Goal: Task Accomplishment & Management: Use online tool/utility

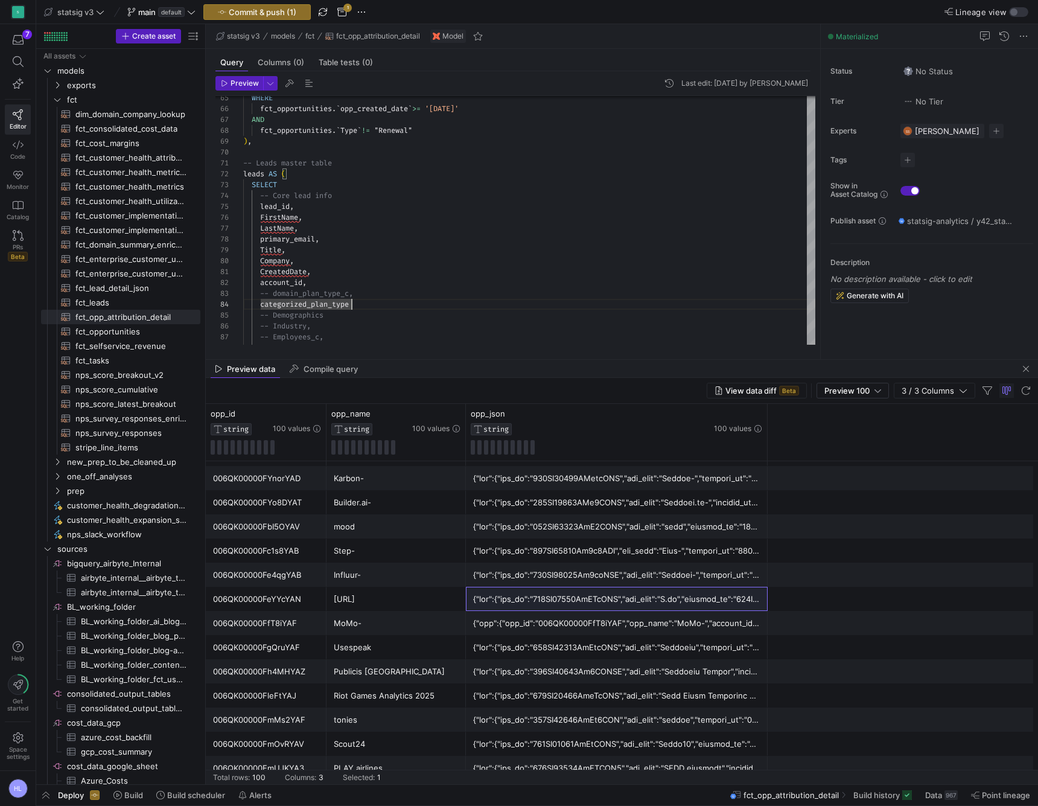
scroll to position [913, 0]
click at [423, 380] on div "View data diff Beta Preview 100 3 / 3 Columns" at bounding box center [622, 391] width 832 height 26
click at [390, 336] on div "-- Employees_c," at bounding box center [529, 336] width 572 height 11
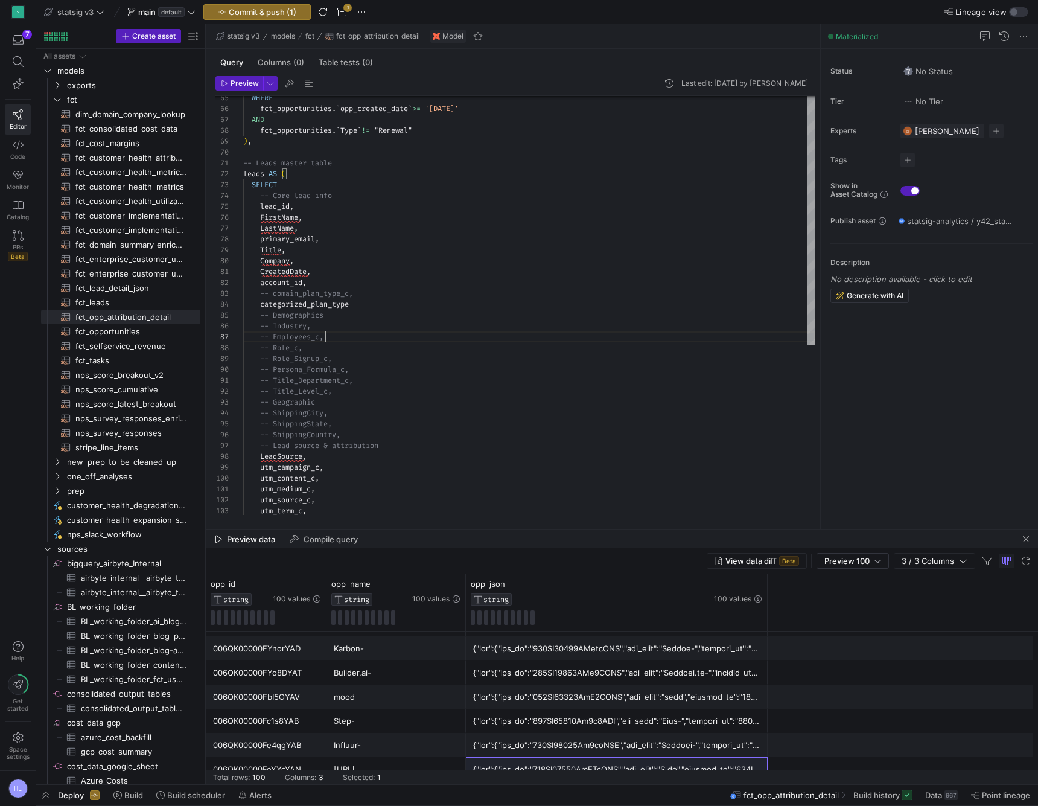
drag, startPoint x: 447, startPoint y: 358, endPoint x: 462, endPoint y: 550, distance: 192.6
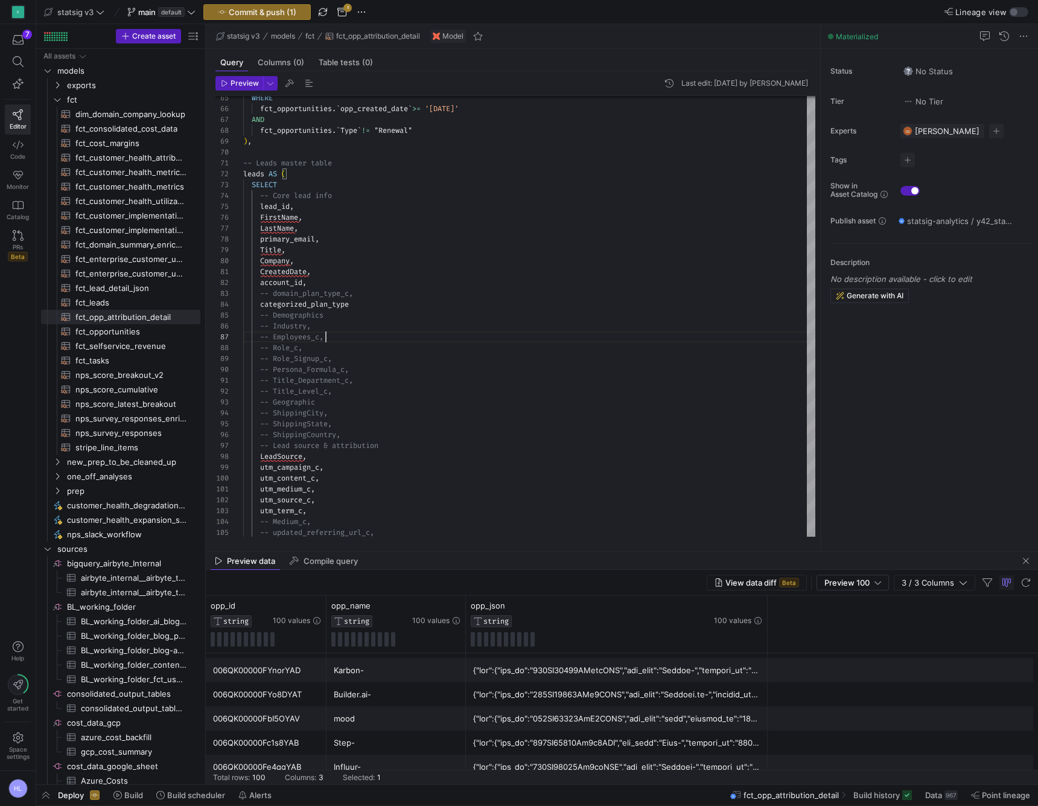
click at [447, 569] on div "Preview data Compile query" at bounding box center [622, 561] width 832 height 18
click at [432, 549] on mat-tab-group "Query Columns (0) Table tests (0) Preview Last edit: Friday 15 August 2025 by H…" at bounding box center [513, 300] width 615 height 502
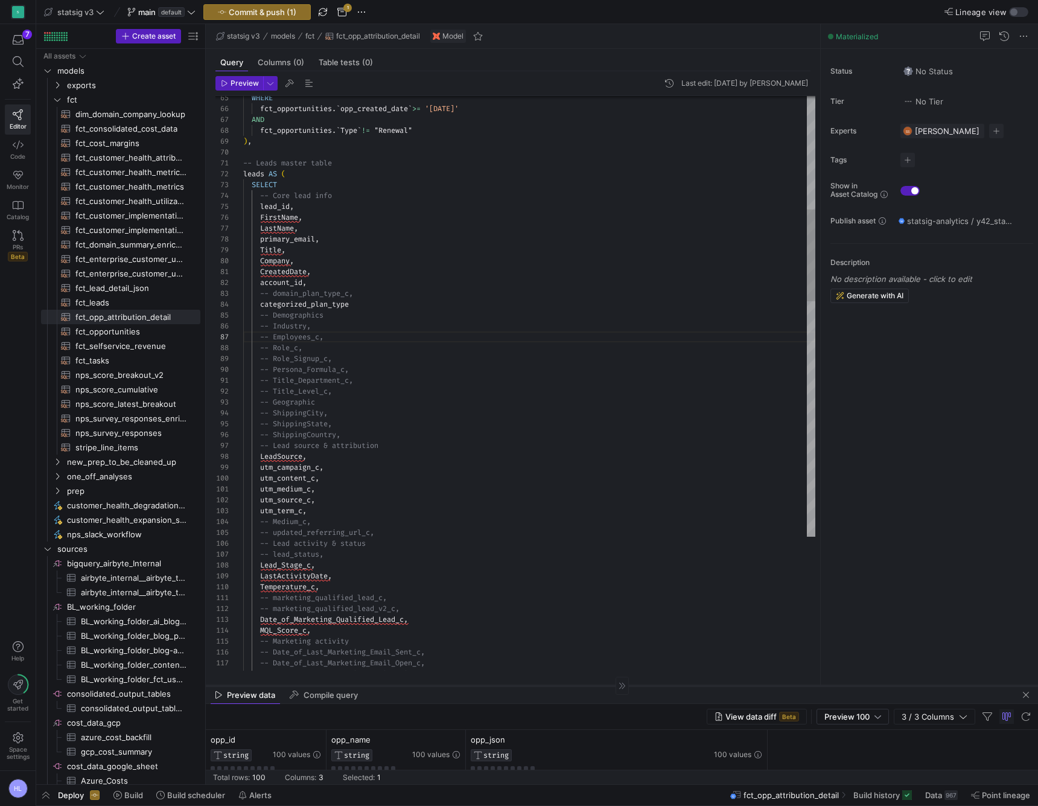
drag, startPoint x: 429, startPoint y: 551, endPoint x: 446, endPoint y: 685, distance: 134.5
click at [446, 685] on div at bounding box center [622, 685] width 832 height 1
click at [275, 385] on span "-- Title_Department_c," at bounding box center [306, 381] width 93 height 10
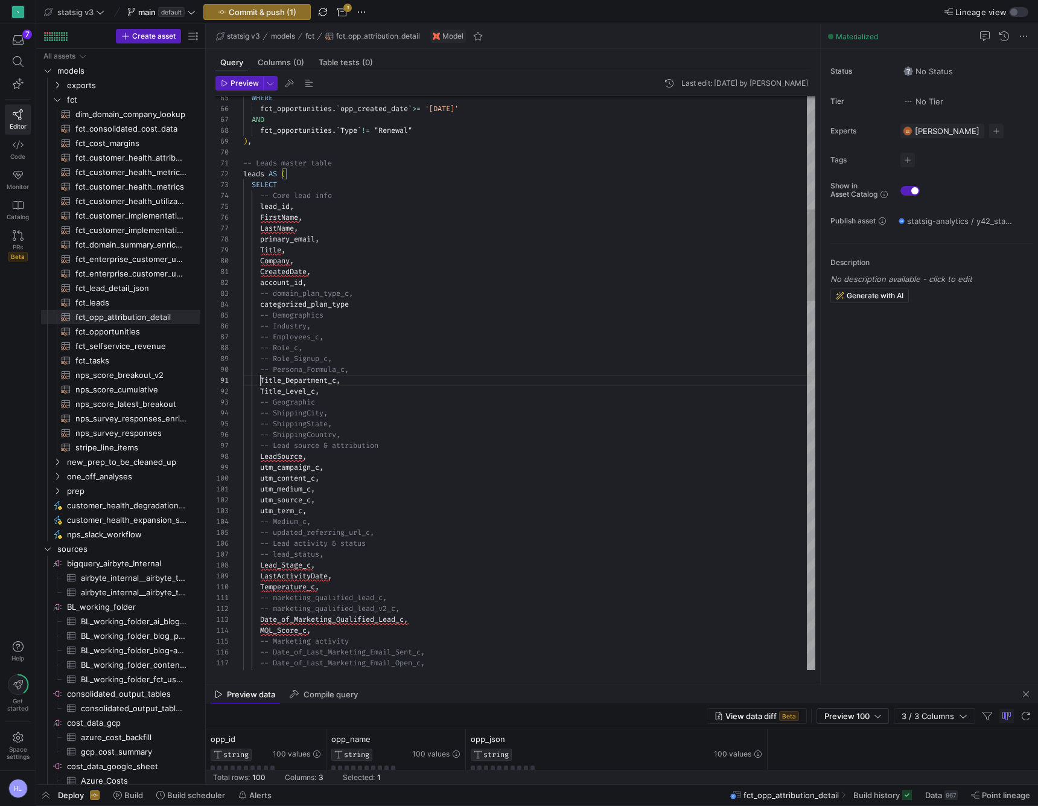
scroll to position [0, 18]
click at [275, 350] on span "-- Role_c," at bounding box center [281, 348] width 42 height 10
click at [274, 359] on span "-- Role_Signup_c," at bounding box center [296, 359] width 72 height 10
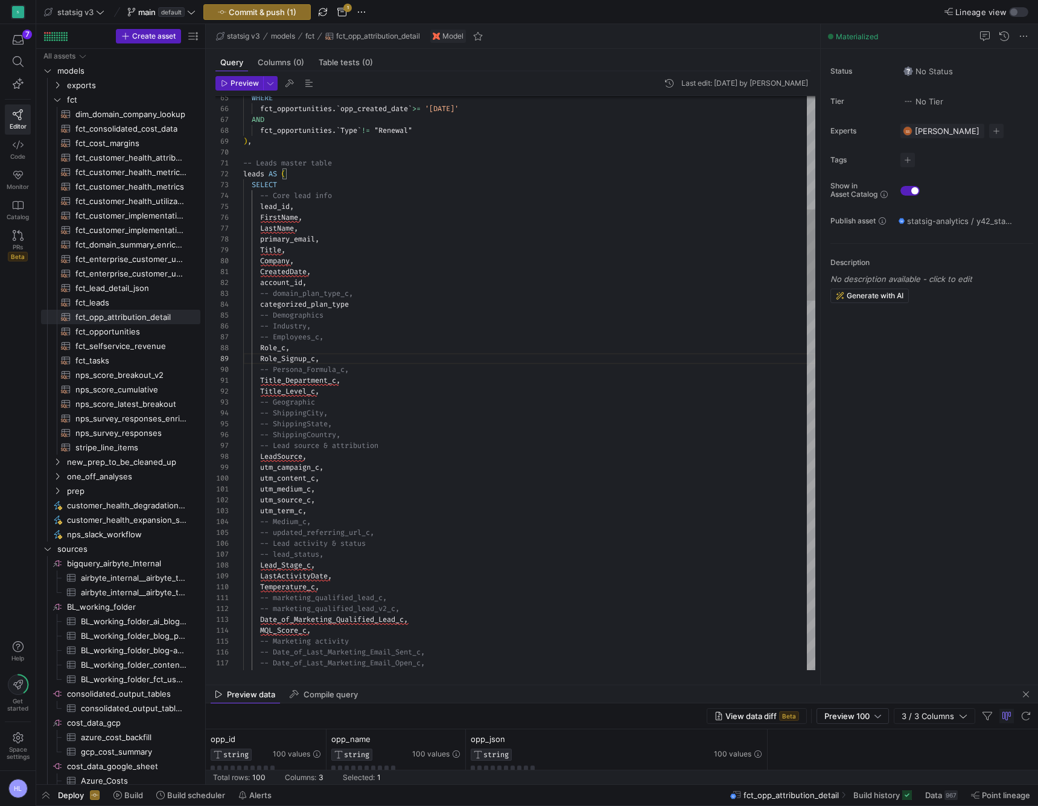
click at [354, 372] on div "-- Persona_Formula_c," at bounding box center [529, 369] width 572 height 11
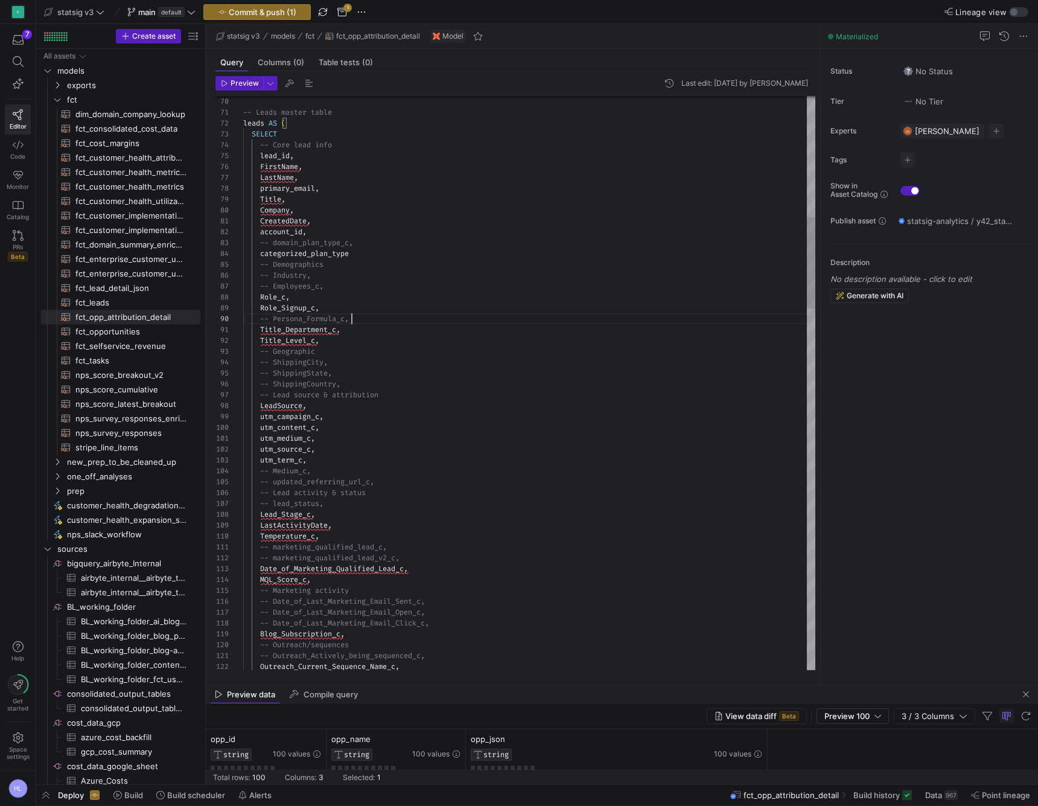
scroll to position [0, 0]
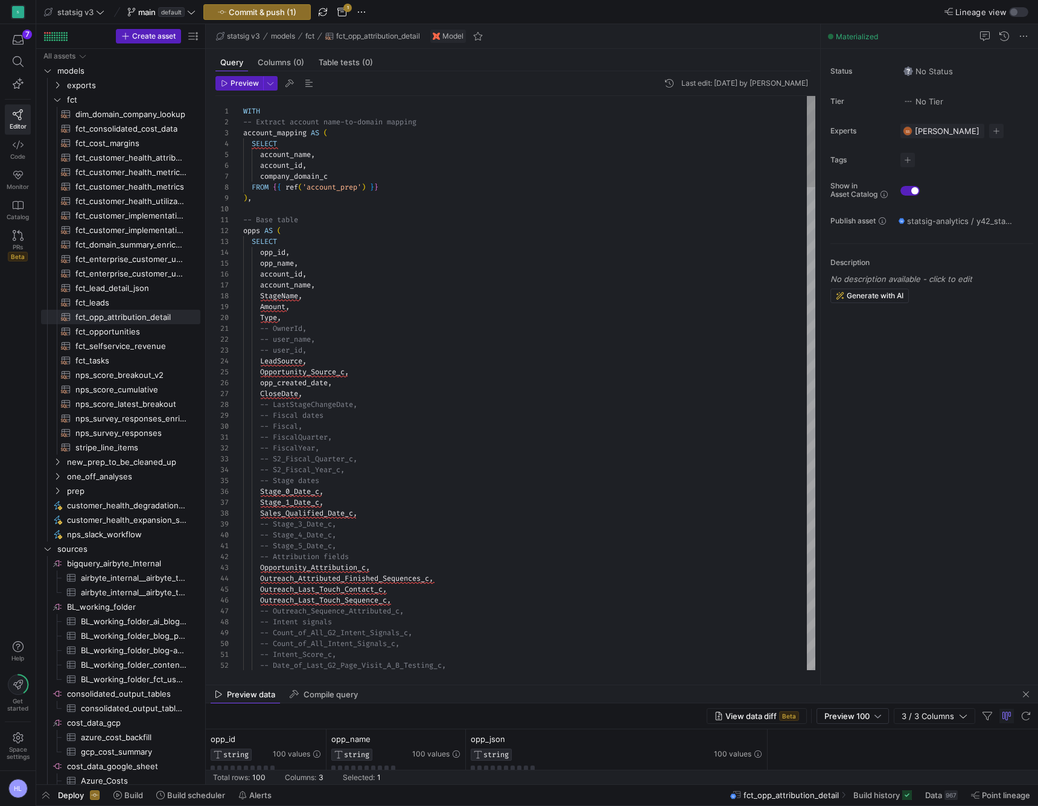
click at [307, 304] on div "Amount ," at bounding box center [529, 306] width 572 height 11
click at [246, 232] on span "opps" at bounding box center [251, 231] width 17 height 10
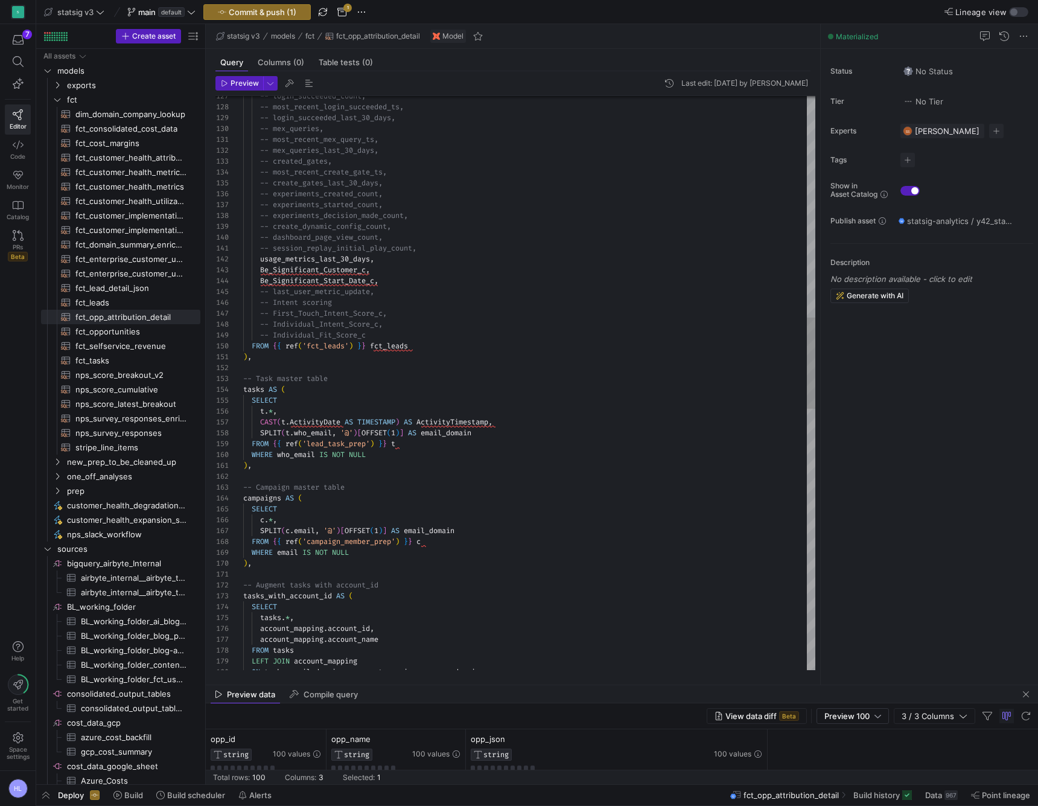
scroll to position [0, 0]
click at [302, 433] on span "who_email" at bounding box center [313, 433] width 38 height 10
click at [341, 456] on span "NOT" at bounding box center [338, 455] width 13 height 10
click at [379, 473] on div at bounding box center [529, 476] width 572 height 11
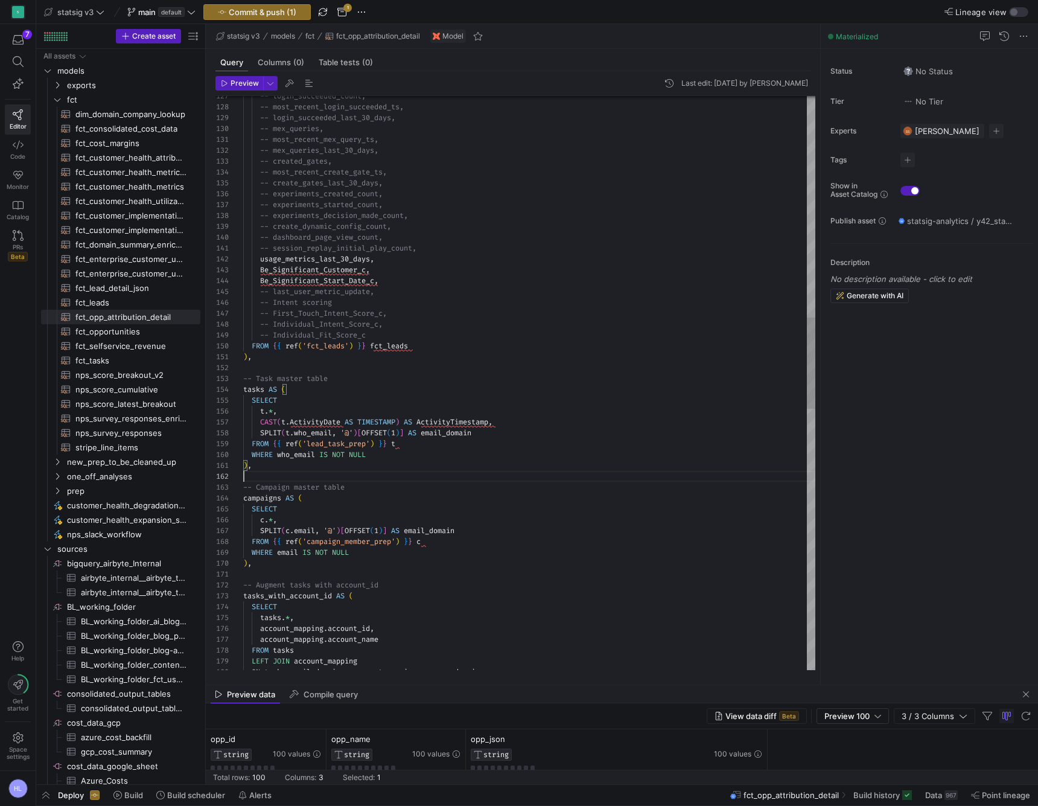
scroll to position [11, 0]
click at [346, 560] on div ") ," at bounding box center [529, 563] width 572 height 11
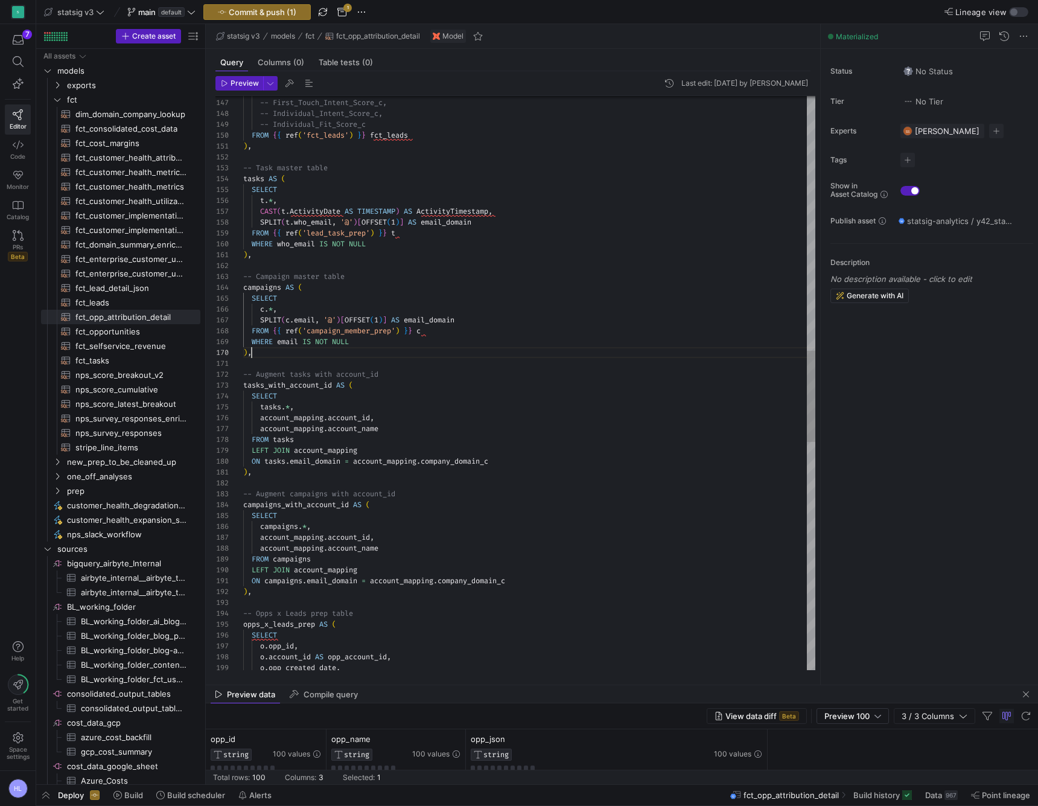
scroll to position [0, 0]
click at [313, 479] on div at bounding box center [529, 483] width 572 height 11
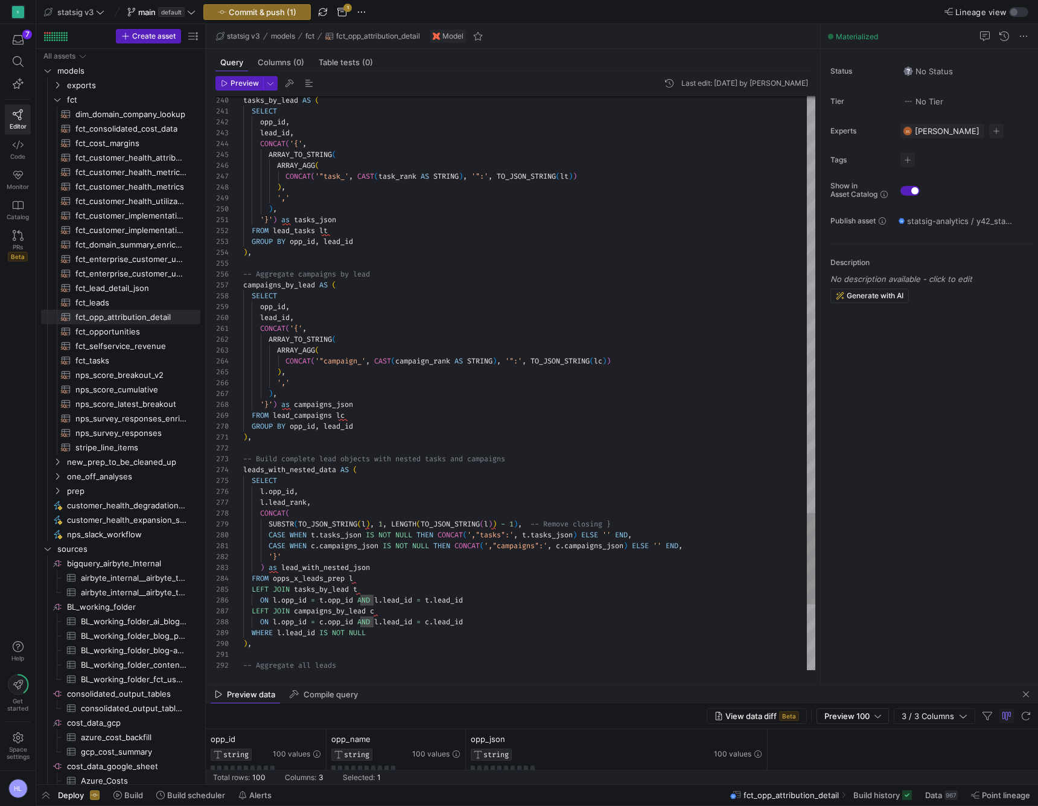
scroll to position [0, 0]
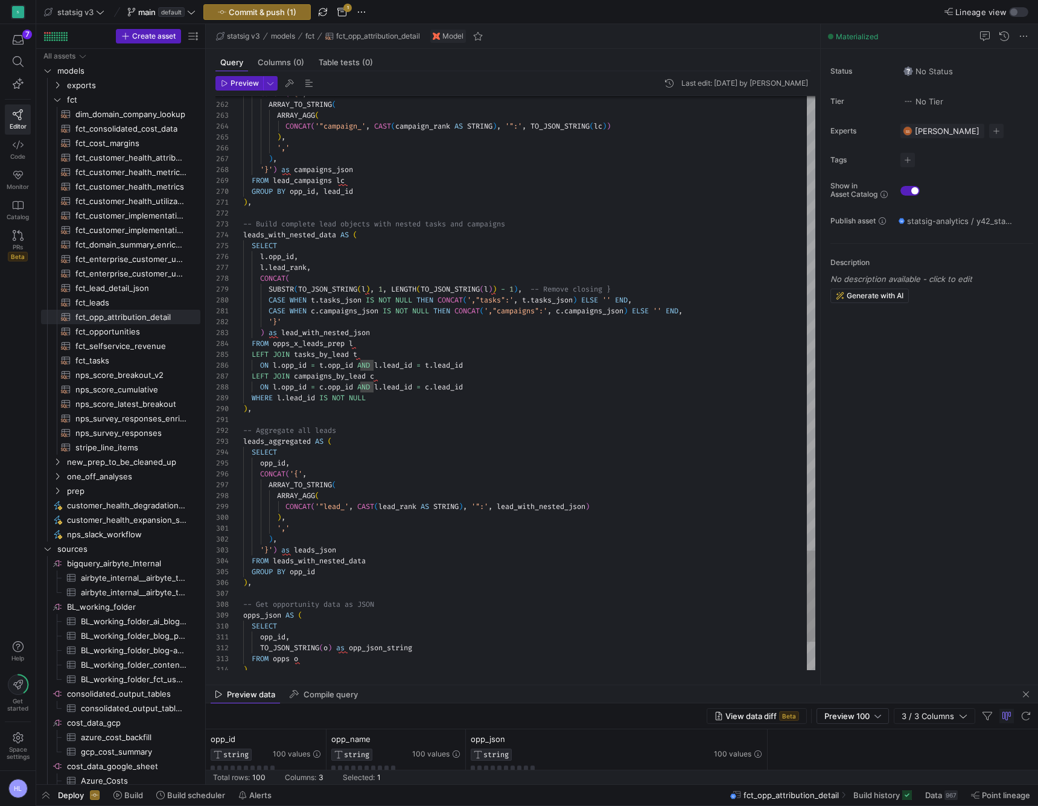
type textarea "), -- Build complete lead objects with nested tasks and campaigns leads_with_ne…"
click at [316, 280] on div "CONCAT (" at bounding box center [529, 278] width 572 height 11
click at [159, 37] on span "Create asset" at bounding box center [153, 36] width 43 height 8
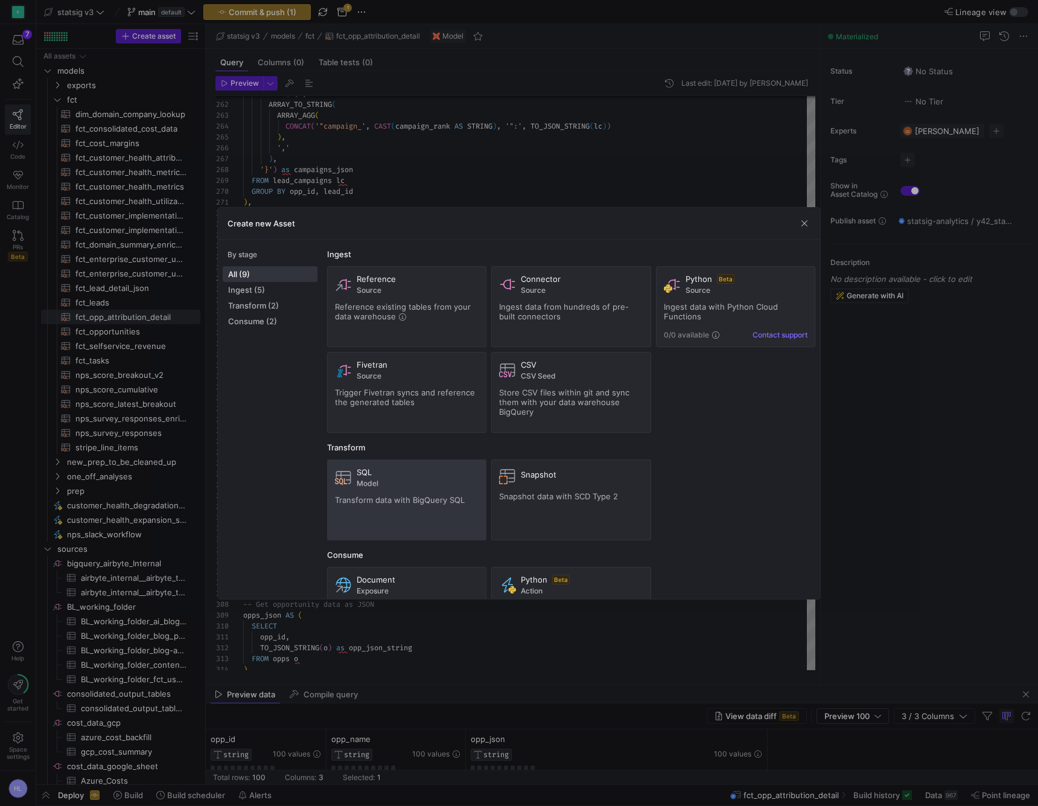
scroll to position [17, 0]
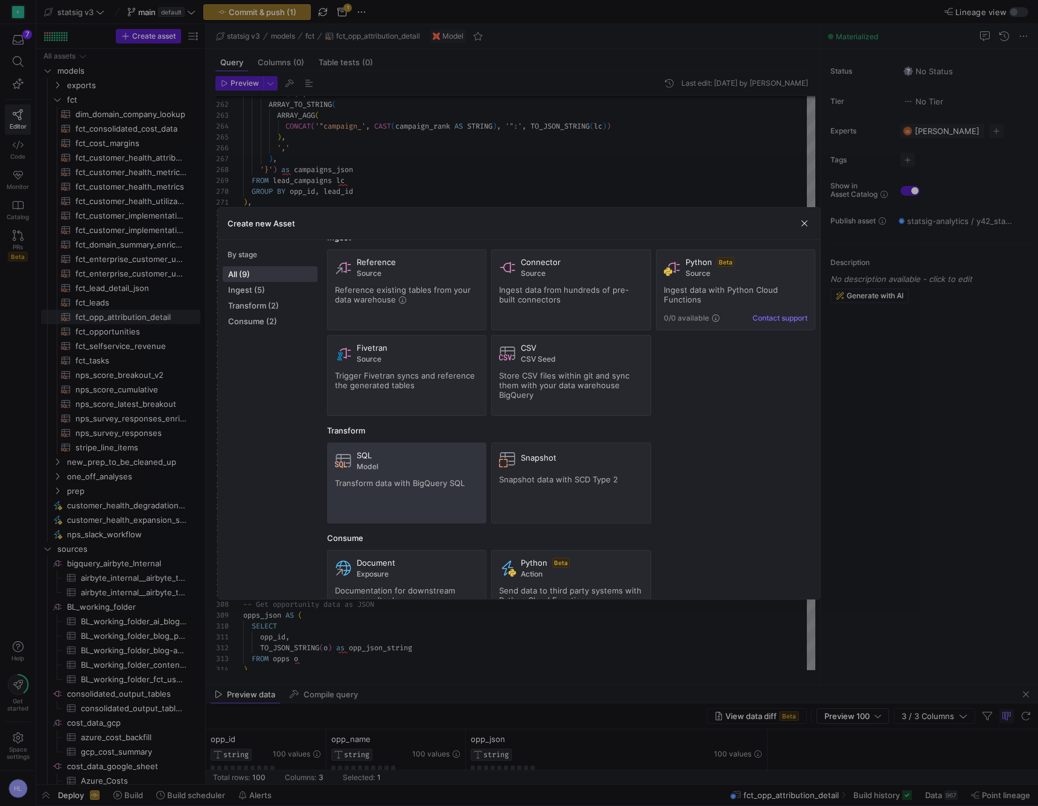
click at [389, 482] on span "Transform data with BigQuery SQL" at bounding box center [400, 483] width 130 height 10
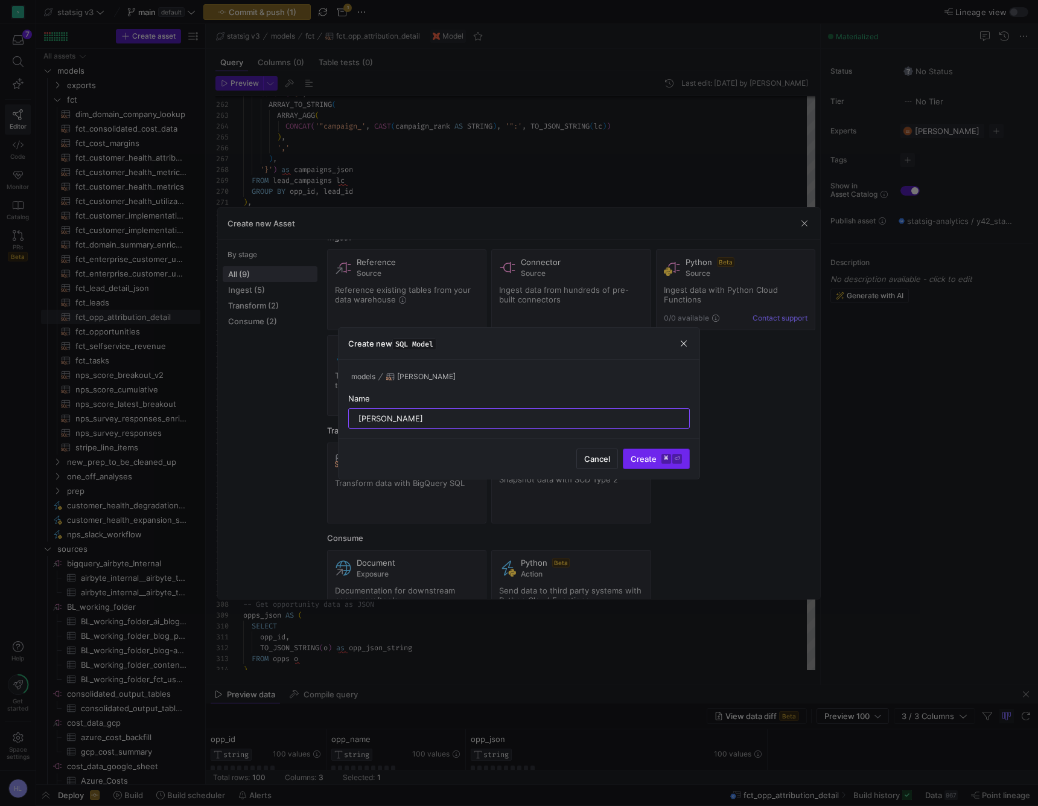
type input "[PERSON_NAME]"
click at [642, 455] on span "Create ⌘ ⏎" at bounding box center [656, 459] width 51 height 10
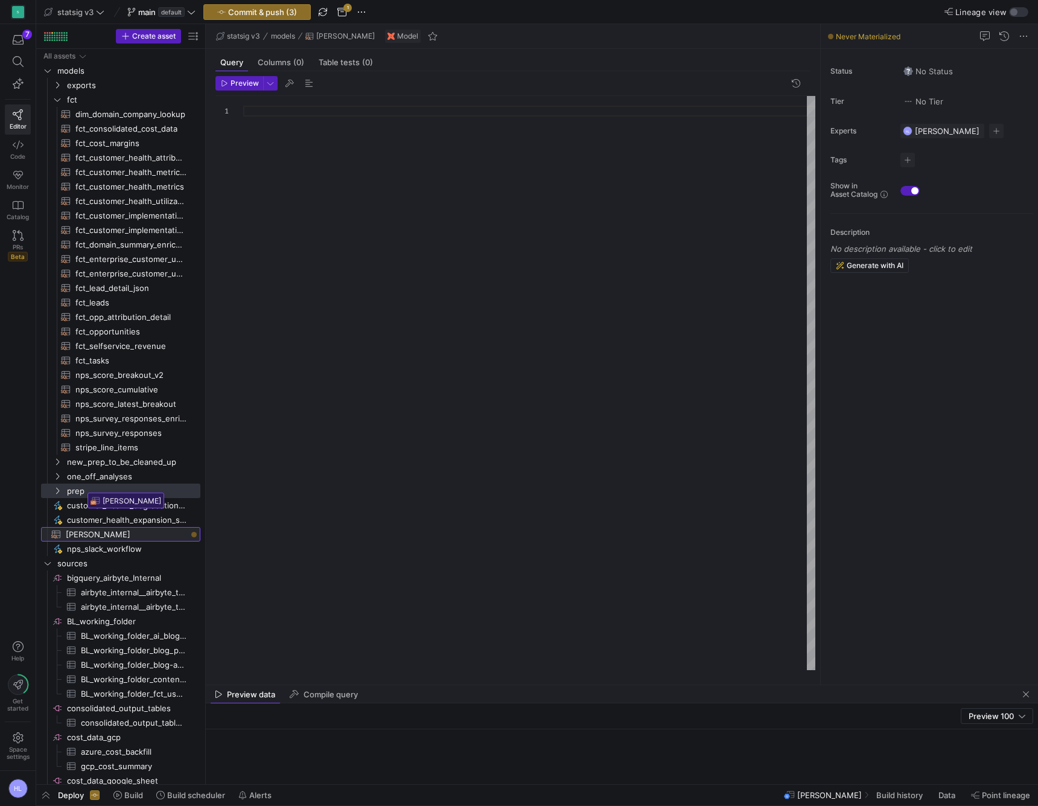
drag, startPoint x: 88, startPoint y: 535, endPoint x: 84, endPoint y: 488, distance: 46.7
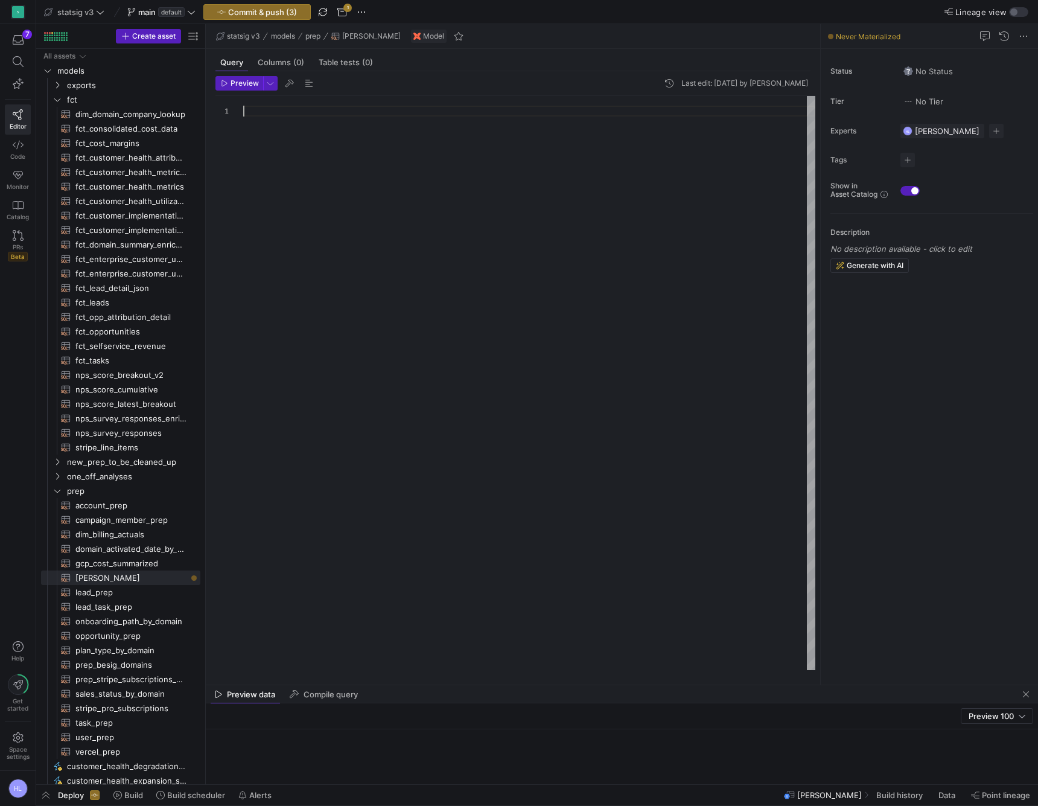
click at [244, 292] on div at bounding box center [529, 383] width 572 height 574
click at [120, 315] on span "fct_opp_attribution_detail​​​​​​​​​​" at bounding box center [130, 317] width 111 height 14
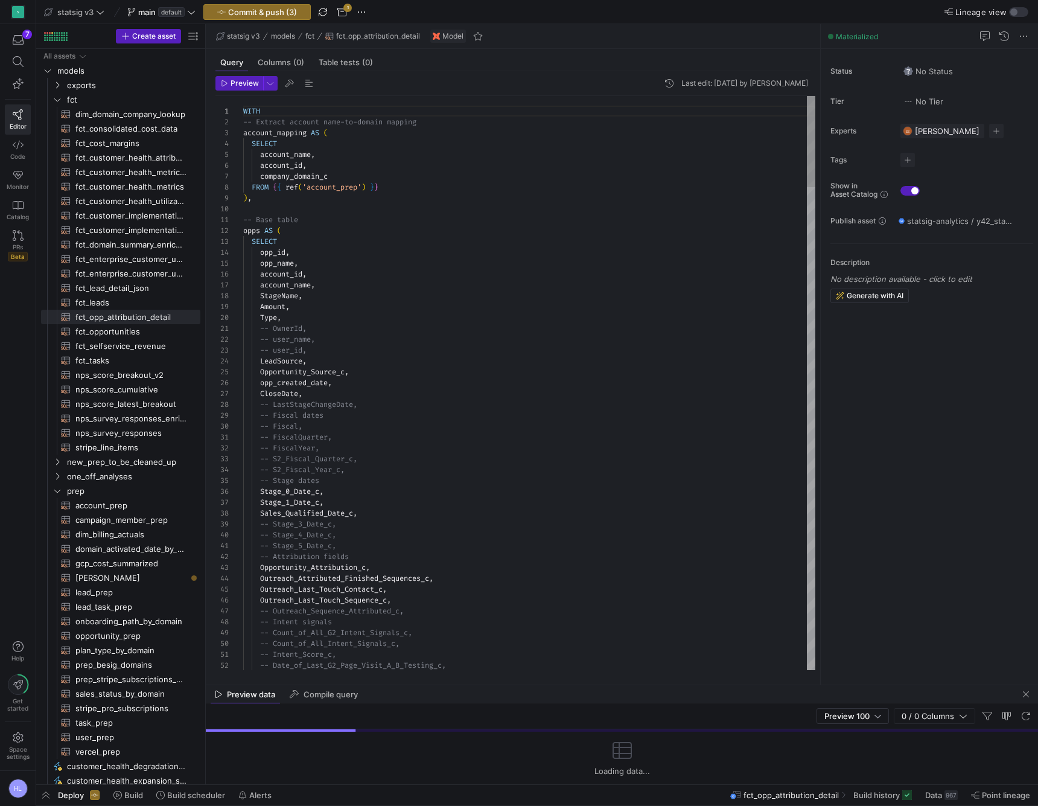
click at [263, 192] on div "FROM { { ref ( 'account_prep' ) } }" at bounding box center [529, 187] width 572 height 11
click at [258, 201] on div ") ," at bounding box center [529, 198] width 572 height 11
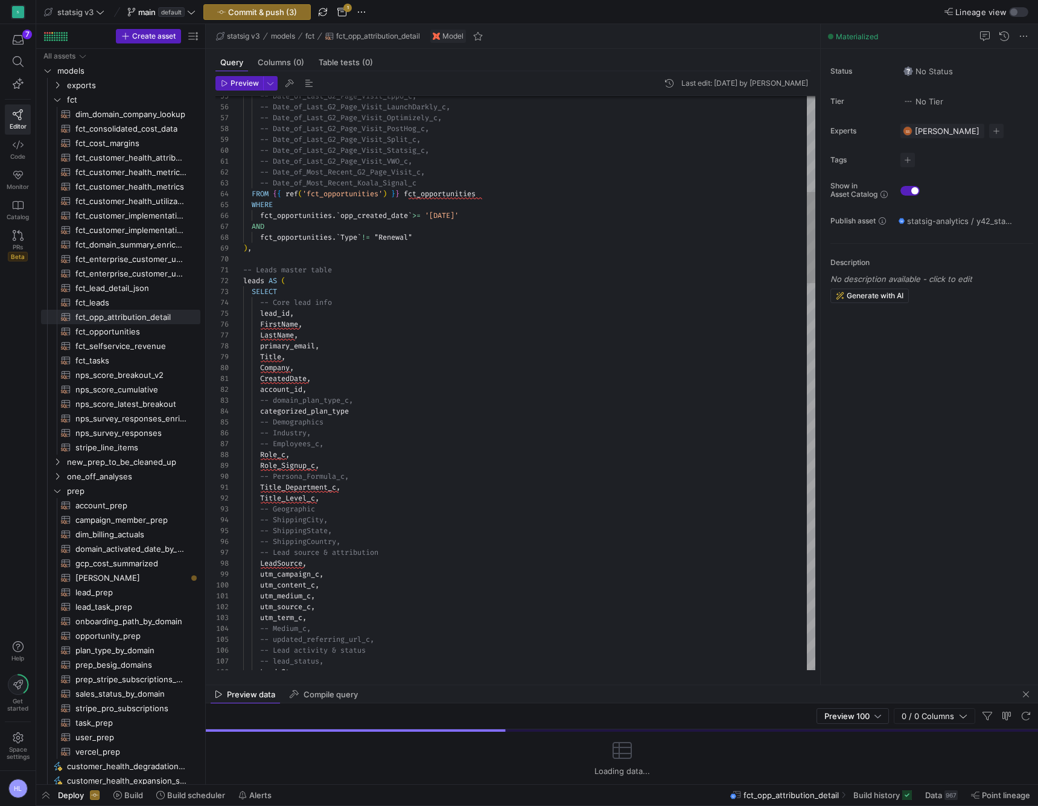
type textarea "-- Date_of_Last_G2_Page_Visit_VWO_c, -- Date_of_Most_Recent_G2_Page_Visit_c, --…"
click at [284, 233] on span "fct_opportunities" at bounding box center [296, 237] width 72 height 10
drag, startPoint x: 251, startPoint y: 193, endPoint x: 522, endPoint y: 195, distance: 271.1
click at [522, 195] on div "FROM { { ref ( 'fct_opportunities' ) } } fct_opportunities" at bounding box center [529, 193] width 572 height 11
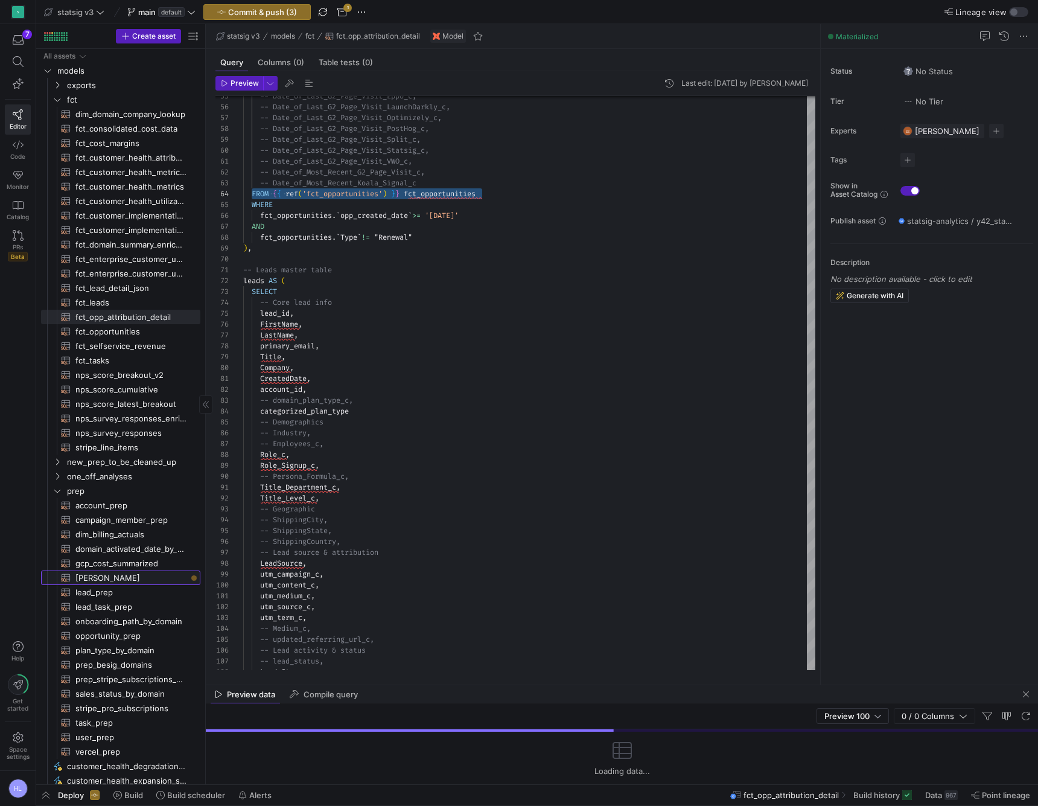
click at [103, 576] on span "[PERSON_NAME]​​​​​​​​​​" at bounding box center [130, 578] width 111 height 14
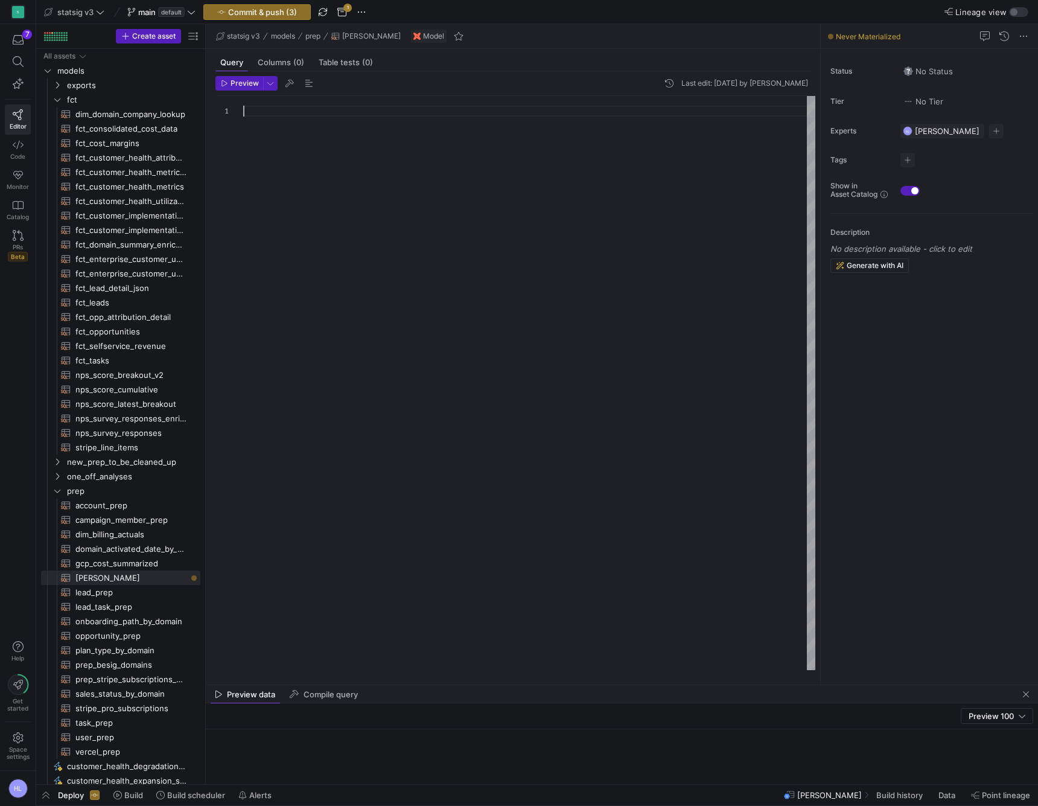
click at [269, 137] on div at bounding box center [529, 383] width 572 height 574
type textarea "SELECT * FROM {{ ref('fct_opportunities') }} fct_opportunities"
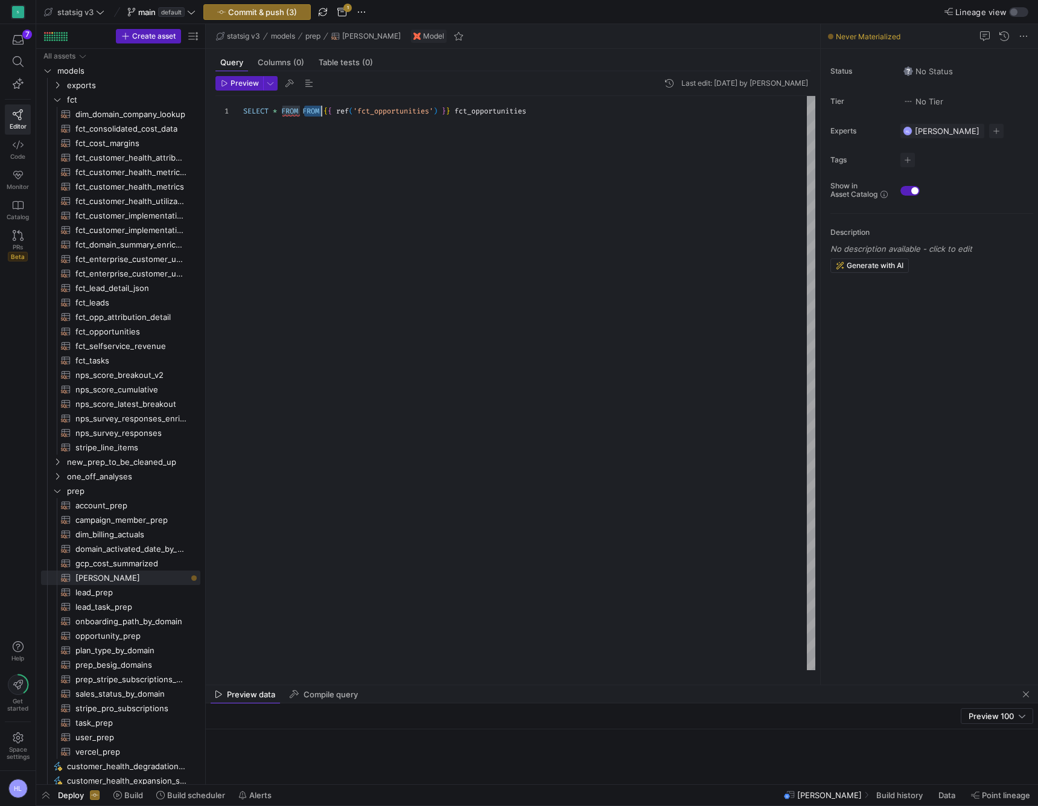
scroll to position [0, 57]
click at [397, 111] on span "'fct_opportunities'" at bounding box center [372, 111] width 80 height 10
click at [414, 112] on div at bounding box center [519, 403] width 1038 height 806
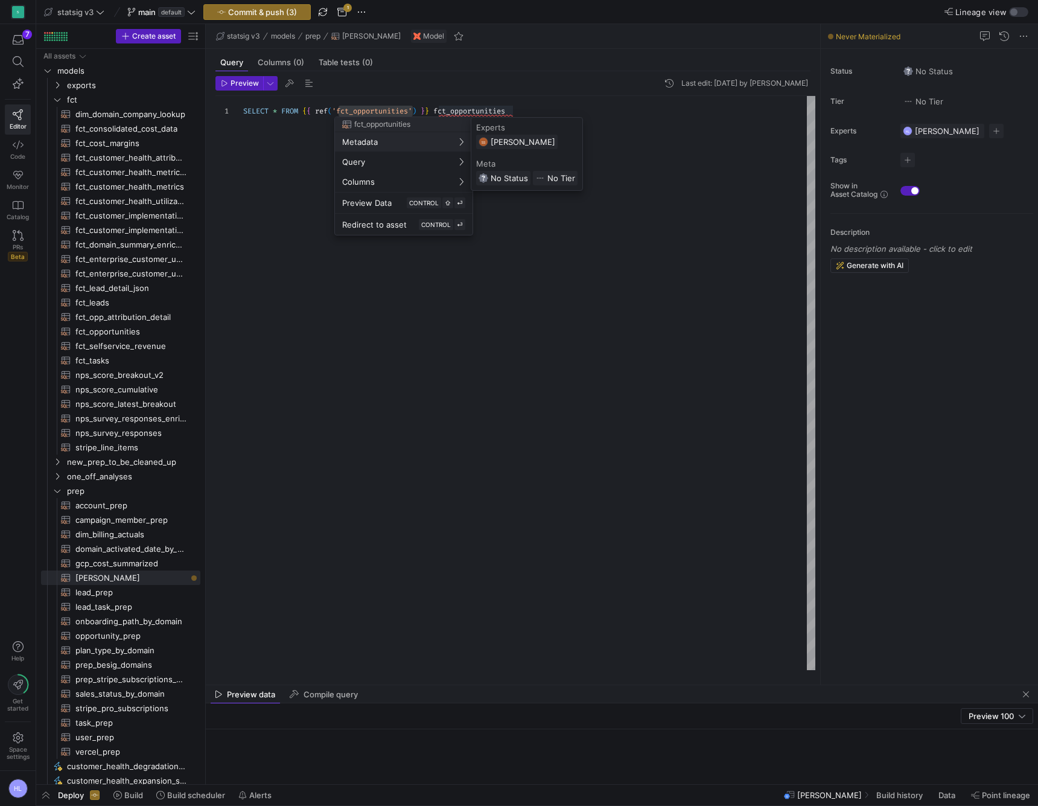
click at [456, 110] on div at bounding box center [519, 403] width 1038 height 806
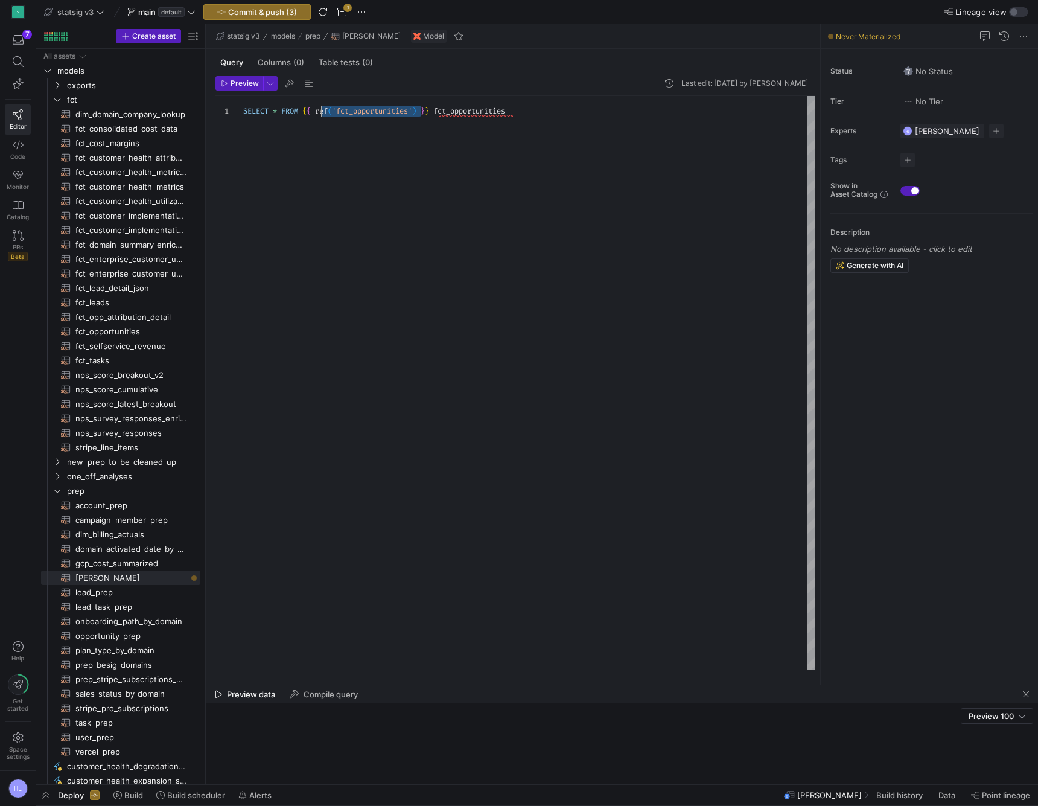
drag, startPoint x: 421, startPoint y: 111, endPoint x: 319, endPoint y: 113, distance: 102.0
click at [319, 113] on span "SELECT * FROM { { ref ( 'fct_opportunities' ) } } fct_opportunities" at bounding box center [374, 111] width 262 height 10
click at [342, 302] on div "SELECT * FROM { { } } fct_opportunities" at bounding box center [529, 383] width 572 height 574
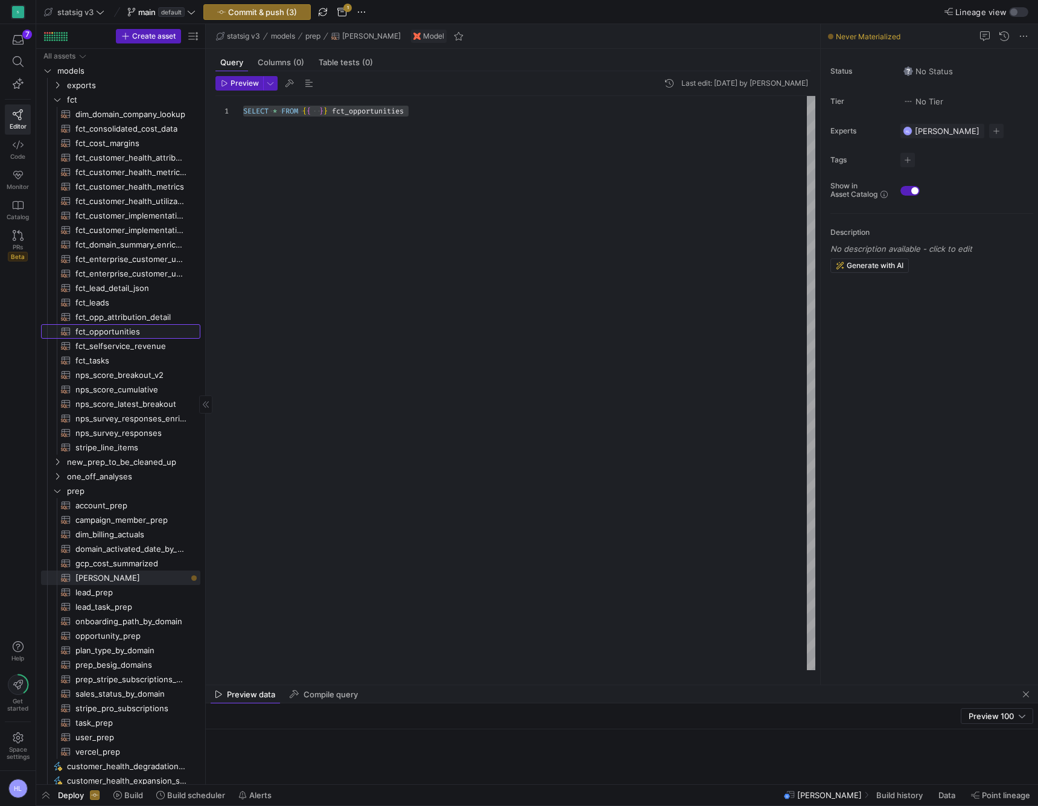
click at [103, 328] on span "fct_opportunities​​​​​​​​​​" at bounding box center [130, 332] width 111 height 14
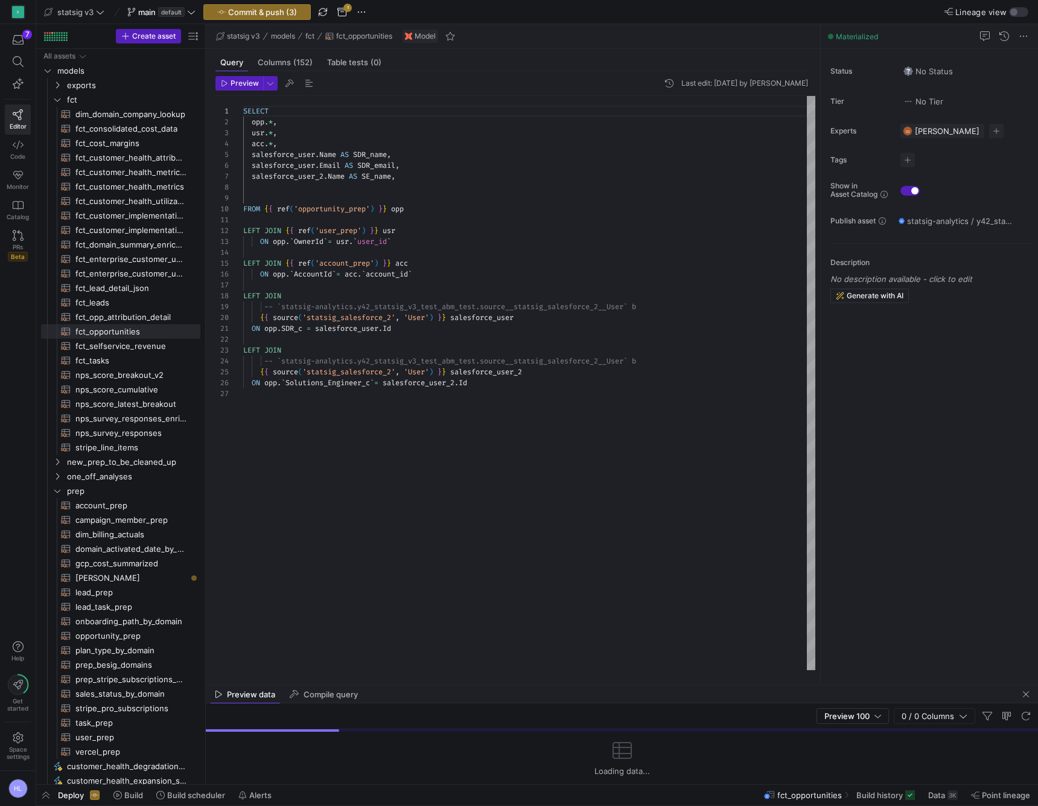
click at [111, 634] on span "opportunity_prep​​​​​​​​​​" at bounding box center [130, 636] width 111 height 14
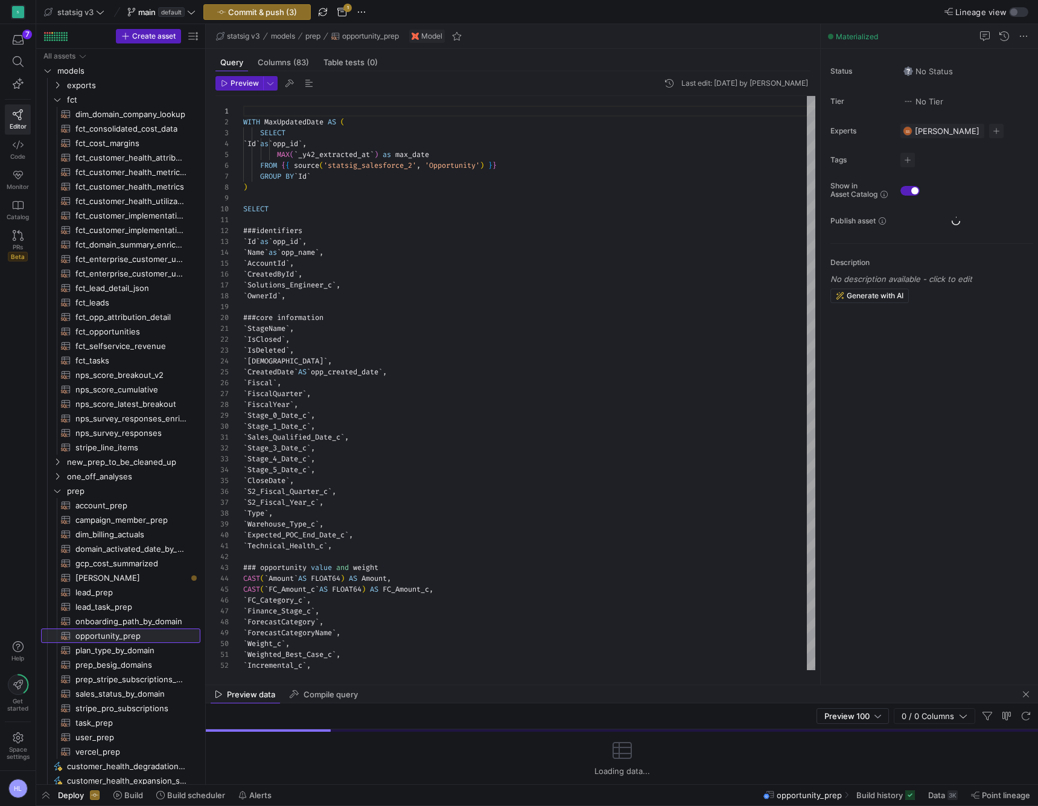
scroll to position [109, 0]
drag, startPoint x: 262, startPoint y: 167, endPoint x: 532, endPoint y: 165, distance: 269.9
click at [532, 166] on div "FROM { { source ( 'statsig_salesforce_2' , 'Opportunity' ) } }" at bounding box center [529, 165] width 572 height 11
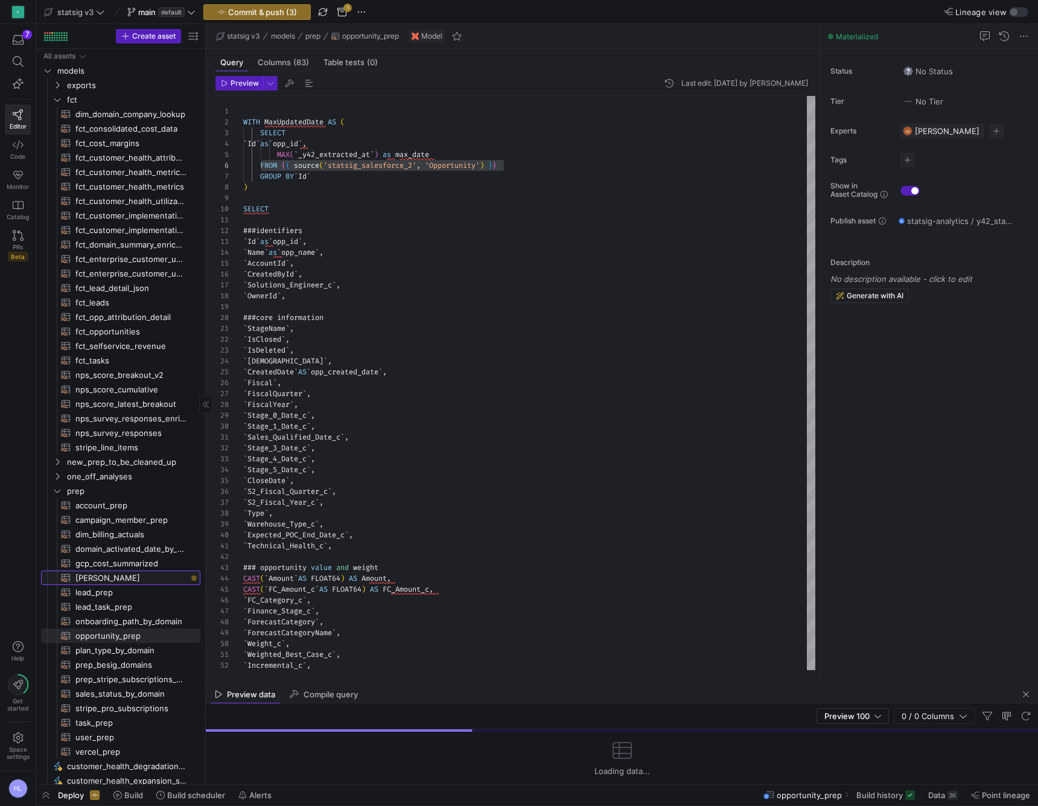
click at [97, 578] on span "[PERSON_NAME]​​​​​​​​​​" at bounding box center [130, 578] width 111 height 14
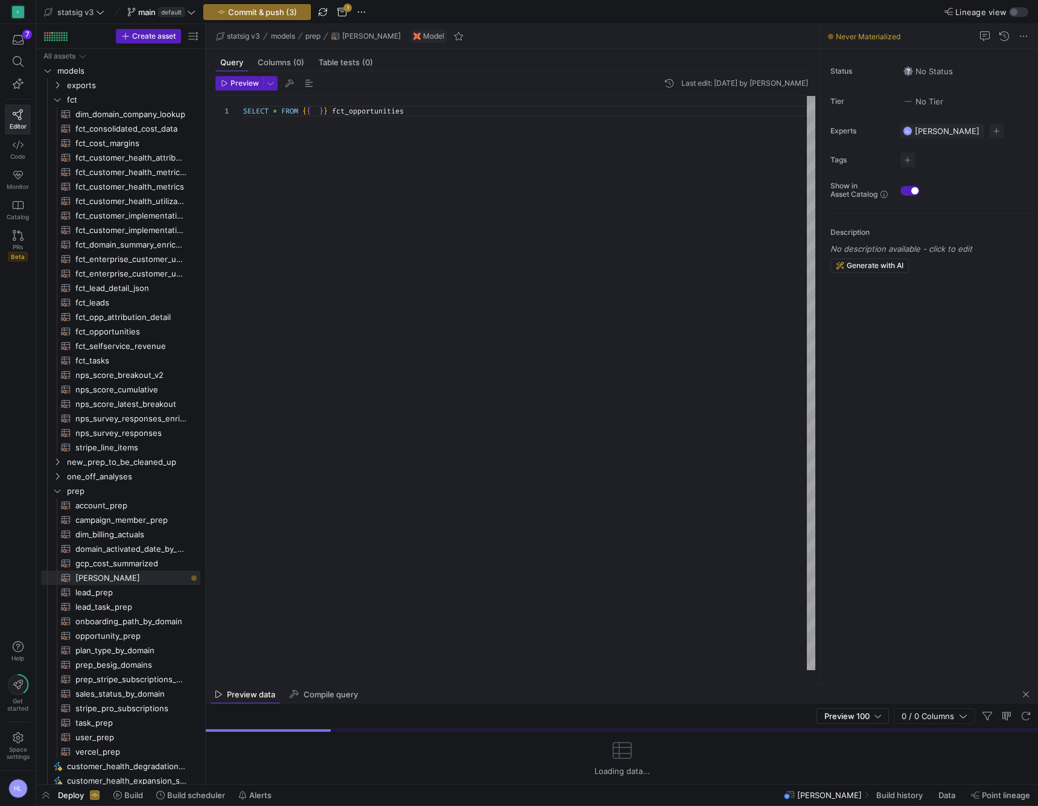
click at [333, 134] on div "SELECT * FROM { { } } fct_opportunities" at bounding box center [529, 383] width 572 height 574
click at [286, 112] on span "FROM" at bounding box center [289, 111] width 17 height 10
drag, startPoint x: 336, startPoint y: 112, endPoint x: 465, endPoint y: 111, distance: 129.8
click at [465, 111] on div "SELECT * FROM { { } } fct_opportunities" at bounding box center [529, 111] width 572 height 11
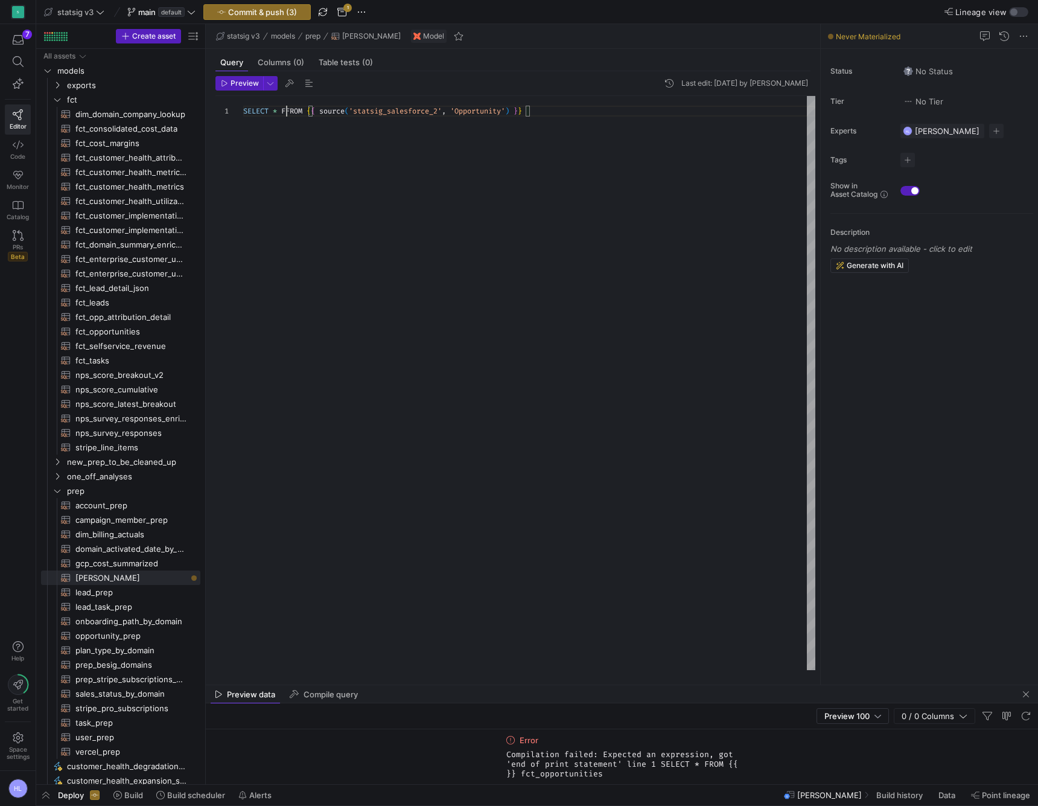
click at [288, 112] on span "FFROM" at bounding box center [291, 111] width 21 height 10
click at [467, 117] on div "SELECT * FROM { { source ( 'statsig_salesforce_2' , 'Opportunity' ) } }" at bounding box center [529, 383] width 572 height 574
click at [475, 109] on span "'Opportunity'" at bounding box center [473, 111] width 55 height 10
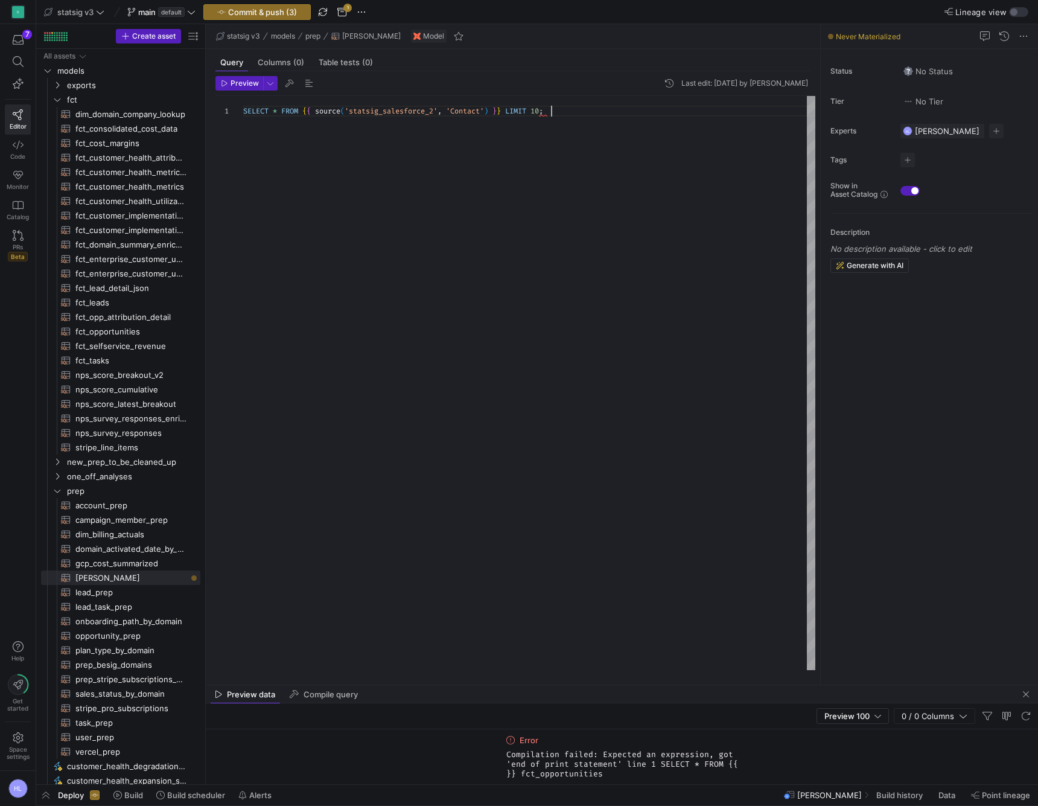
click at [503, 181] on div "SELECT * FROM { { source ( 'statsig_salesforce_2' , 'Contact' ) } } LIMIT 10 ;" at bounding box center [529, 383] width 572 height 574
click at [249, 81] on span "Preview" at bounding box center [245, 83] width 28 height 8
click at [569, 115] on div "SELECT * FROM { { source ( 'statsig_salesforce_2' , 'Contact' ) } } LIMIT 10 ;" at bounding box center [529, 111] width 572 height 11
click at [244, 78] on span "button" at bounding box center [239, 83] width 46 height 13
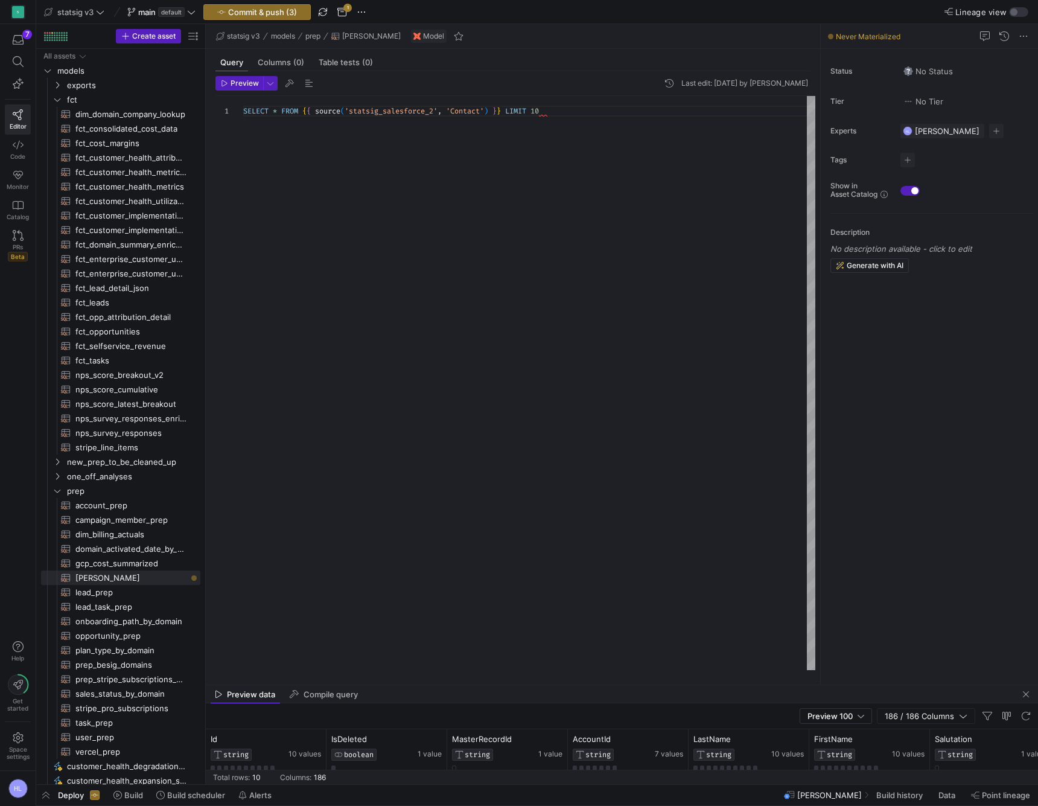
drag, startPoint x: 395, startPoint y: 685, endPoint x: 414, endPoint y: 685, distance: 18.7
click at [362, 685] on div at bounding box center [622, 685] width 832 height 1
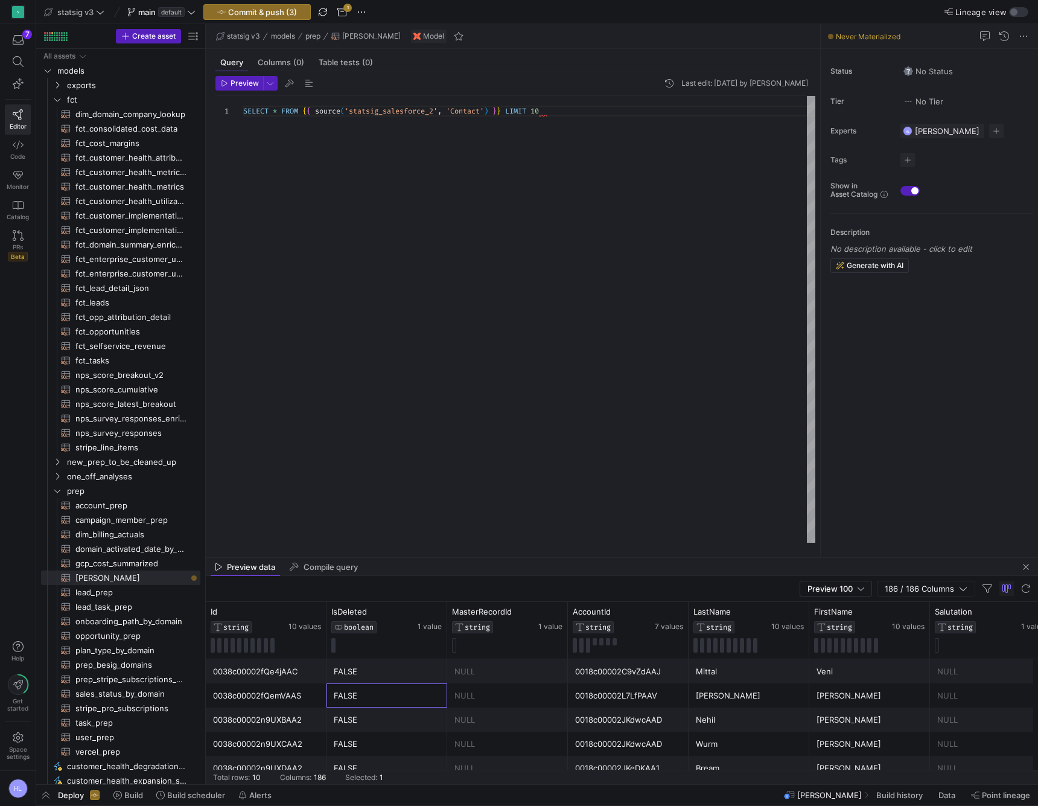
drag, startPoint x: 414, startPoint y: 685, endPoint x: 392, endPoint y: 571, distance: 115.7
click at [392, 571] on mat-tab-group "Preview data Compile query Preview 100 186 / 186 Columns Drag here to set row g…" at bounding box center [622, 671] width 832 height 226
click at [410, 487] on div "SELECT * FROM { { source ( 'statsig_salesforce_2' , 'Contact' ) } } LIMIT 10" at bounding box center [529, 319] width 572 height 447
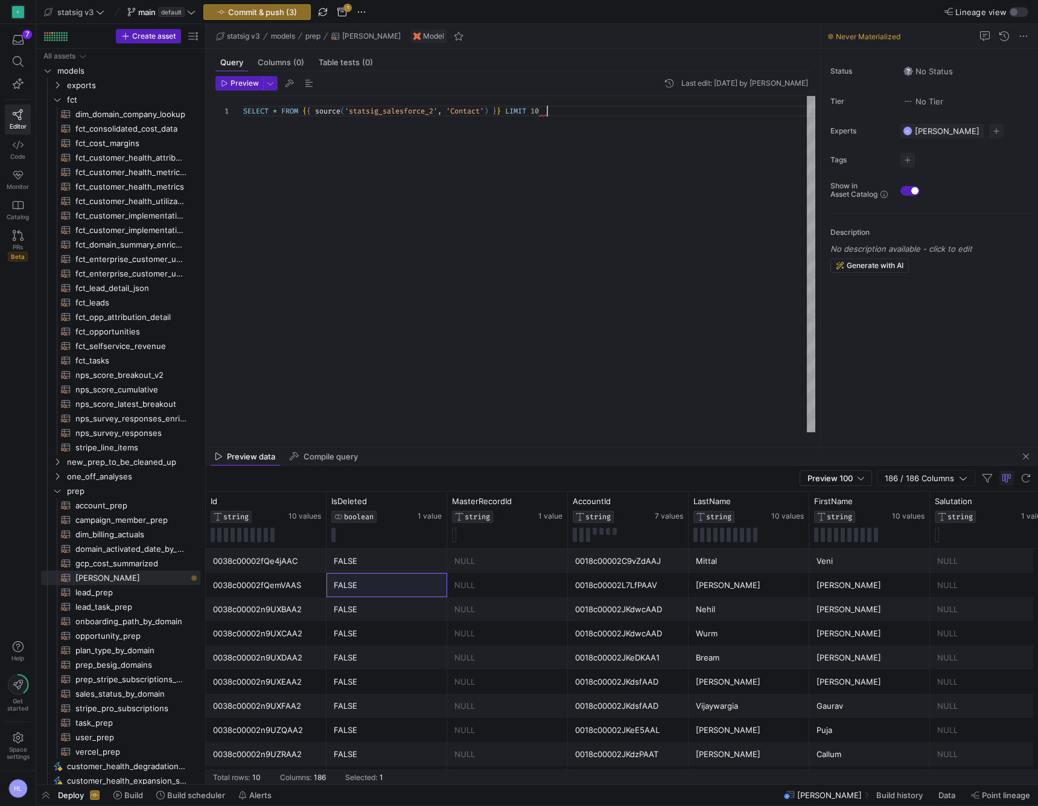
drag, startPoint x: 420, startPoint y: 557, endPoint x: 417, endPoint y: 447, distance: 110.5
click at [417, 447] on div at bounding box center [622, 447] width 832 height 1
click at [602, 223] on div "SELECT * FROM { { source ( 'statsig_salesforce_2' , 'Contact' ) } } LIMIT 10" at bounding box center [529, 264] width 572 height 336
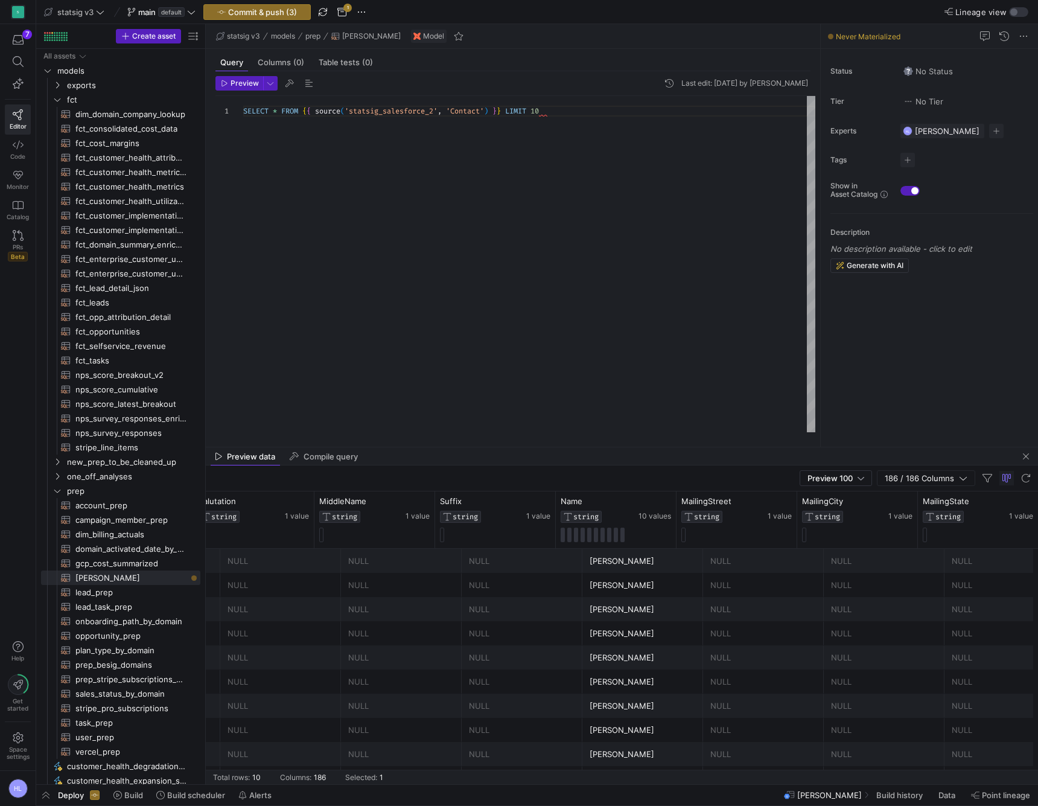
scroll to position [0, 362]
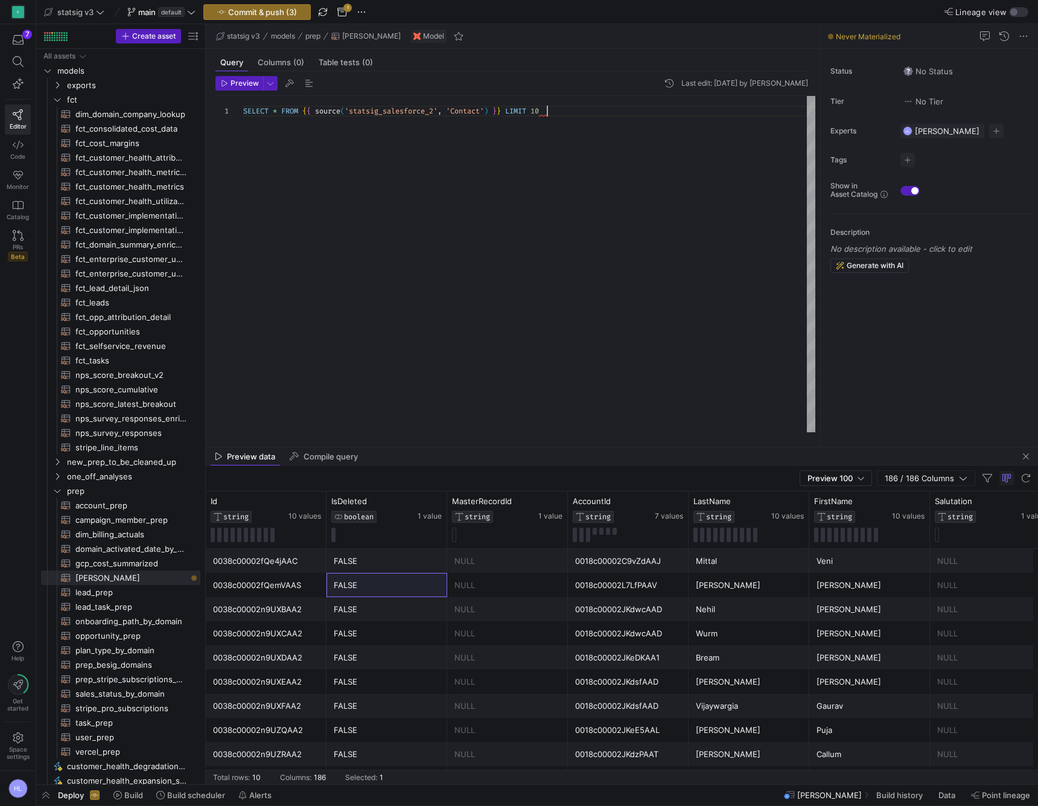
click at [283, 113] on span "FROM" at bounding box center [289, 111] width 17 height 10
click at [273, 123] on div at bounding box center [529, 122] width 572 height 11
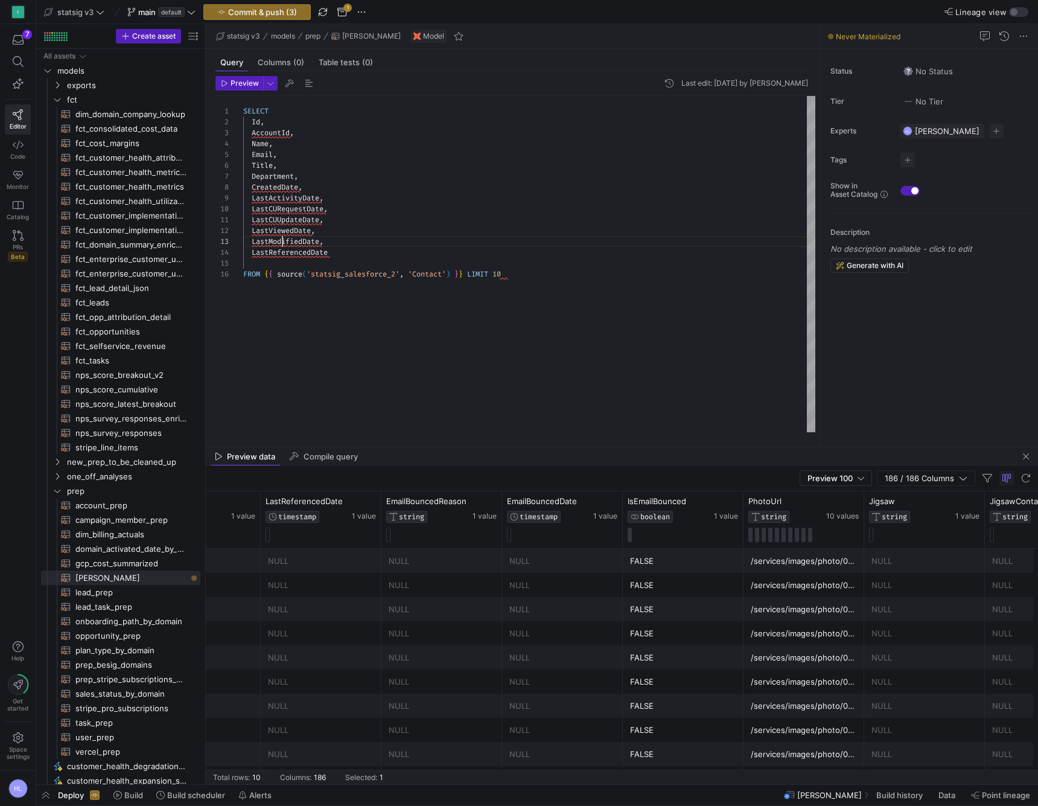
click at [283, 242] on span "LastModifiedDate" at bounding box center [286, 242] width 68 height 10
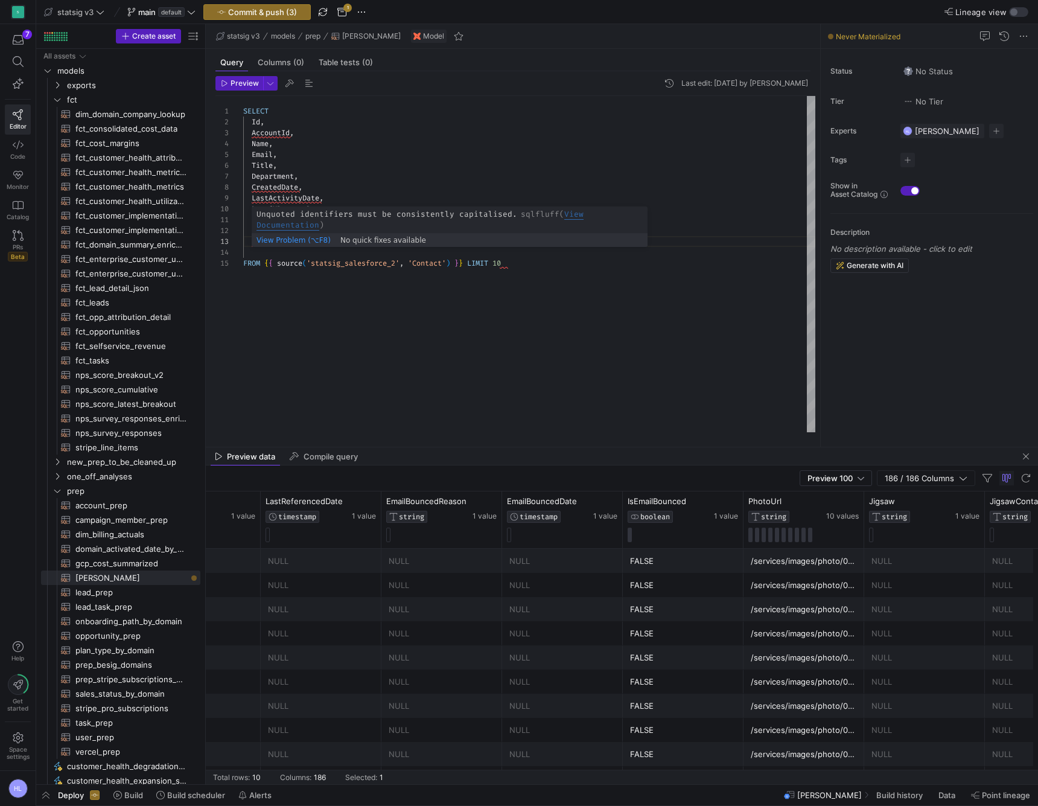
click at [290, 243] on span "LastReferencedDate" at bounding box center [290, 242] width 76 height 10
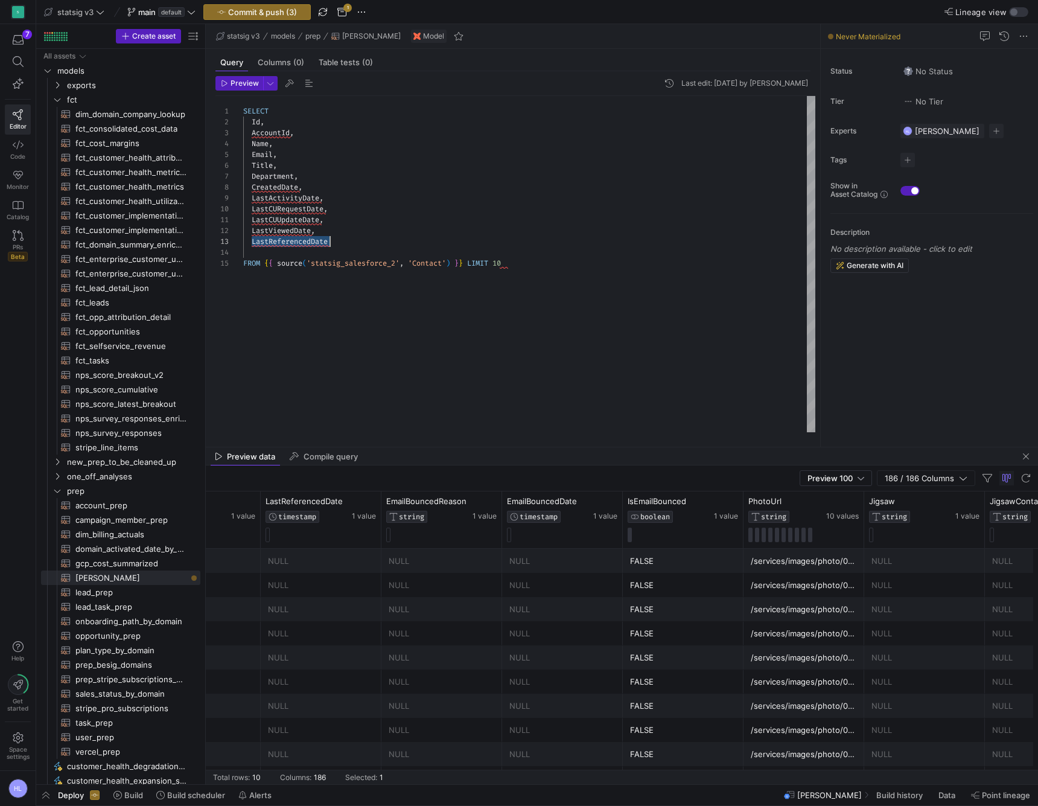
click at [290, 243] on span "LastReferencedDate" at bounding box center [290, 242] width 76 height 10
click at [319, 232] on div "LastViewedDate ," at bounding box center [529, 230] width 572 height 11
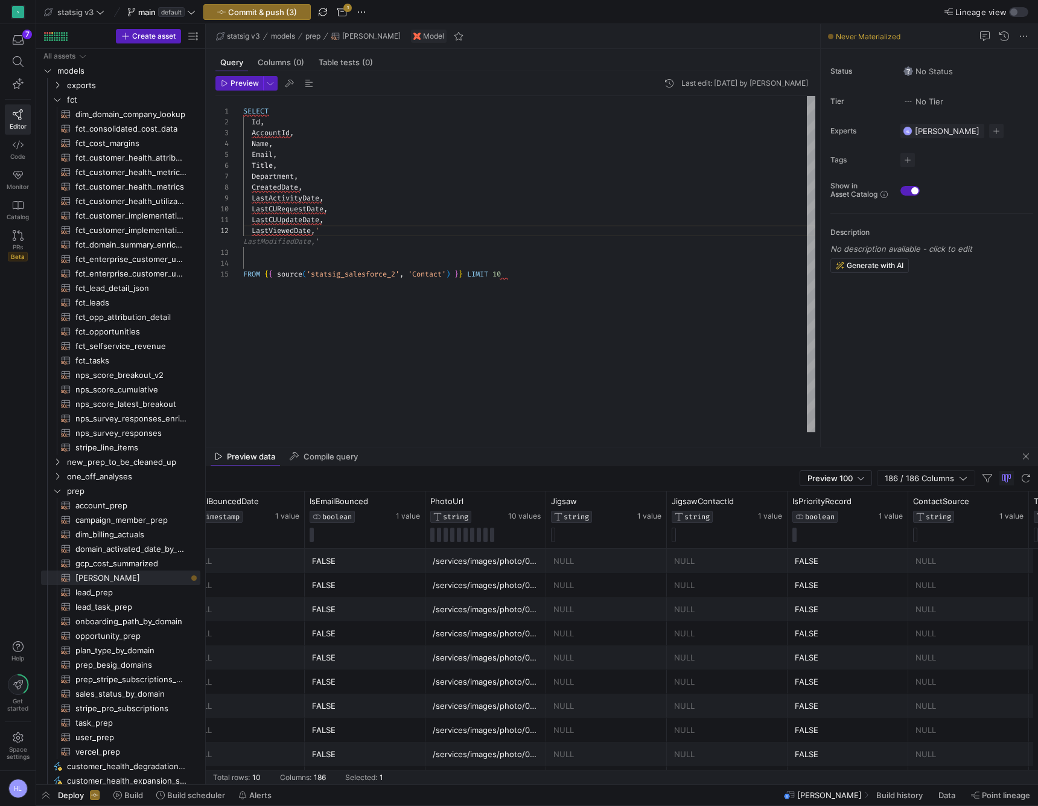
click at [269, 244] on div "SELECT Id , AccountId , Name , Email , Title , Department , CreatedDate , LastA…" at bounding box center [529, 264] width 572 height 336
click at [276, 241] on div at bounding box center [529, 241] width 572 height 11
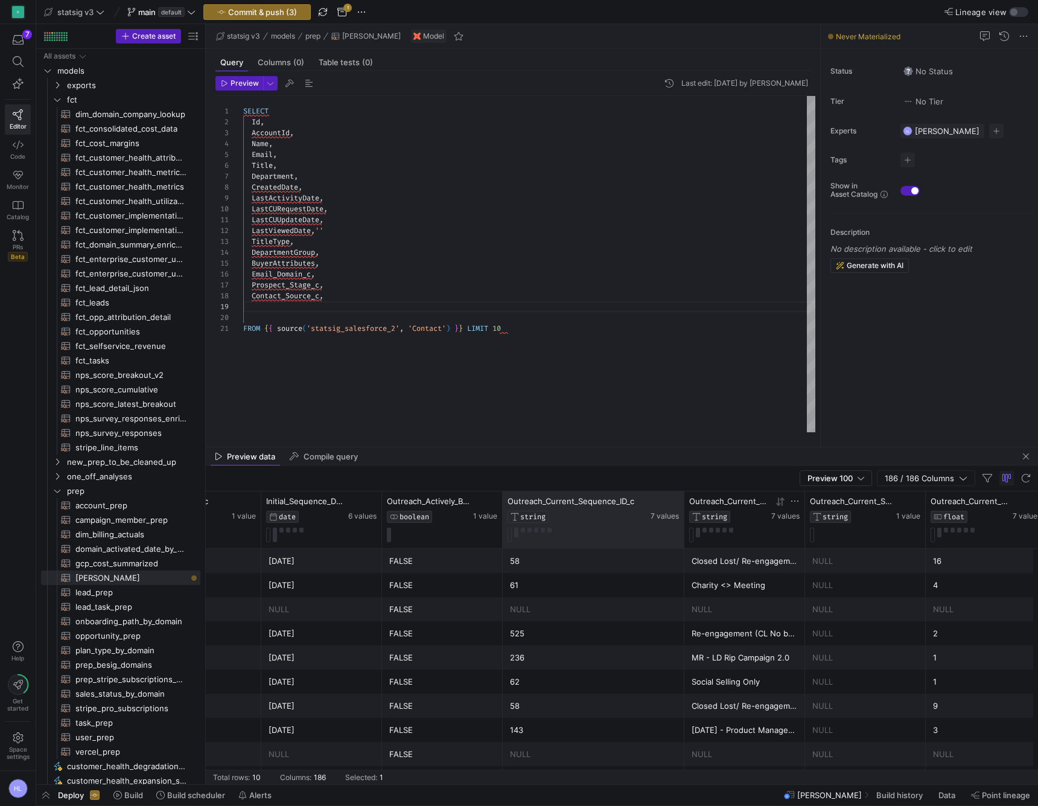
drag, startPoint x: 621, startPoint y: 508, endPoint x: 682, endPoint y: 508, distance: 61.0
click at [682, 508] on div at bounding box center [684, 519] width 5 height 57
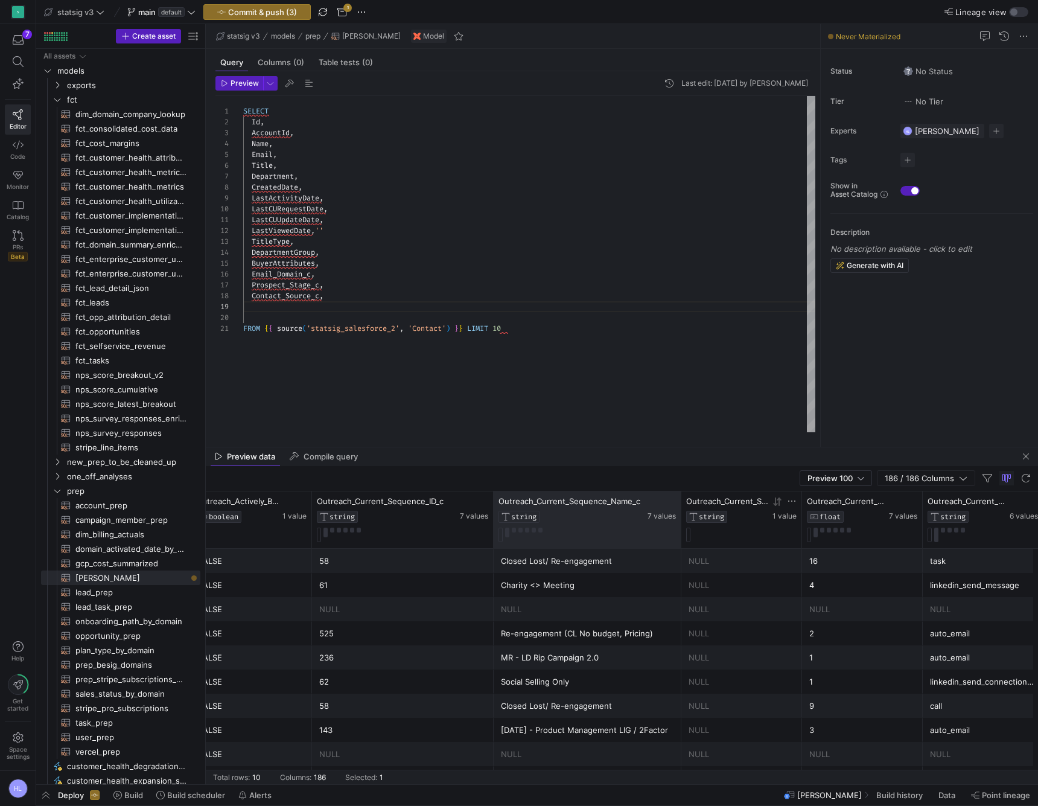
drag, startPoint x: 612, startPoint y: 502, endPoint x: 679, endPoint y: 503, distance: 67.0
click at [679, 503] on div at bounding box center [681, 519] width 5 height 57
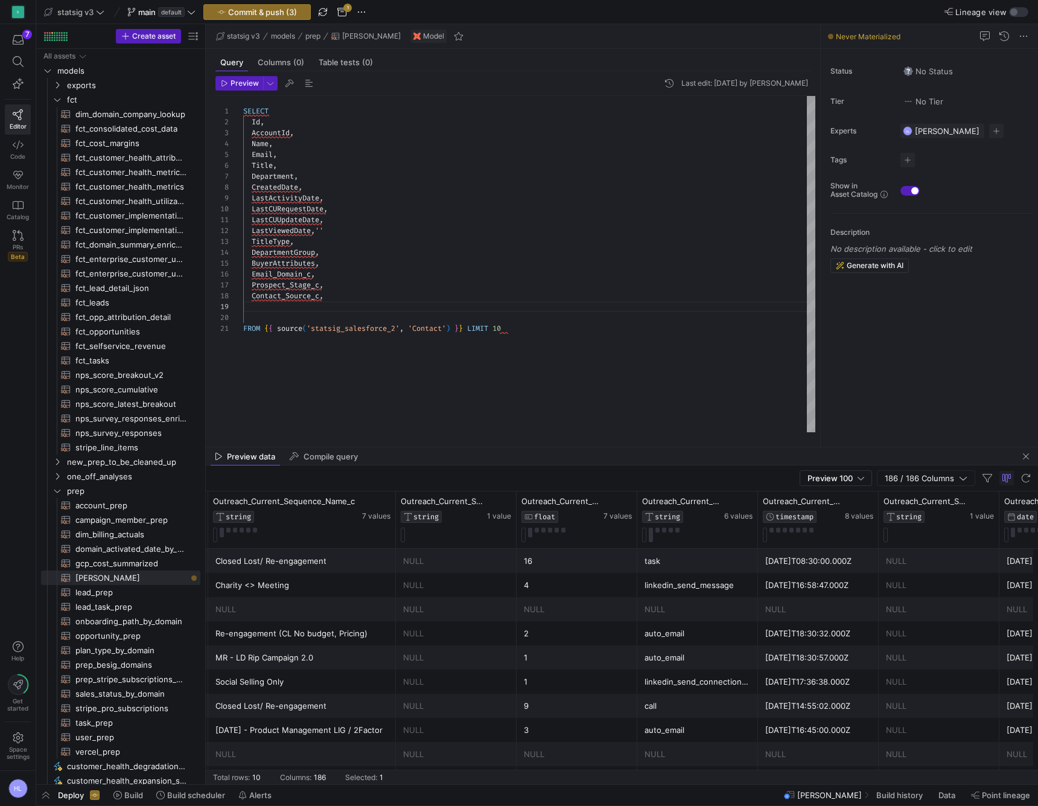
click at [283, 313] on div at bounding box center [529, 317] width 572 height 11
click at [268, 305] on div at bounding box center [529, 306] width 572 height 11
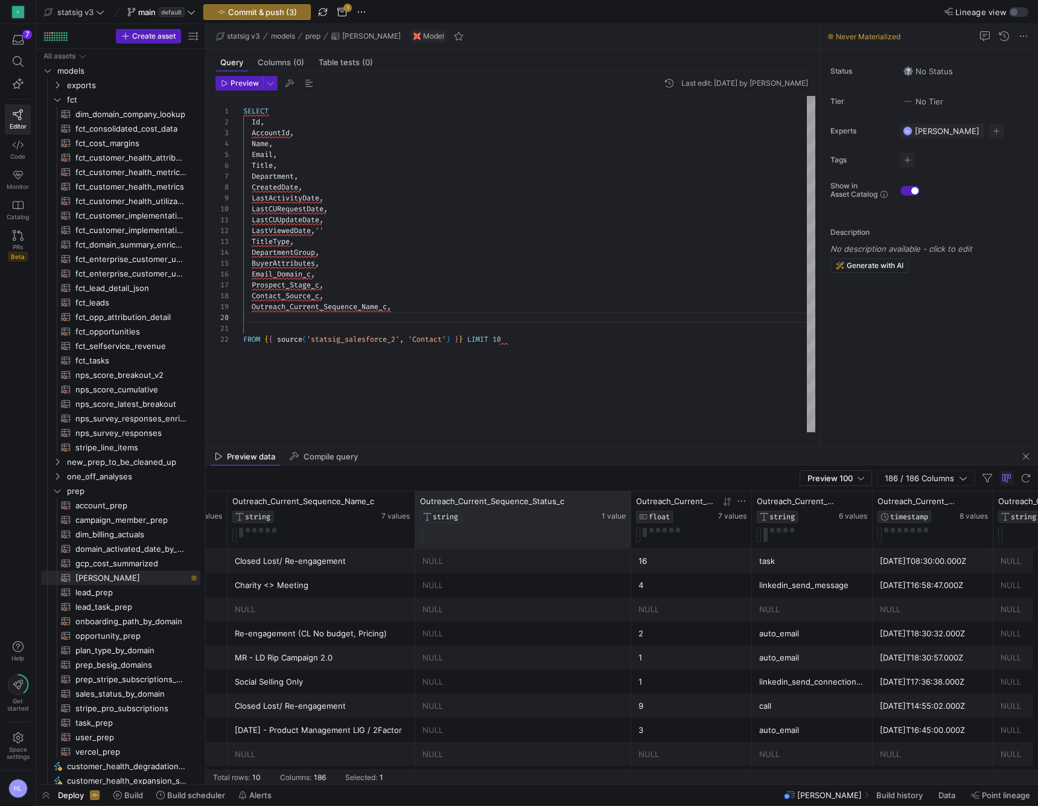
drag, startPoint x: 534, startPoint y: 503, endPoint x: 629, endPoint y: 503, distance: 95.4
click at [629, 503] on div at bounding box center [630, 519] width 5 height 57
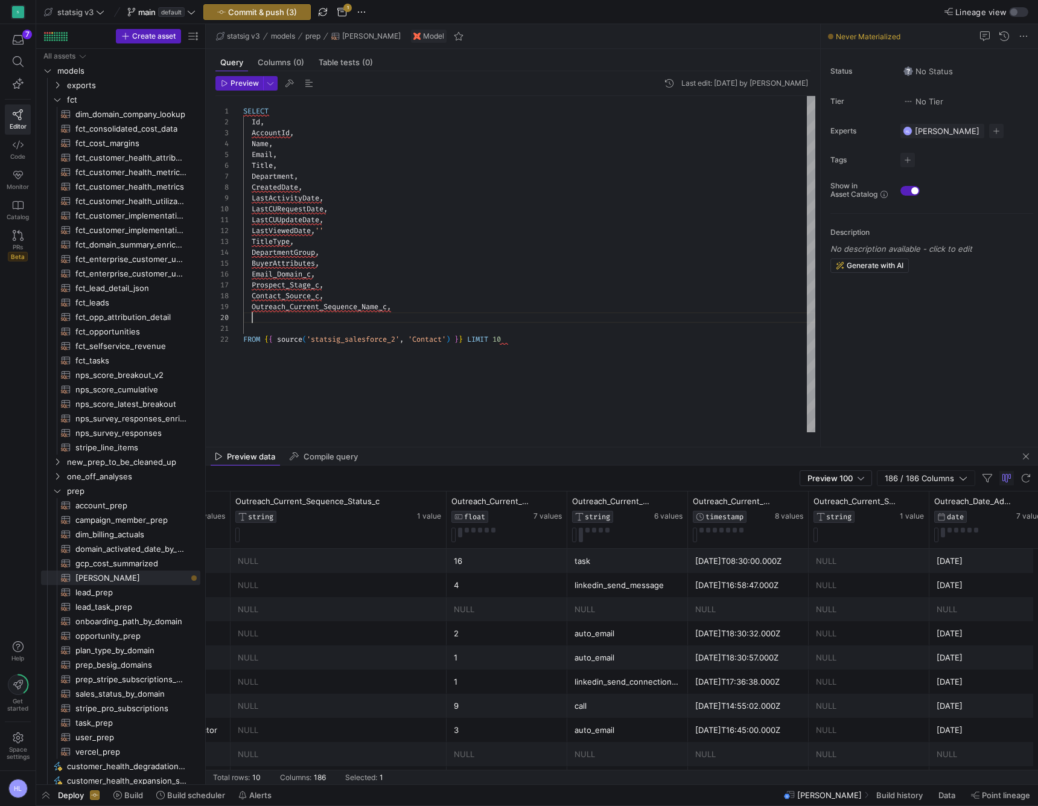
click at [362, 309] on span "Outreach_Current_Sequence_Name_c" at bounding box center [319, 307] width 135 height 10
click at [406, 307] on div "Outreach_Current_Sequence_Name_c ," at bounding box center [529, 306] width 572 height 11
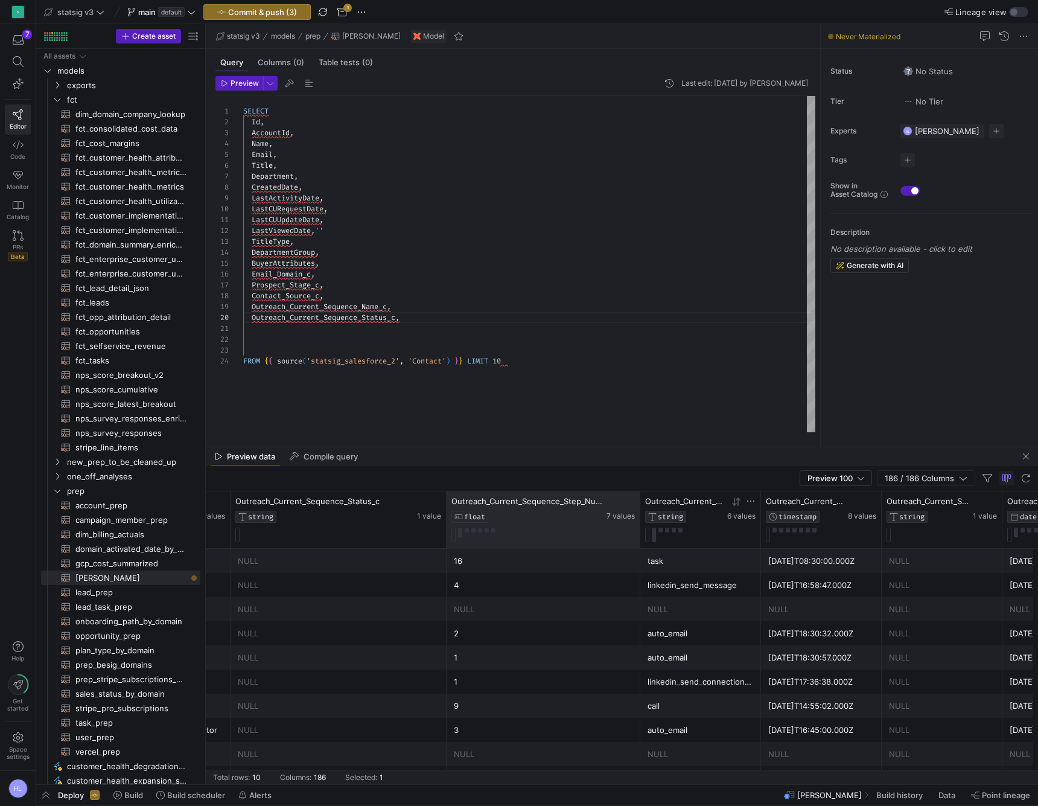
drag, startPoint x: 564, startPoint y: 500, endPoint x: 638, endPoint y: 503, distance: 73.1
click at [638, 503] on div at bounding box center [640, 519] width 5 height 57
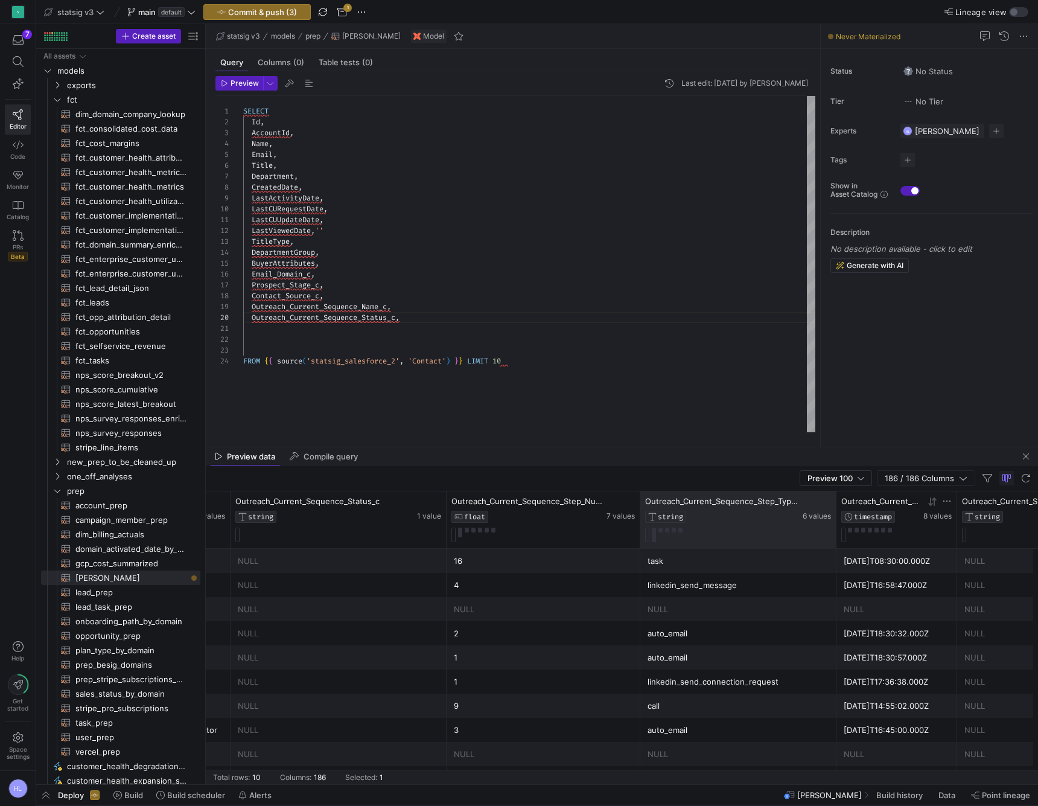
drag, startPoint x: 759, startPoint y: 507, endPoint x: 835, endPoint y: 507, distance: 75.5
click at [835, 507] on div at bounding box center [836, 519] width 5 height 57
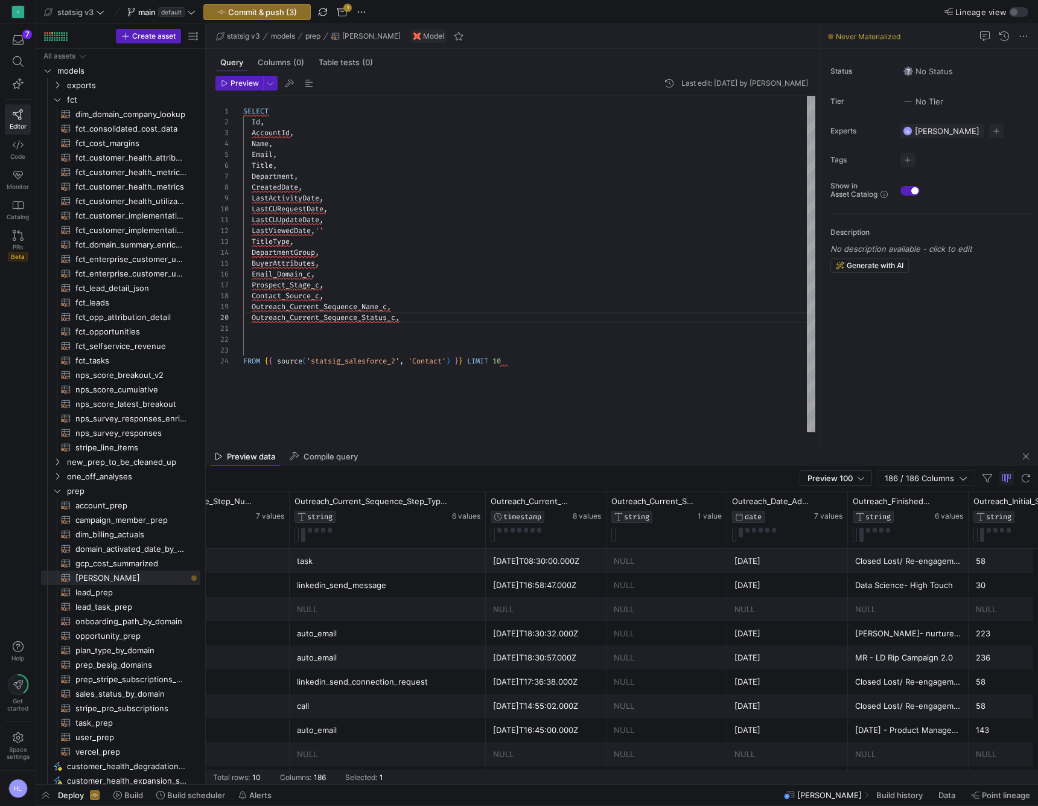
click at [359, 319] on span "Outreach_Current_Sequence_Status_c" at bounding box center [324, 318] width 144 height 10
click at [344, 320] on span "Outreach_Current_Sequence_Status_c" at bounding box center [324, 318] width 144 height 10
click at [424, 318] on div "Outreach_Current_Sequence_Status_c ," at bounding box center [529, 317] width 572 height 11
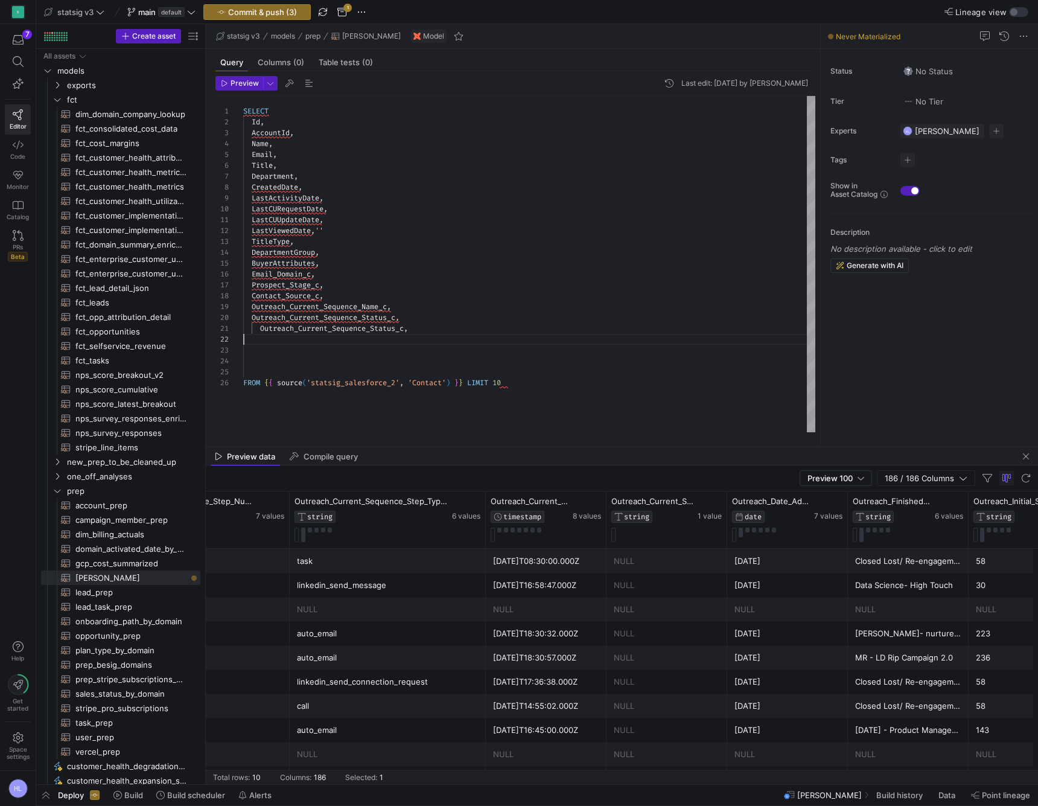
click at [262, 328] on span "Outreach_Current_Sequence_Status_c" at bounding box center [332, 329] width 144 height 10
click at [392, 328] on span "Outreach_Current_Sequence_Status_c" at bounding box center [324, 329] width 144 height 10
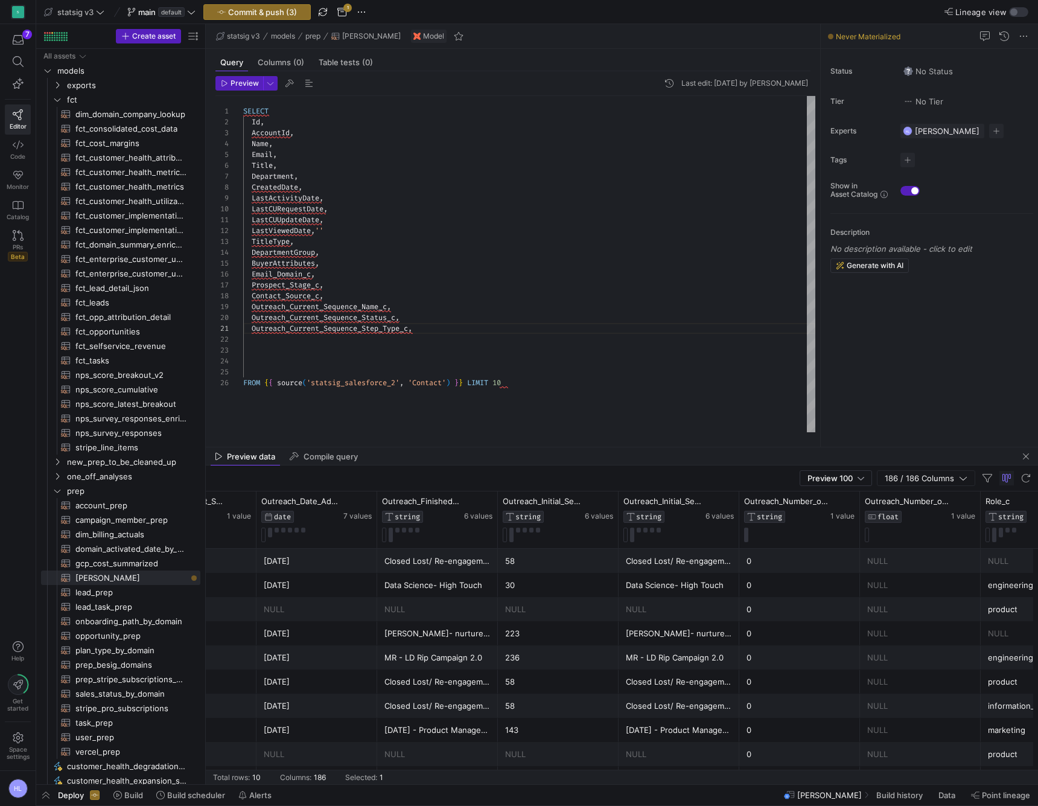
click at [426, 329] on div "Outreach_Current_Sequence_Step_Type_c ," at bounding box center [529, 328] width 572 height 11
click at [436, 340] on div "` Outreach_Finished_Sequences_c `" at bounding box center [529, 339] width 572 height 11
click at [379, 338] on span "`" at bounding box center [376, 339] width 4 height 10
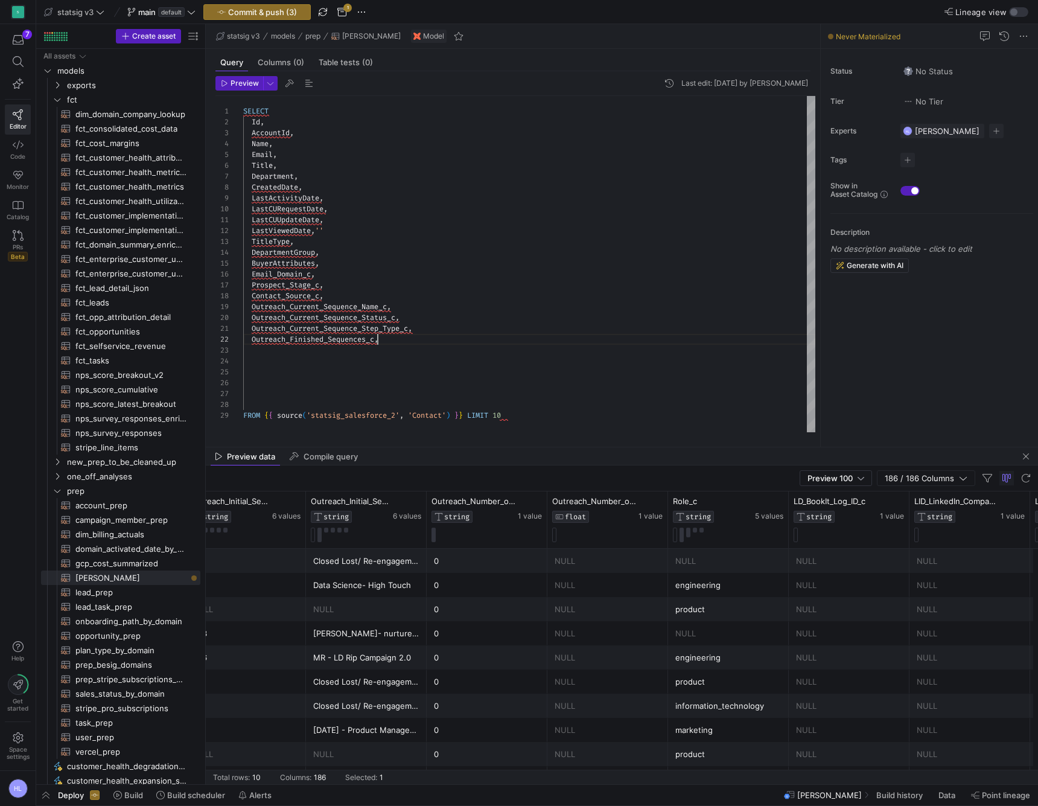
click at [318, 351] on div at bounding box center [529, 350] width 572 height 11
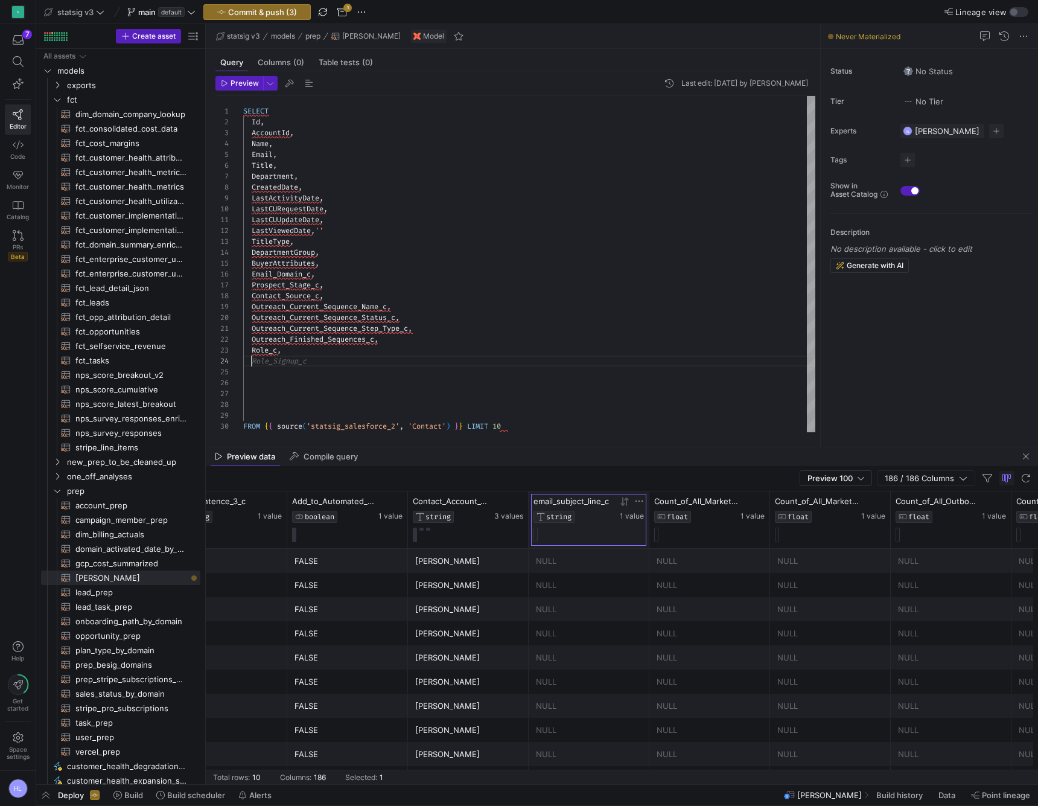
click at [589, 496] on span "email_subject_line_c" at bounding box center [571, 501] width 75 height 10
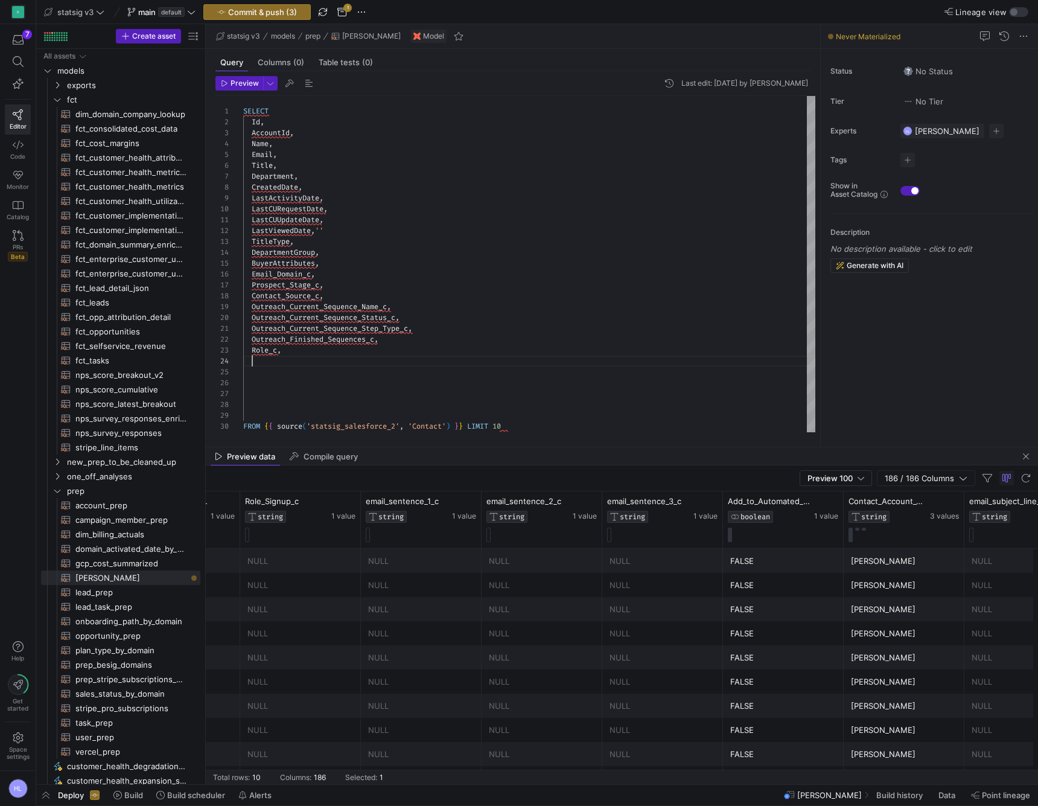
click at [304, 357] on div at bounding box center [529, 361] width 572 height 11
click at [345, 518] on span "1 value" at bounding box center [343, 516] width 24 height 8
click at [264, 359] on div at bounding box center [529, 361] width 572 height 11
click at [324, 366] on div "Role_Signup_c" at bounding box center [529, 361] width 572 height 11
click at [356, 383] on div "` email_sentence_2_c `" at bounding box center [529, 382] width 572 height 11
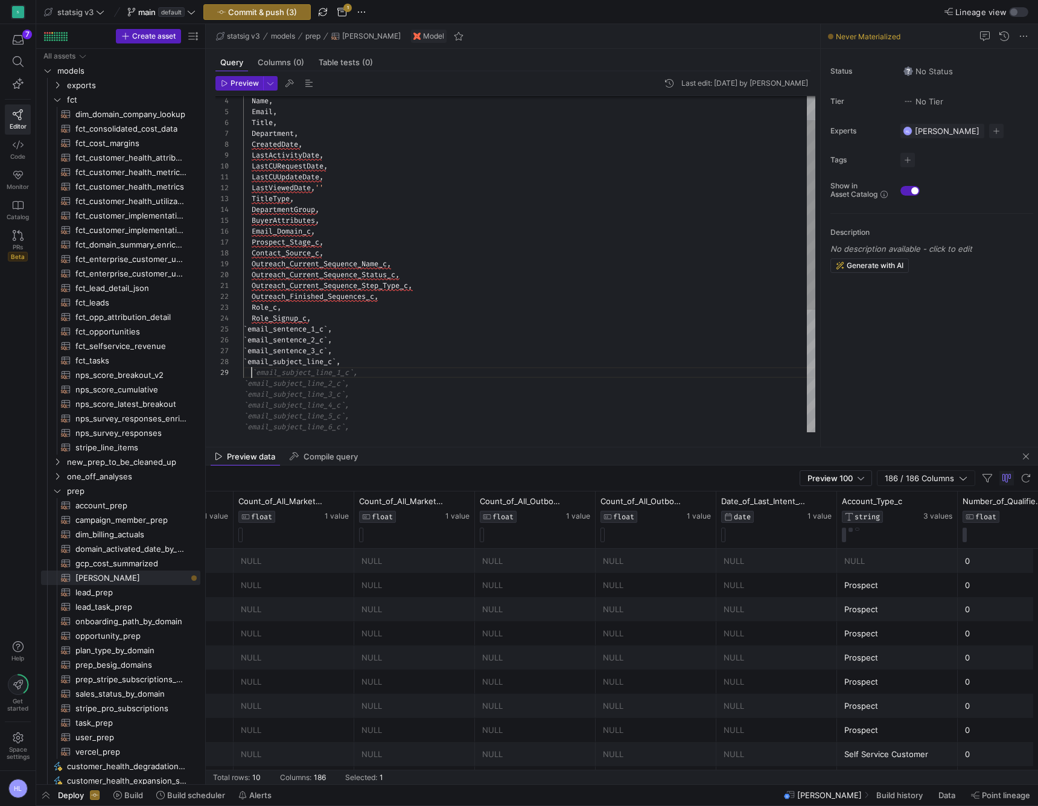
click at [263, 374] on span "`email_subject_line_1_c`," at bounding box center [305, 373] width 106 height 10
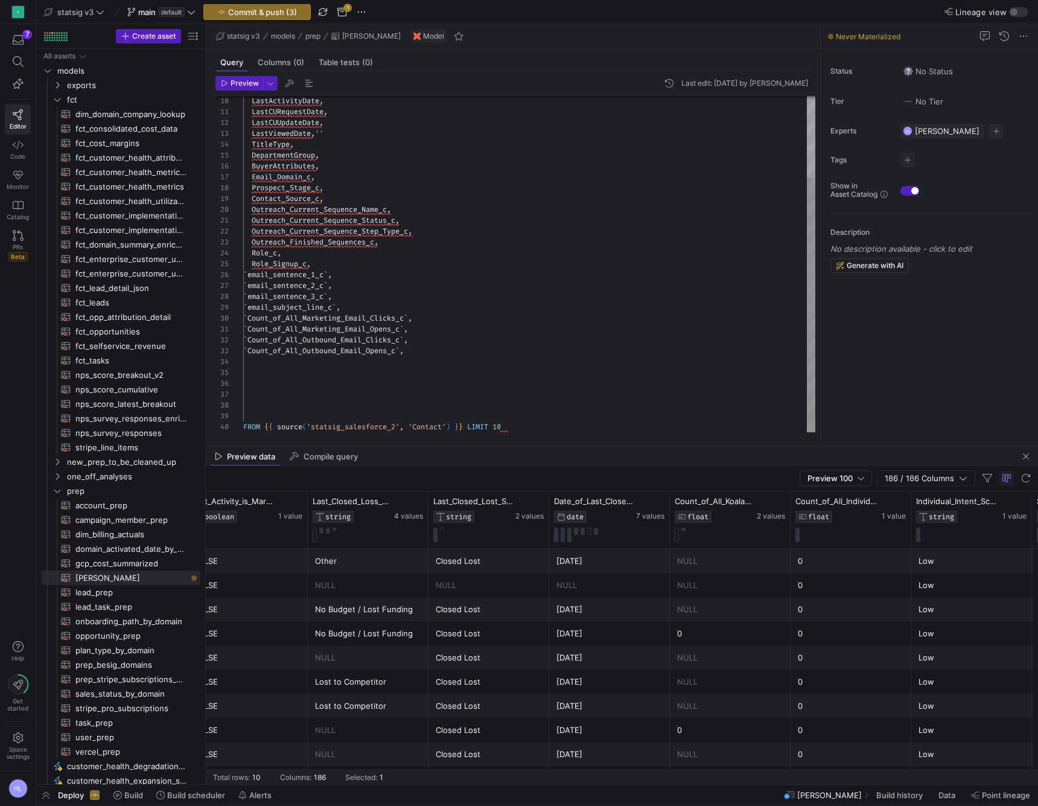
click at [295, 363] on div at bounding box center [529, 361] width 572 height 11
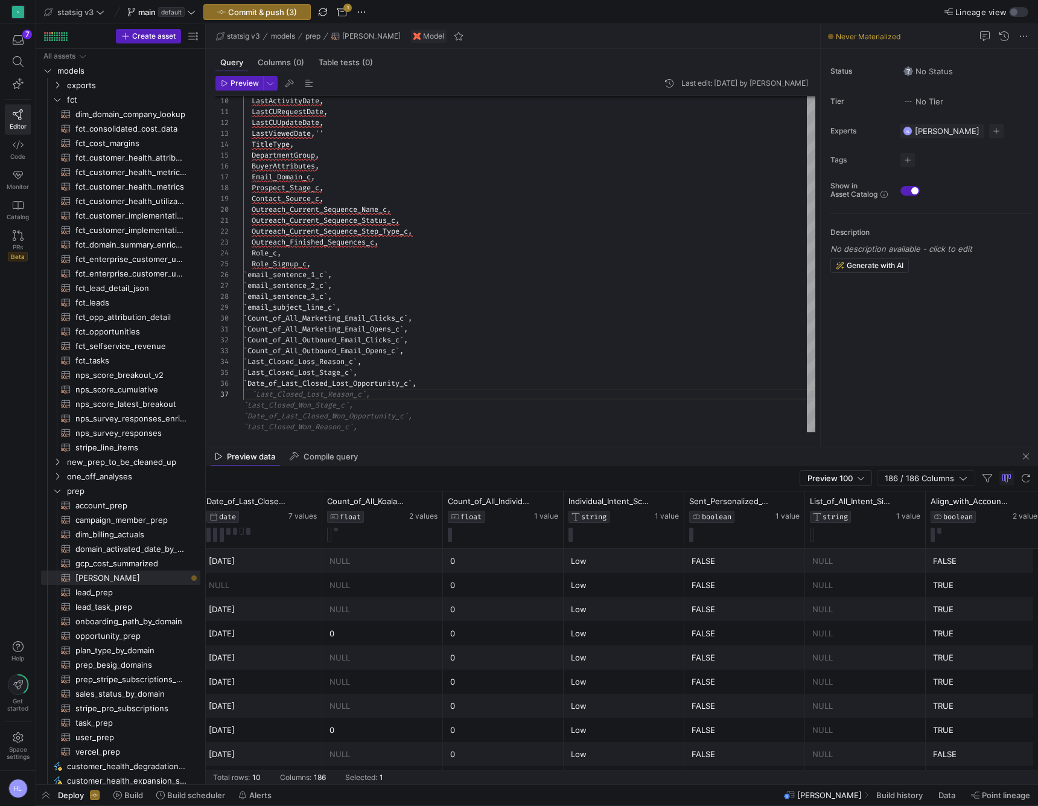
scroll to position [0, 14905]
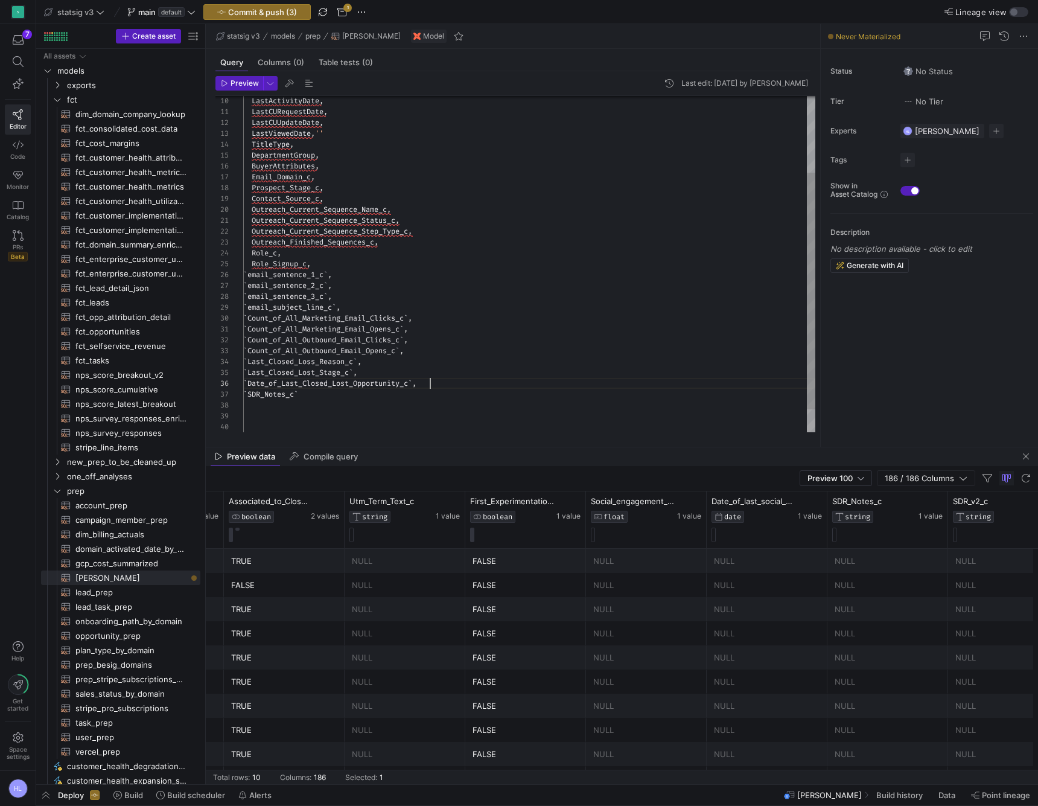
click at [432, 383] on div "` Date_of_Last_Closed_Lost_Opportunity_c ` ," at bounding box center [529, 383] width 572 height 11
click at [840, 484] on div "Preview 100" at bounding box center [836, 478] width 57 height 14
click at [722, 480] on div at bounding box center [519, 403] width 1038 height 806
click at [963, 482] on icon "button" at bounding box center [963, 478] width 8 height 8
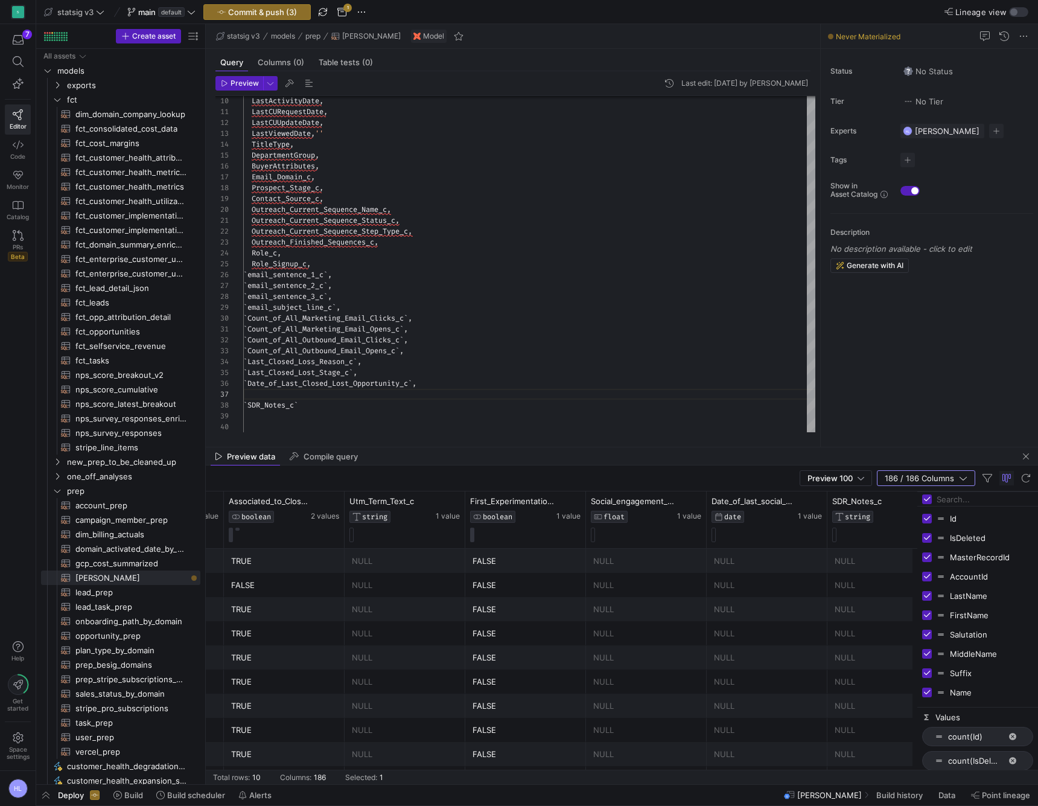
click at [764, 476] on div "Preview 100 186 / 186 Columns" at bounding box center [622, 478] width 832 height 26
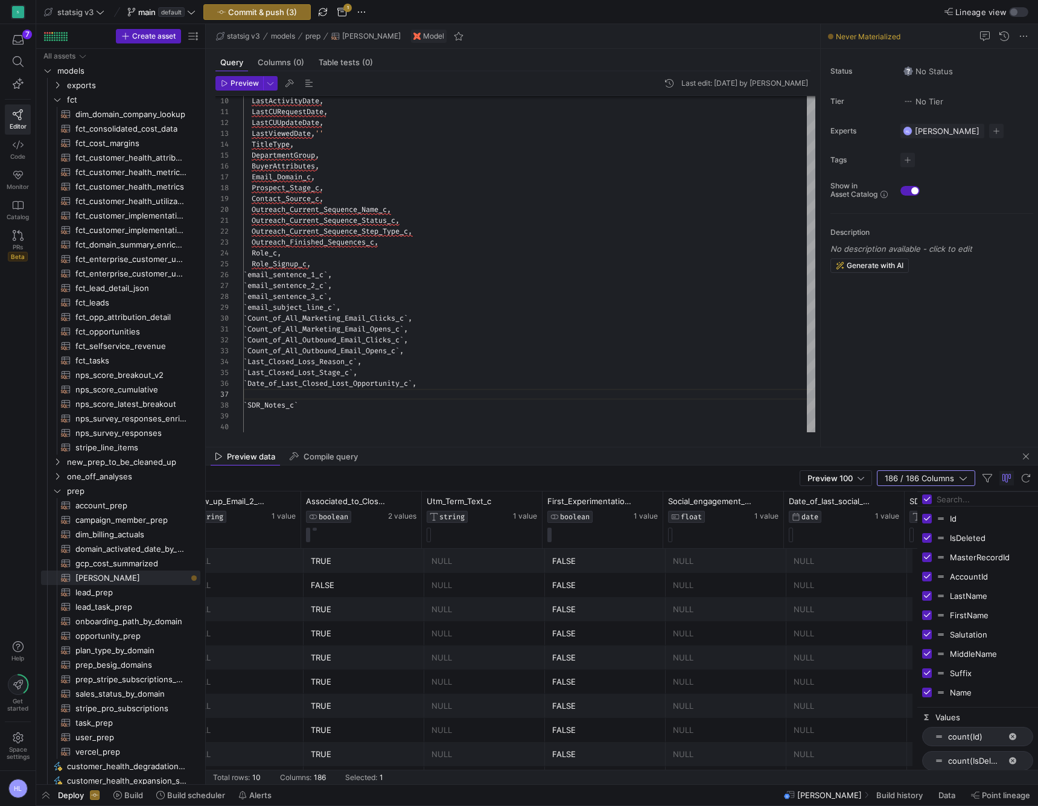
scroll to position [0, 21748]
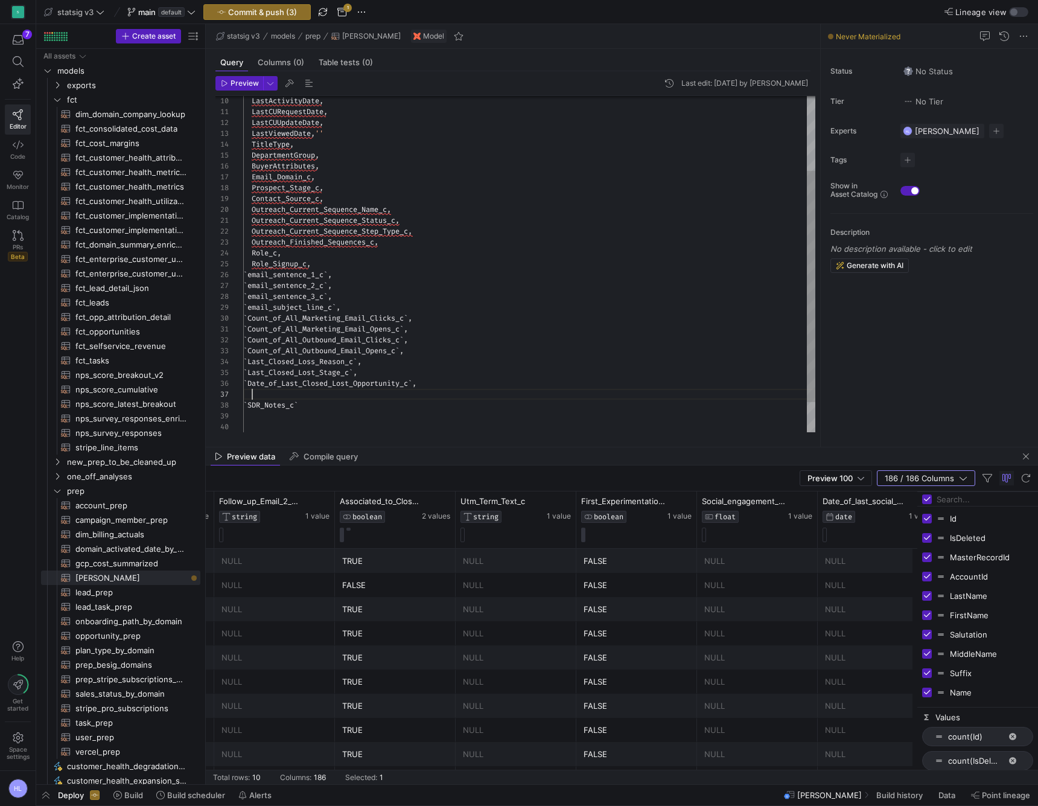
click at [290, 405] on span "SDR_Notes_c" at bounding box center [271, 405] width 46 height 10
click at [275, 391] on div at bounding box center [529, 394] width 572 height 11
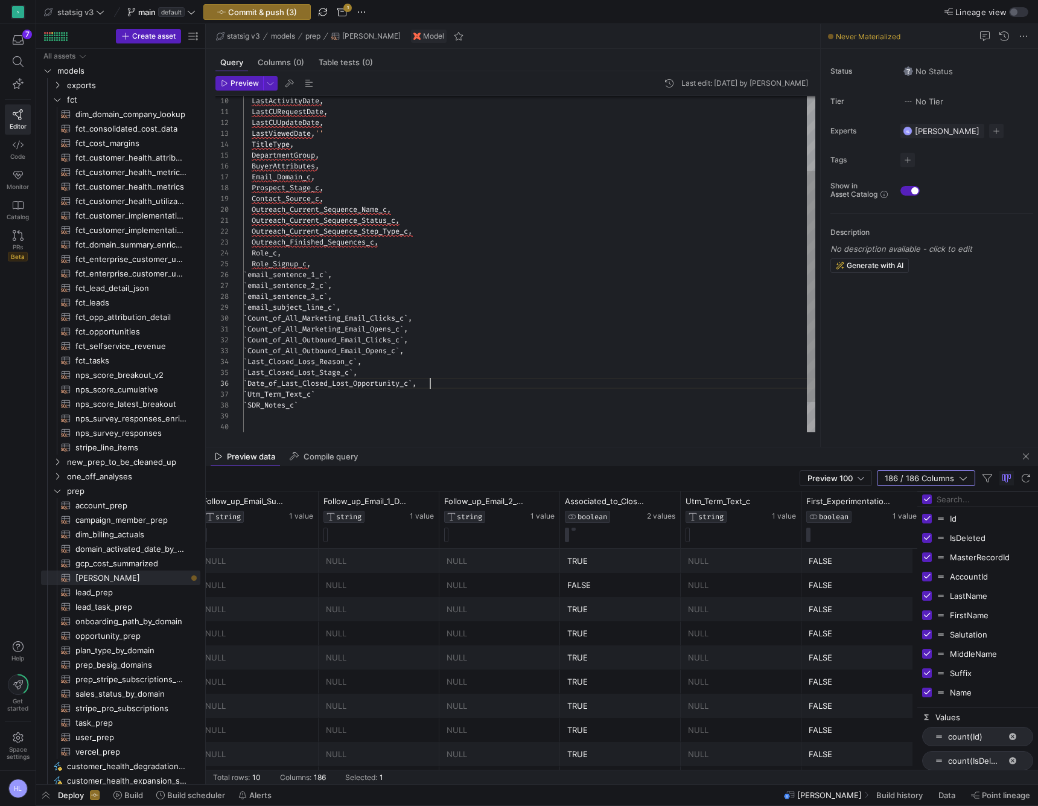
click at [435, 386] on div "` Date_of_Last_Closed_Lost_Opportunity_c ` ," at bounding box center [529, 383] width 572 height 11
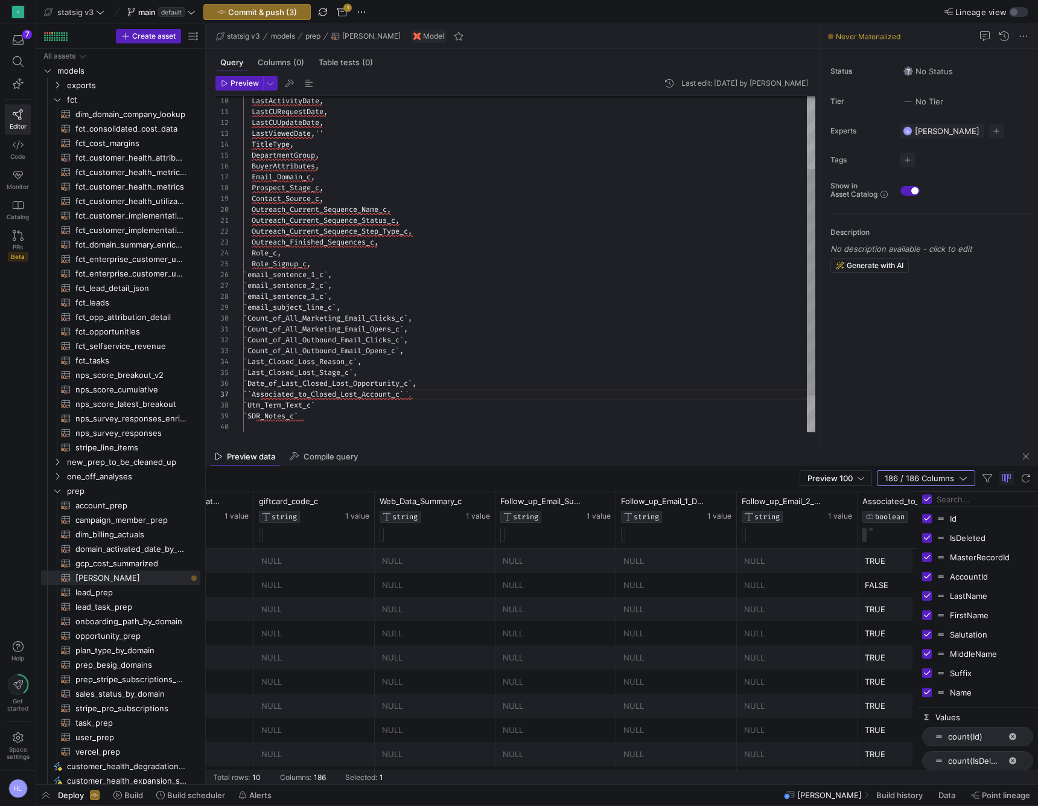
click at [439, 386] on div "` Date_of_Last_Closed_Lost_Opportunity_c ` ," at bounding box center [529, 383] width 572 height 11
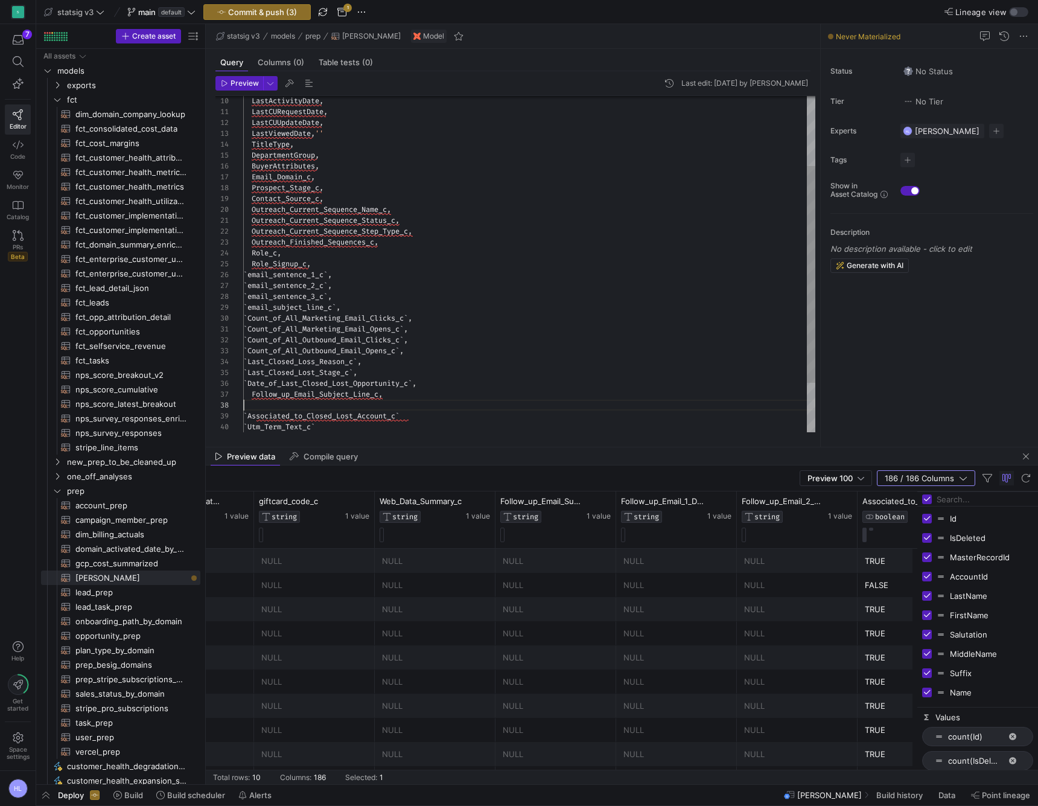
click at [273, 405] on div at bounding box center [529, 405] width 572 height 11
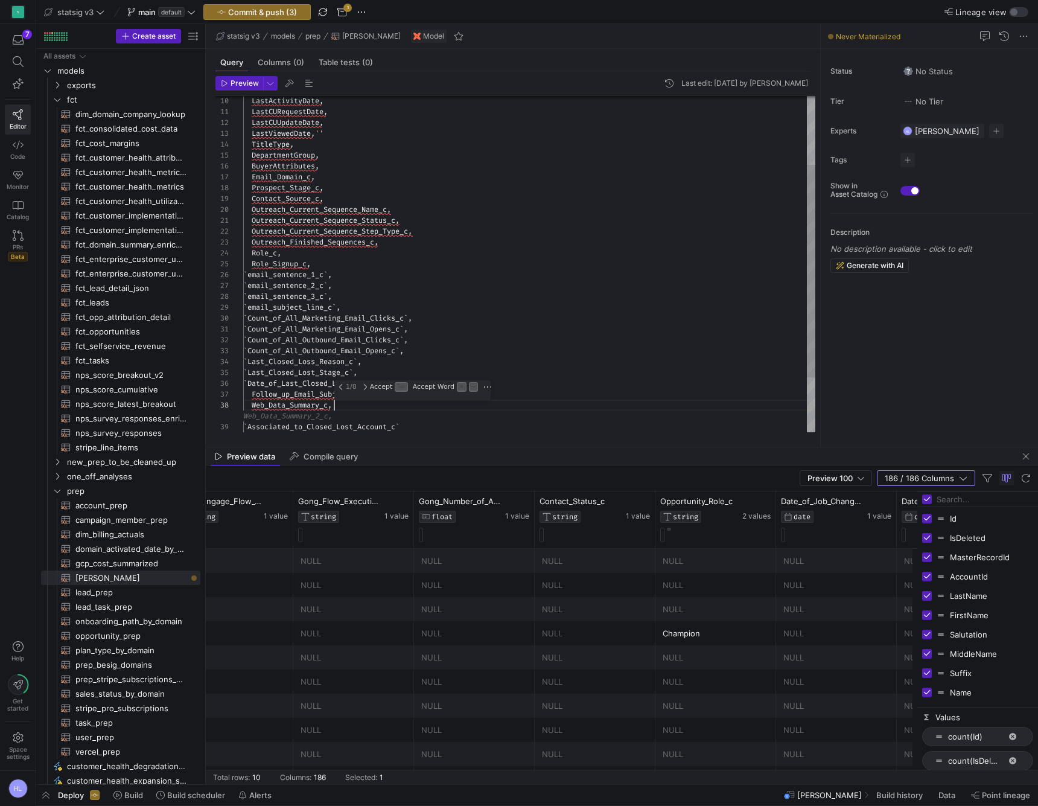
click at [346, 415] on div "Contact_Source_c , Outreach_Current_Sequence_Name_c , Outreach_Current_Sequence…" at bounding box center [529, 253] width 572 height 531
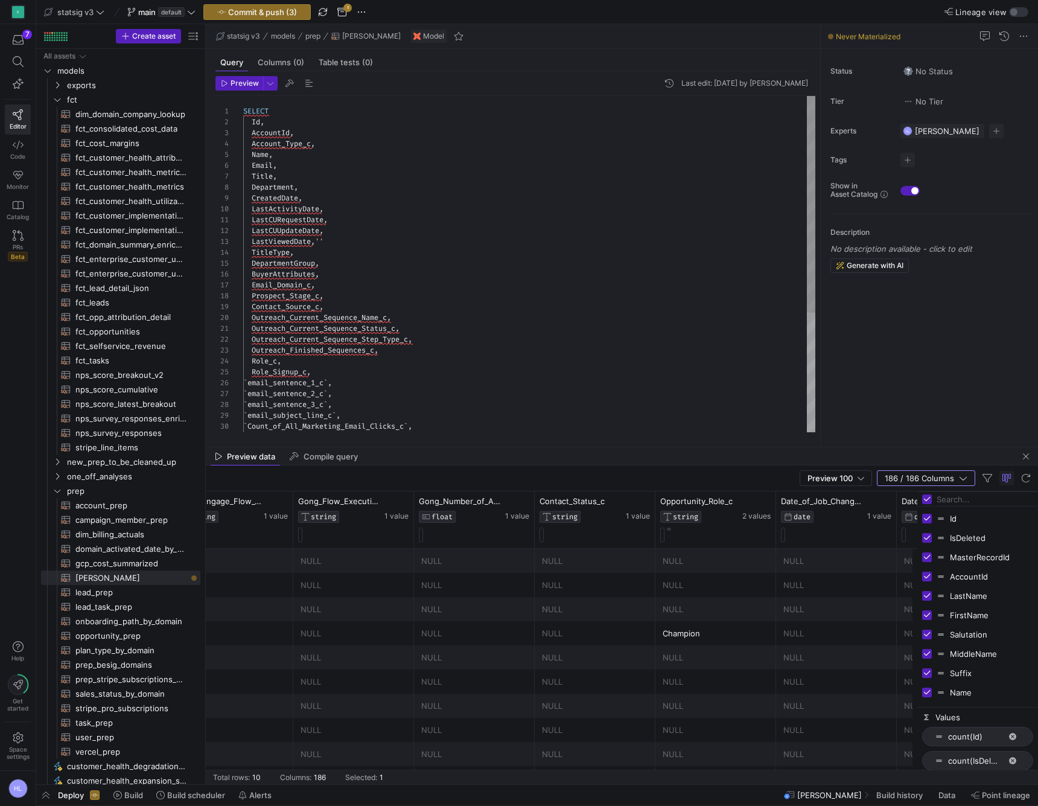
click at [309, 207] on span "LastActivityDate" at bounding box center [286, 209] width 68 height 10
click at [308, 254] on div "TitleType ," at bounding box center [529, 252] width 572 height 11
click at [310, 200] on div "CreatedDate ," at bounding box center [529, 198] width 572 height 11
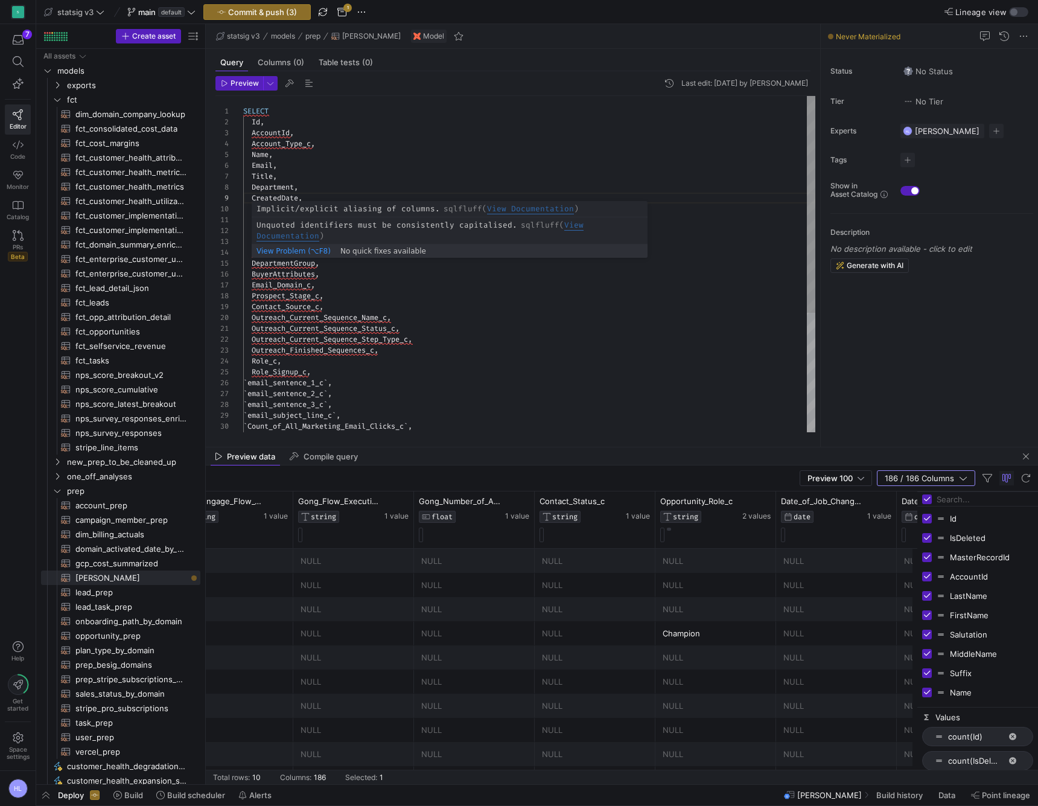
click at [297, 254] on div "TitleType ," at bounding box center [529, 252] width 572 height 11
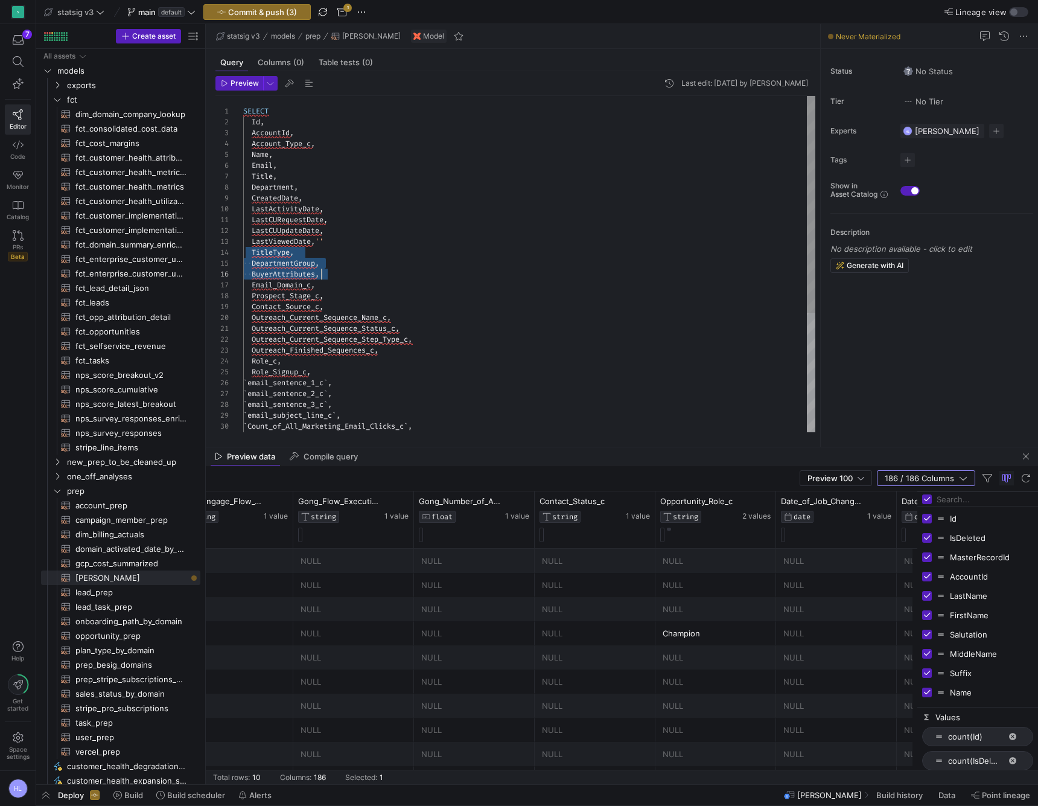
drag, startPoint x: 250, startPoint y: 254, endPoint x: 344, endPoint y: 270, distance: 95.6
click at [344, 270] on div "Contact_Source_c , Outreach_Current_Sequence_Name_c , Outreach_Current_Sequence…" at bounding box center [529, 356] width 572 height 520
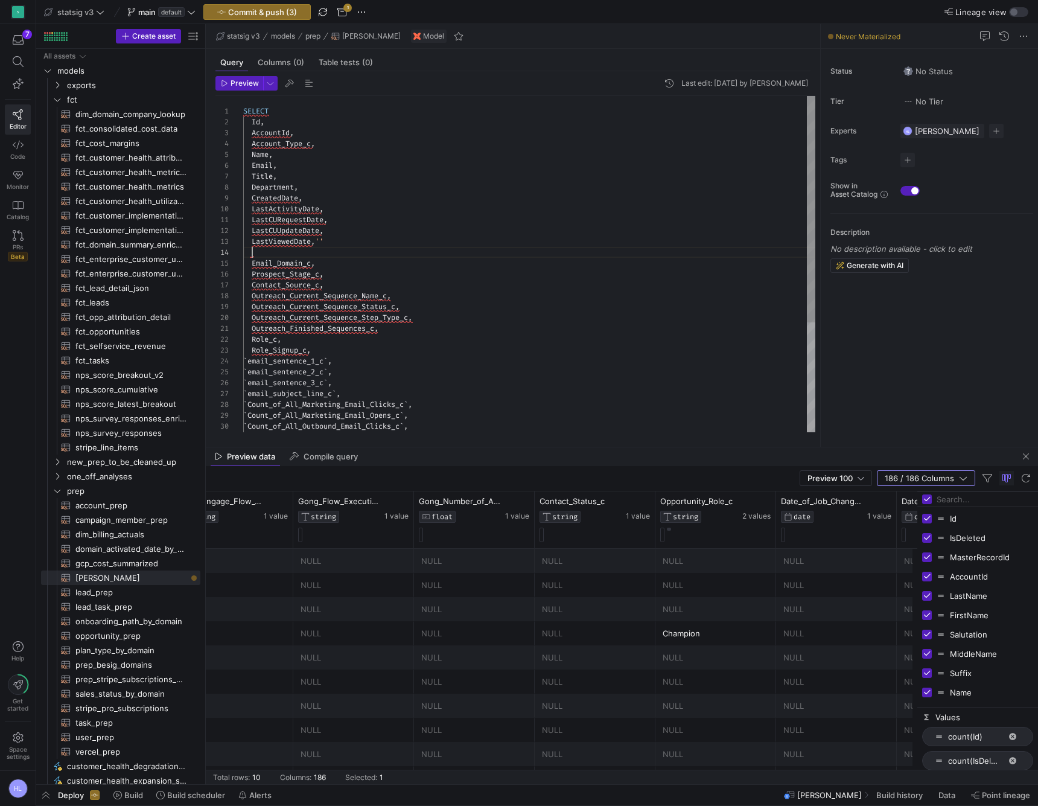
click at [286, 176] on div "Title ," at bounding box center [529, 176] width 572 height 11
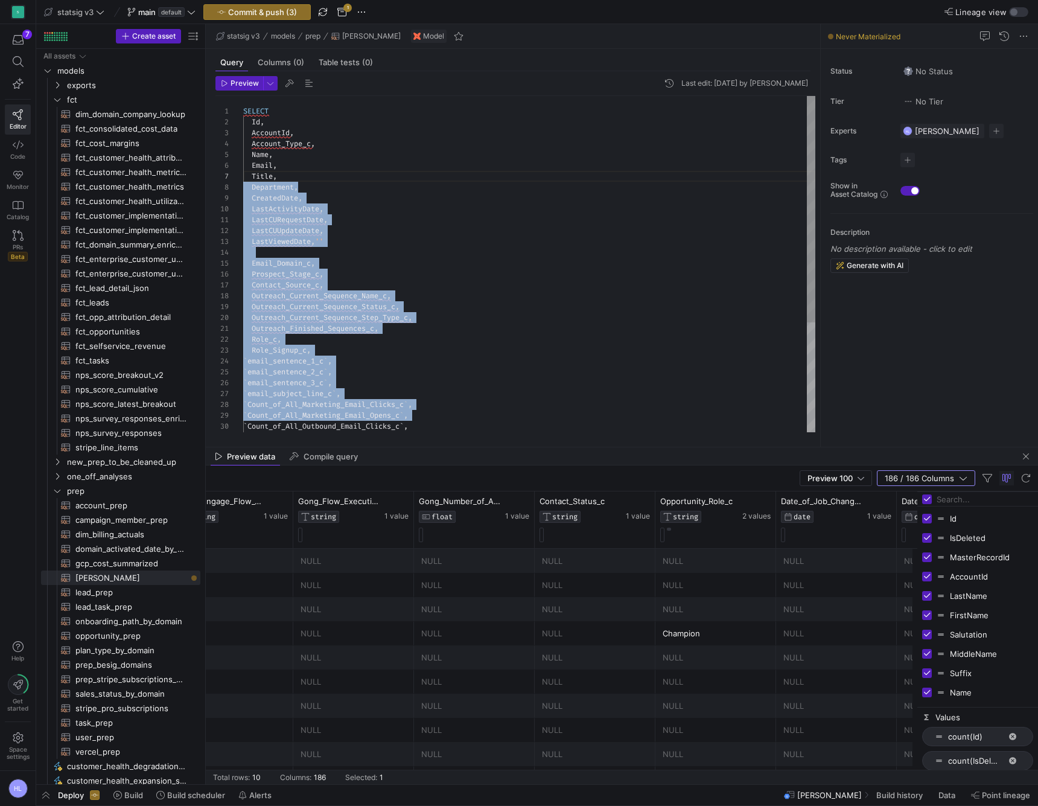
click at [305, 187] on div "Contact_Source_c , Outreach_Current_Sequence_Name_c , Outreach_Current_Sequence…" at bounding box center [529, 345] width 572 height 499
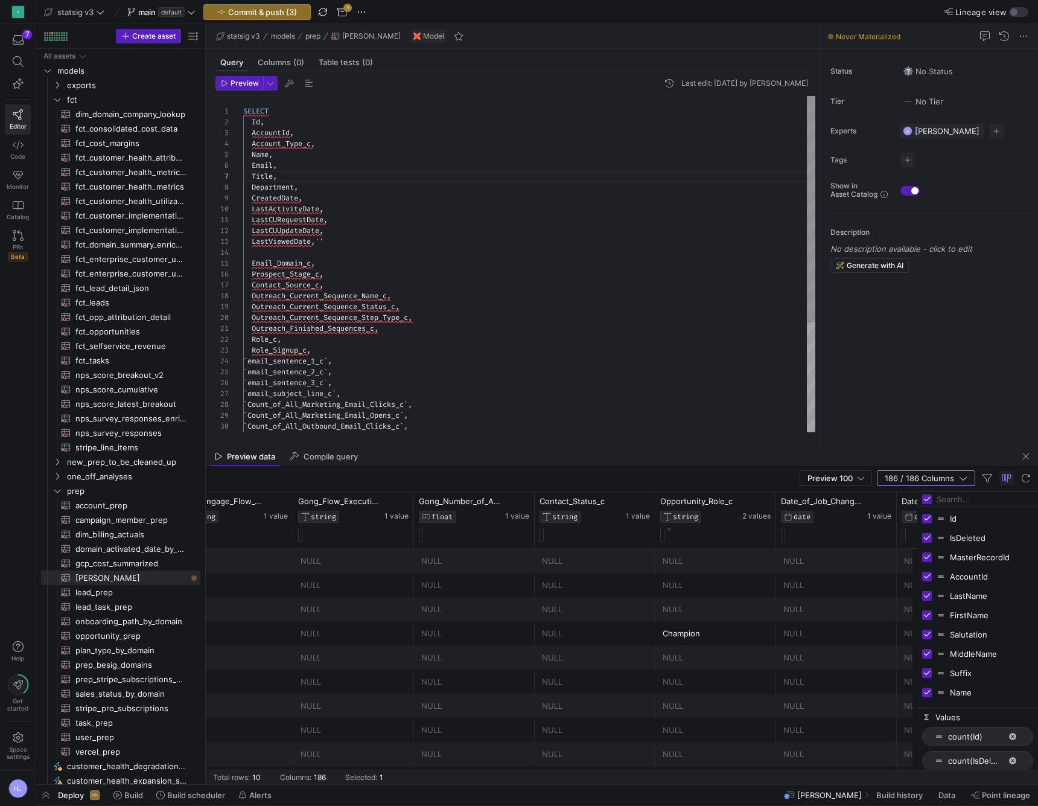
click at [305, 190] on div "Department ," at bounding box center [529, 187] width 572 height 11
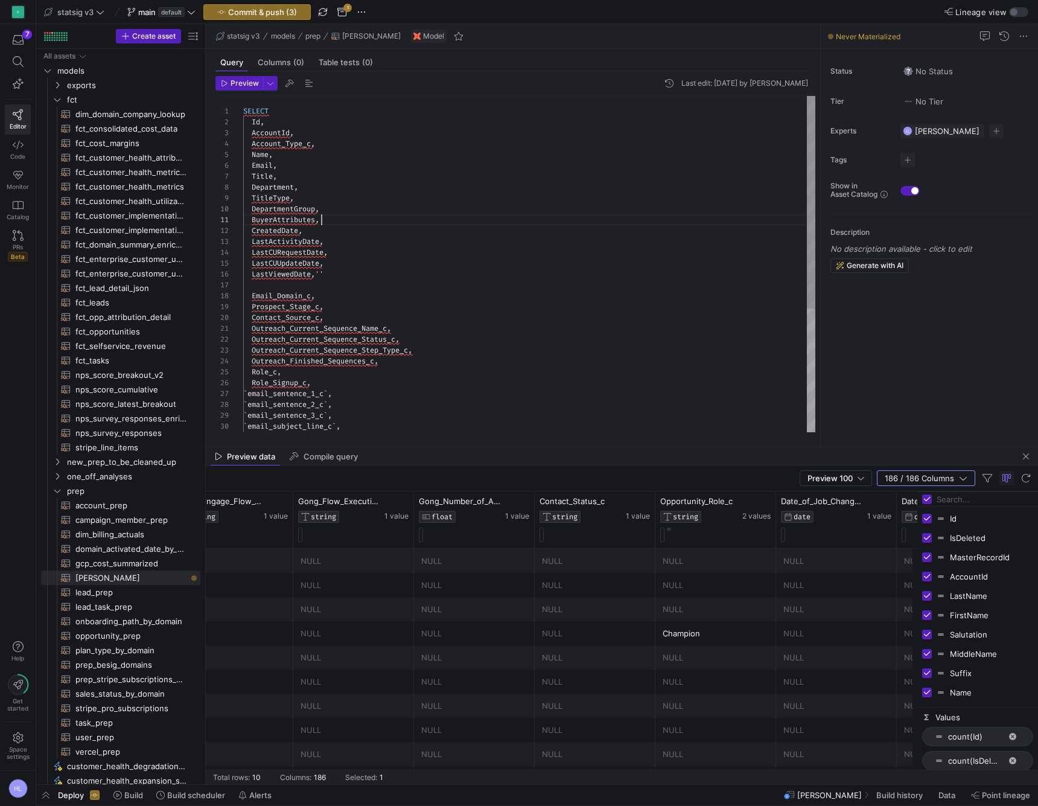
click at [274, 283] on div at bounding box center [529, 285] width 572 height 11
click at [311, 248] on span "LastCURequestDate" at bounding box center [288, 253] width 72 height 10
click at [314, 368] on div "Role_Signup_c ," at bounding box center [529, 371] width 572 height 11
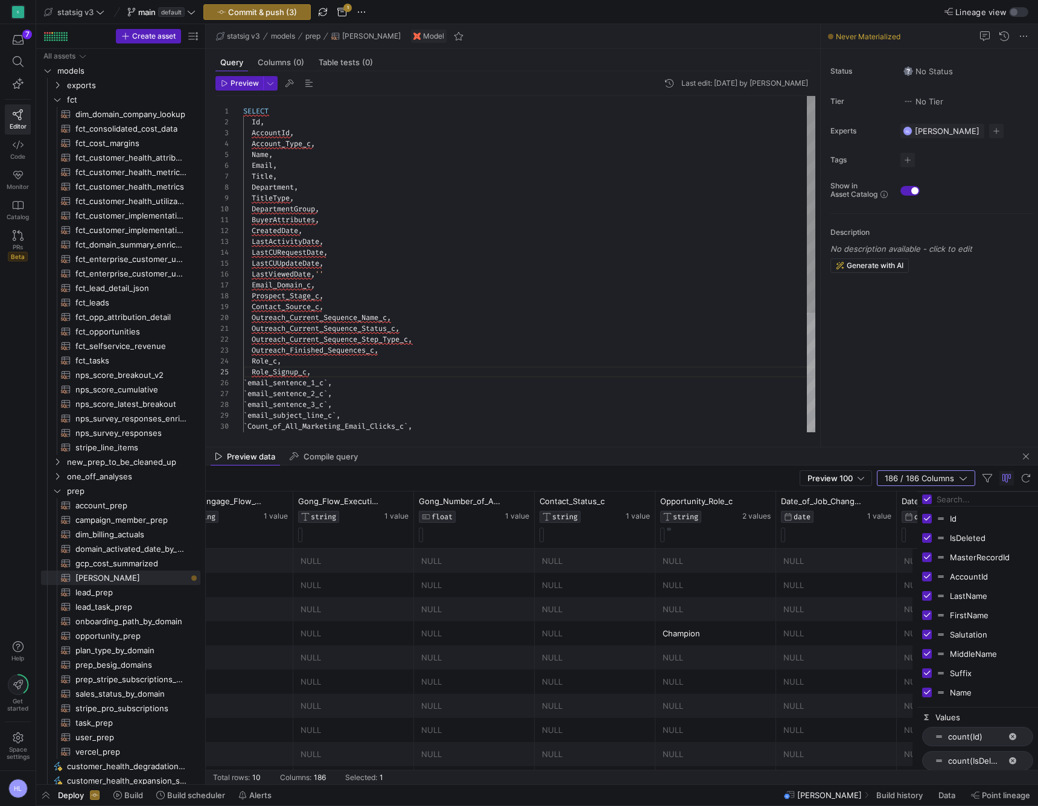
drag, startPoint x: 314, startPoint y: 202, endPoint x: 306, endPoint y: 186, distance: 17.5
click at [314, 202] on div "TitleType ," at bounding box center [529, 198] width 572 height 11
click at [306, 186] on div "Department ," at bounding box center [529, 187] width 572 height 11
click at [305, 226] on div "CreatedDate ," at bounding box center [529, 230] width 572 height 11
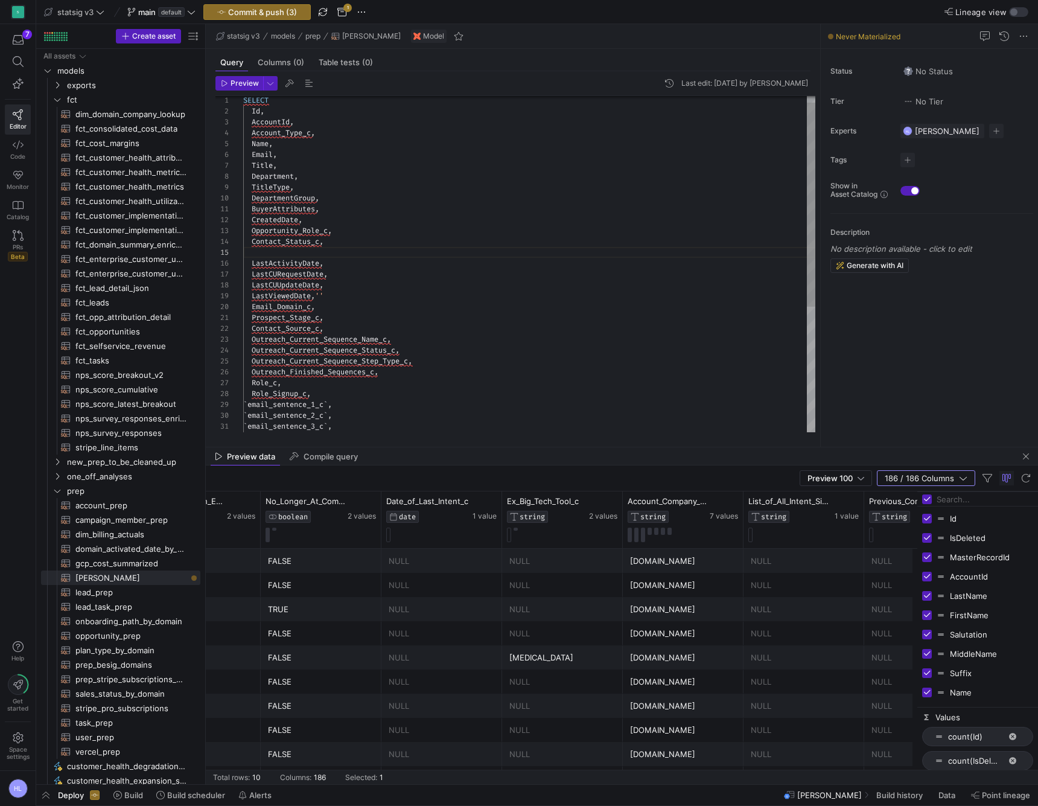
scroll to position [33, 74]
click at [324, 135] on div "Account_Type_c ," at bounding box center [529, 132] width 572 height 11
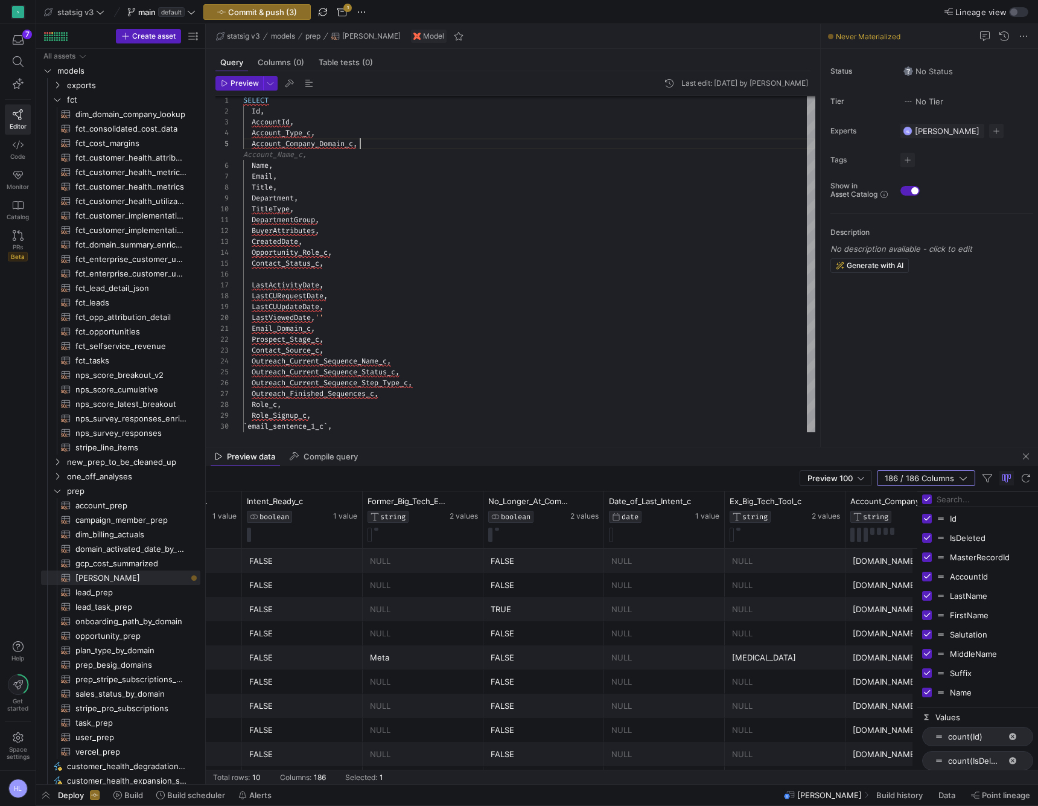
scroll to position [0, 17689]
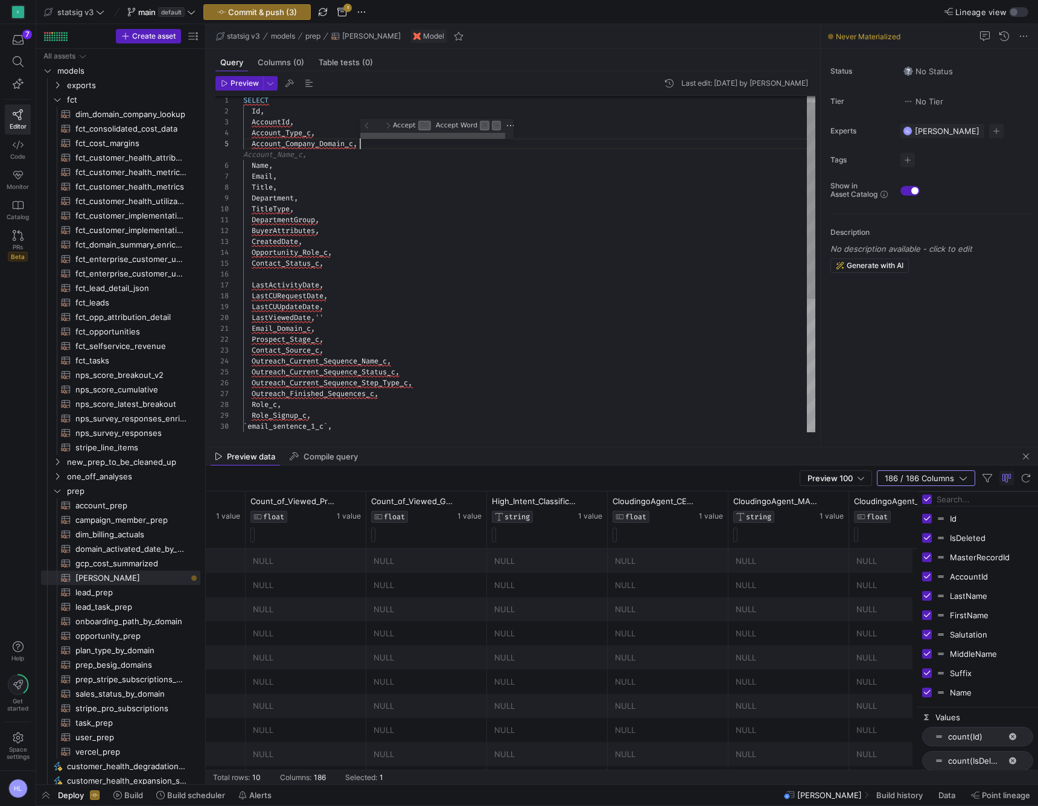
click at [268, 155] on div "Contact_Status_c , LastActivityDate , LastCURequestDate , LastCUUpdateDate , La…" at bounding box center [529, 372] width 572 height 575
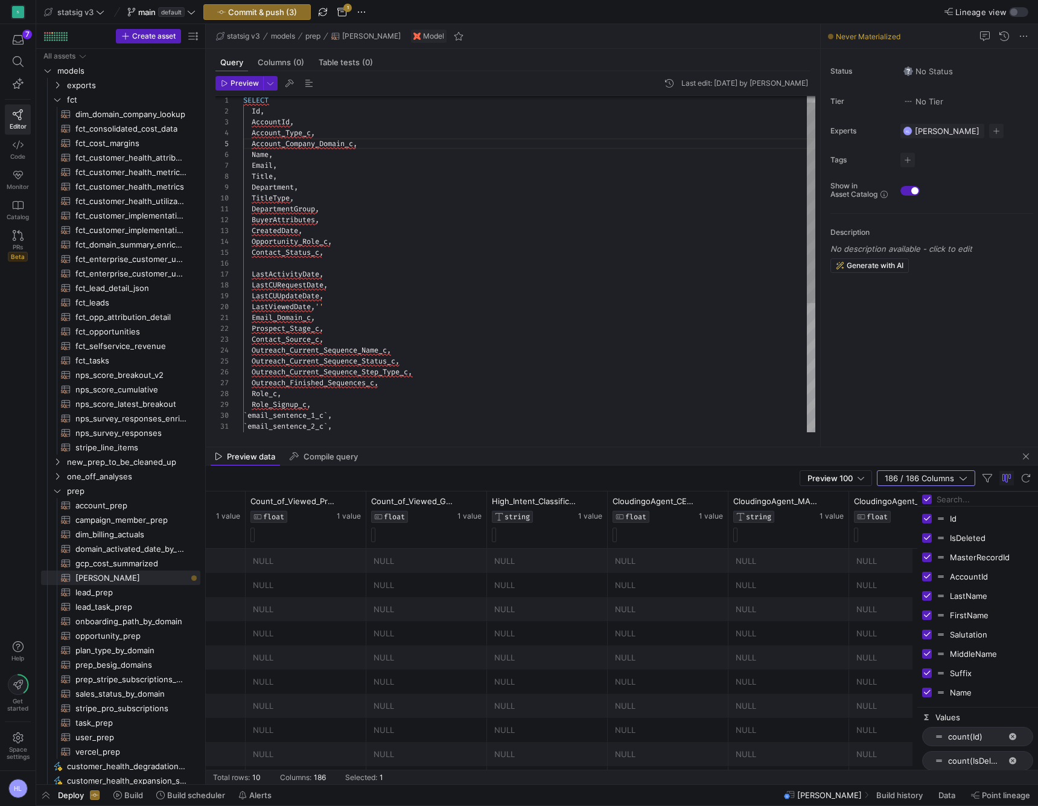
click at [269, 266] on div at bounding box center [529, 263] width 572 height 11
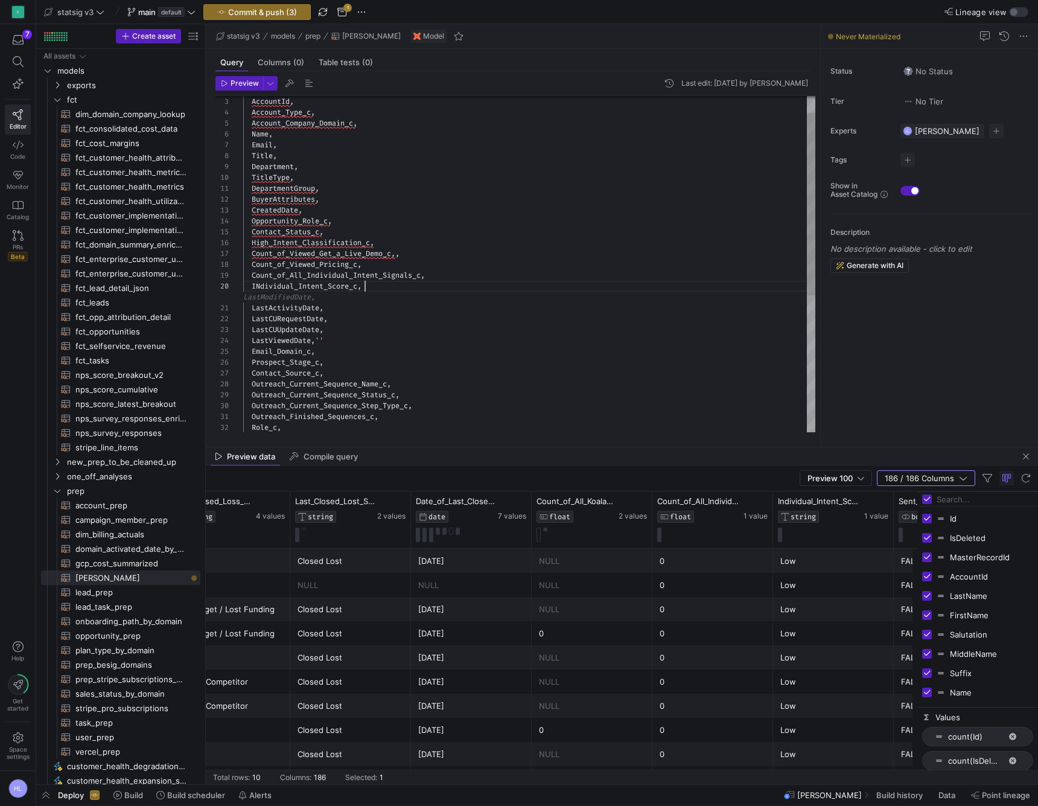
scroll to position [0, 14600]
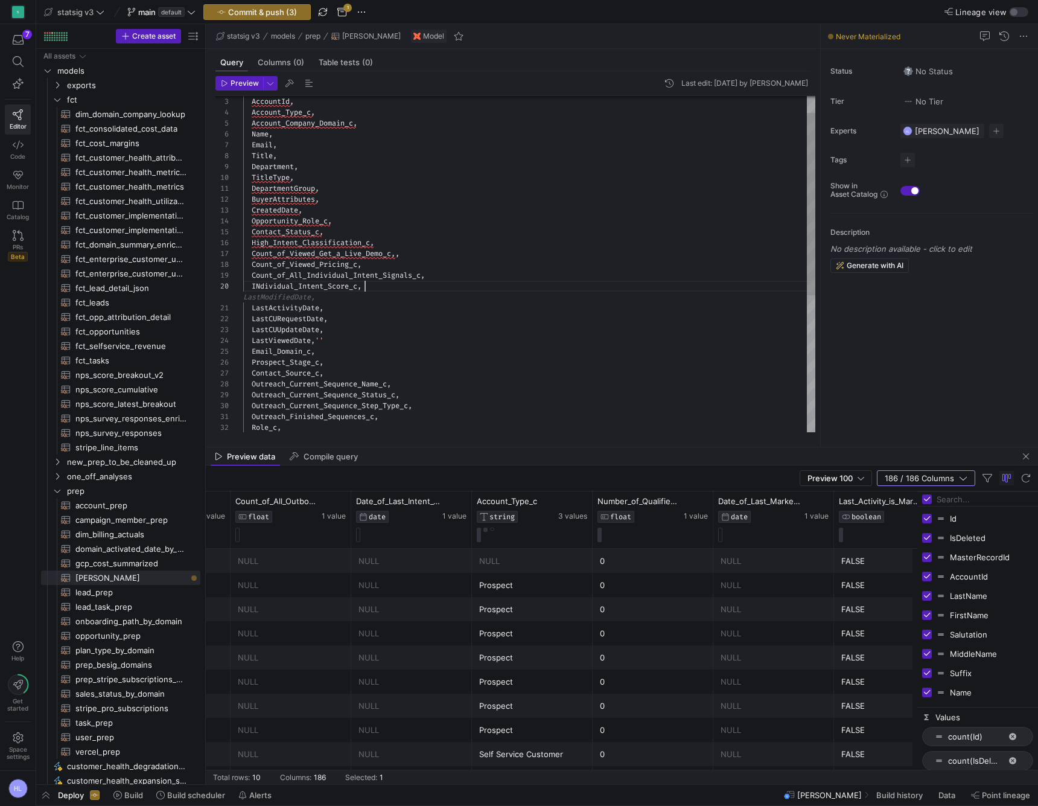
click at [409, 336] on div "Contact_Status_c , High_Intent_Classification_c , LastActivityDate , LastCURequ…" at bounding box center [529, 374] width 572 height 618
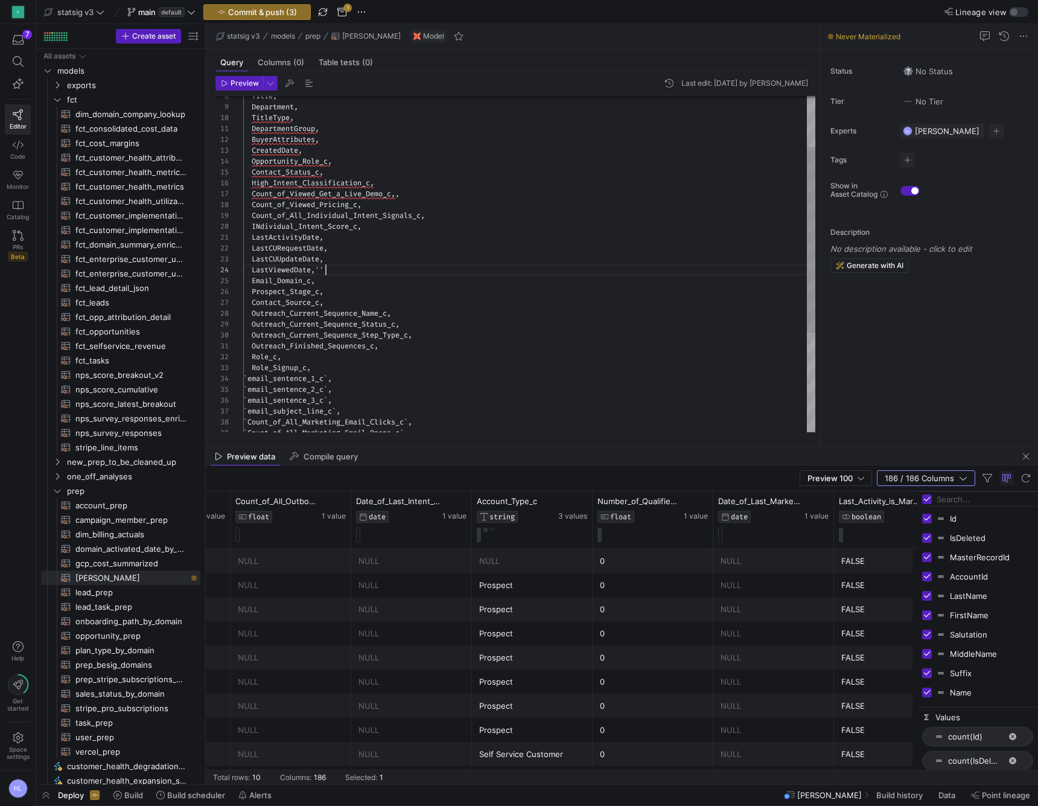
click at [324, 382] on span "email_sentence_1_c" at bounding box center [286, 379] width 76 height 10
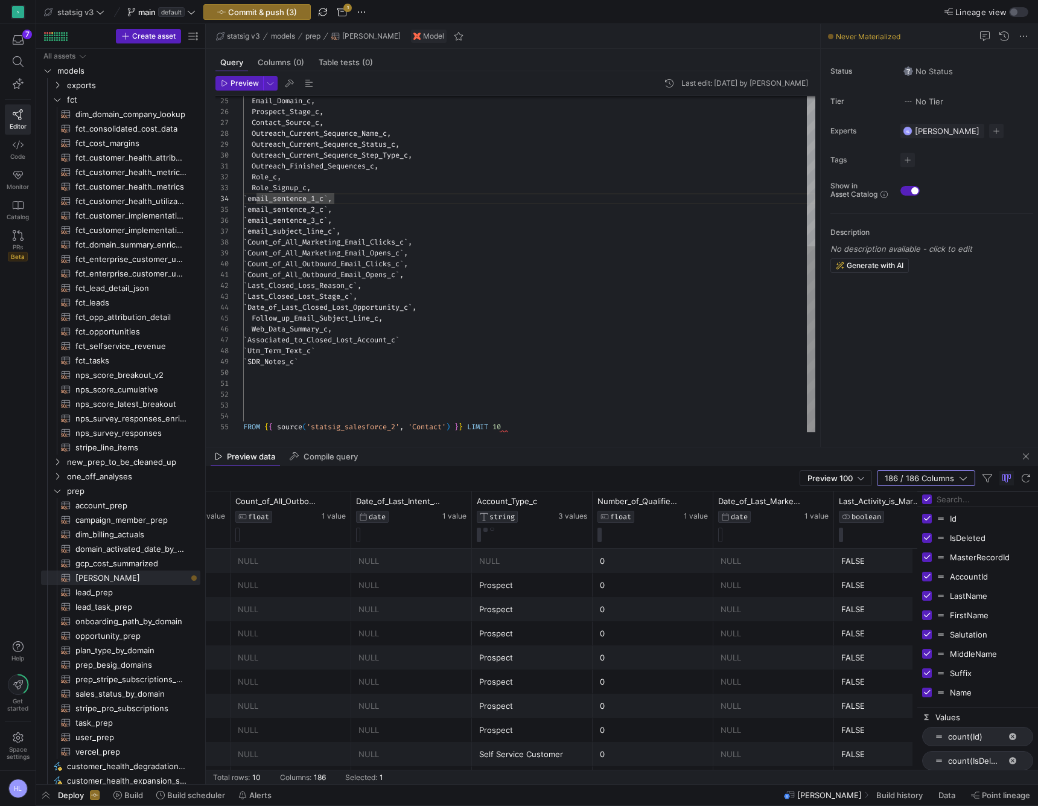
click at [290, 411] on div at bounding box center [529, 416] width 572 height 11
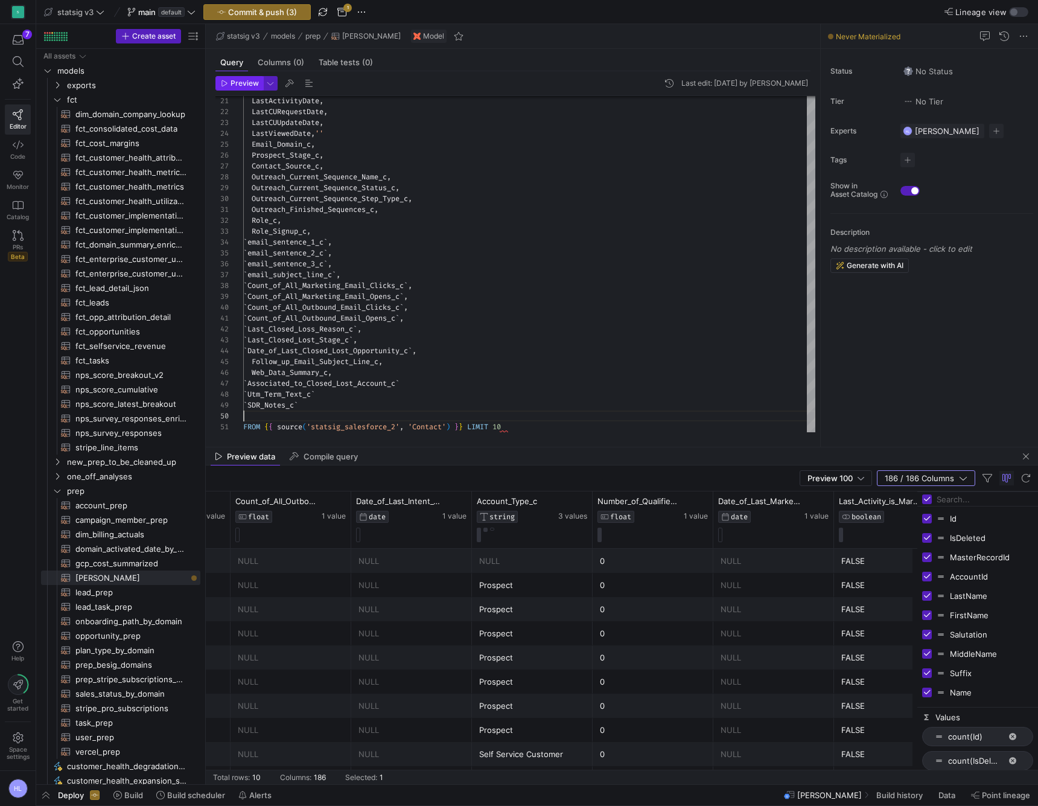
click at [234, 84] on span "Preview" at bounding box center [245, 83] width 28 height 8
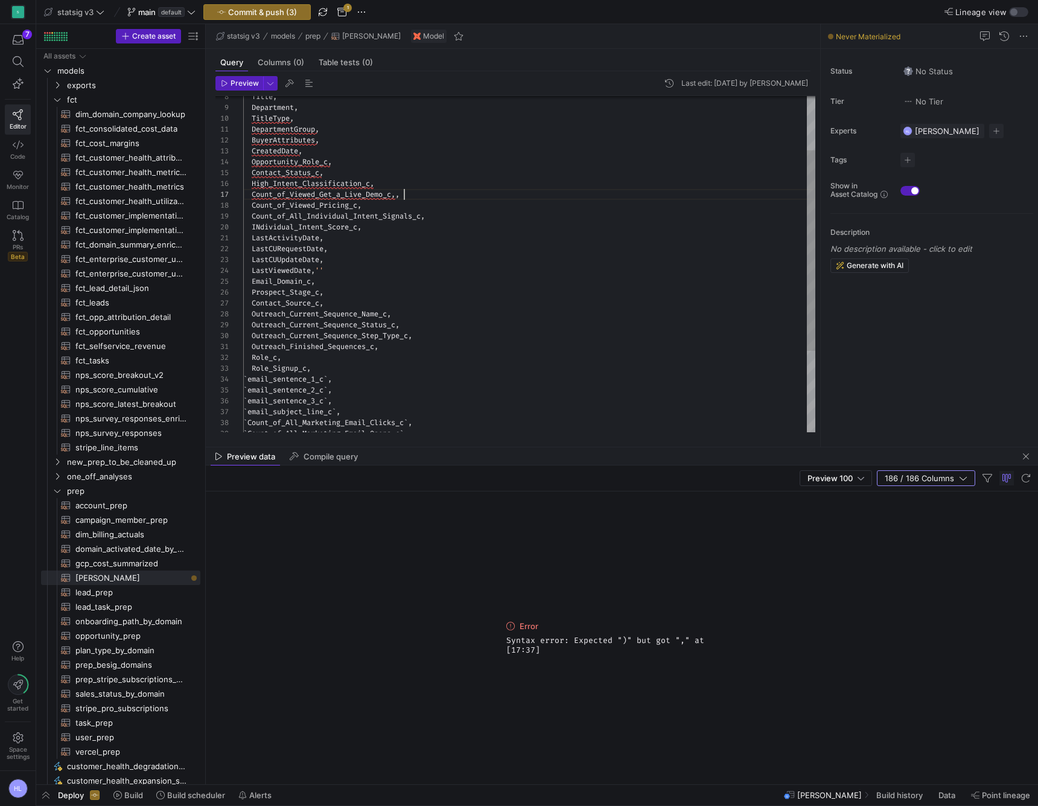
click at [409, 199] on div "Count_of_Viewed_Get_a_Live_Demo_c ,," at bounding box center [529, 194] width 572 height 11
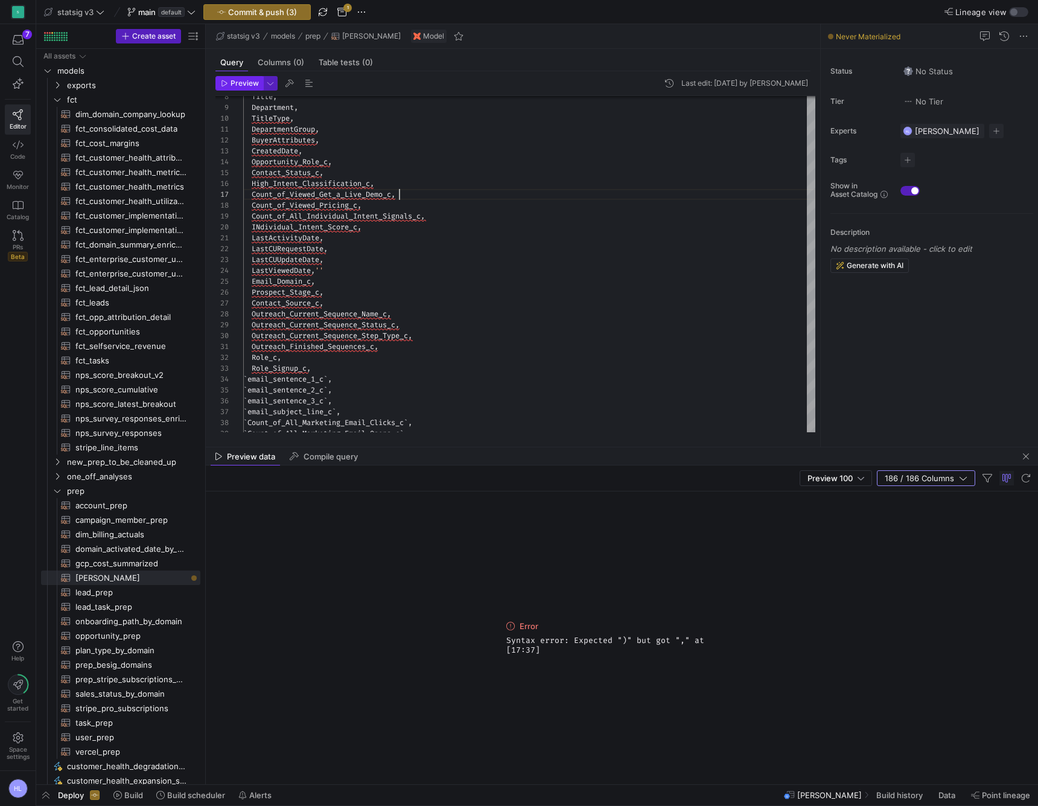
click at [237, 78] on span "button" at bounding box center [239, 83] width 46 height 13
click at [261, 231] on span "INdividual_Intent_Score_c" at bounding box center [305, 227] width 106 height 10
click at [348, 368] on div "Role_Signup_c ," at bounding box center [529, 368] width 572 height 11
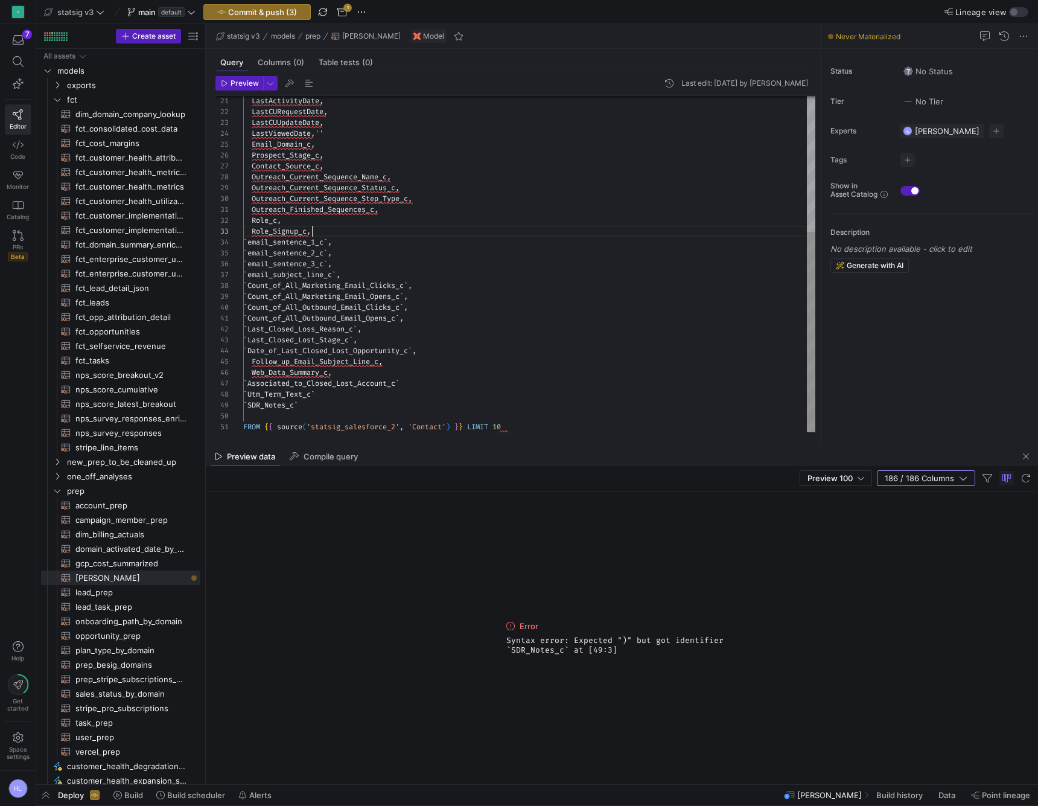
click at [339, 409] on div "` SDR_Notes_c `" at bounding box center [529, 405] width 572 height 11
click at [340, 398] on div "` Utm_Term_Text_c `" at bounding box center [529, 394] width 572 height 11
click at [414, 382] on div "` Associated_to_Closed_Lost_Account_c `" at bounding box center [529, 383] width 572 height 11
click at [351, 394] on div "` Utm_Term_Text_c `" at bounding box center [529, 394] width 572 height 11
click at [238, 83] on span "Preview" at bounding box center [245, 83] width 28 height 8
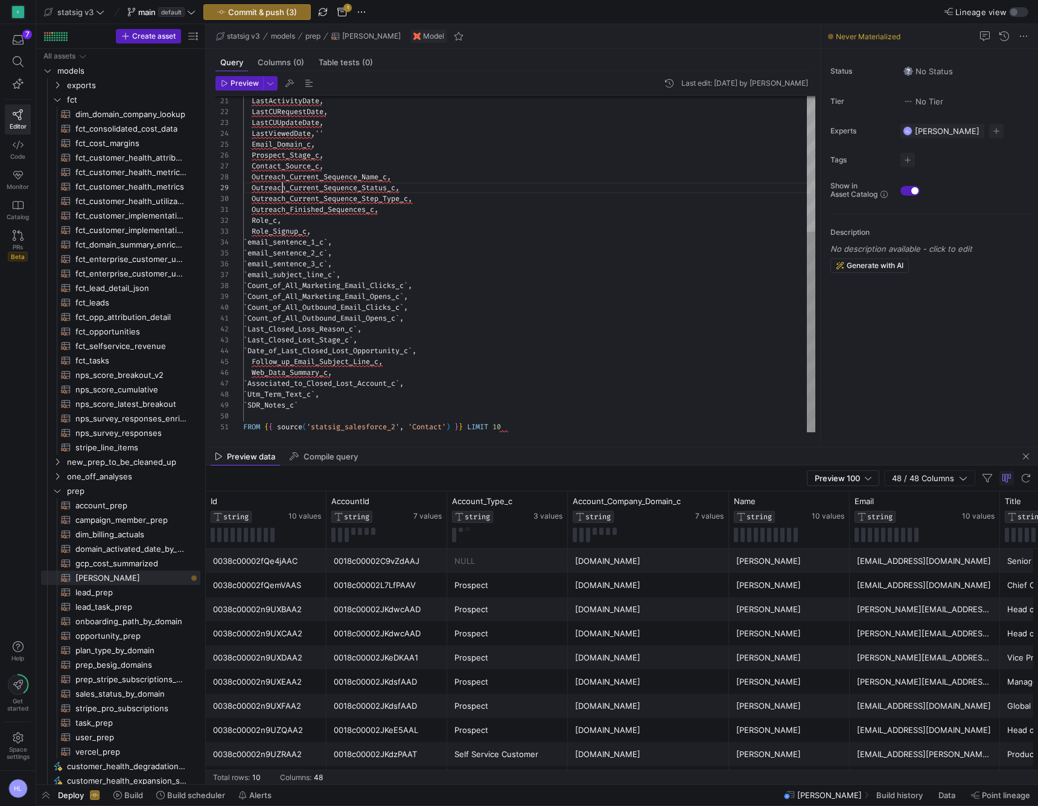
click at [281, 187] on span "Outreach_Current_Sequence_Status_c" at bounding box center [324, 188] width 144 height 10
click at [355, 356] on div "` Date_of_Last_Closed_Lost_Opportunity_c ` ," at bounding box center [529, 350] width 572 height 11
click at [108, 319] on span "fct_opp_attribution_detail​​​​​​​​​​" at bounding box center [130, 317] width 111 height 14
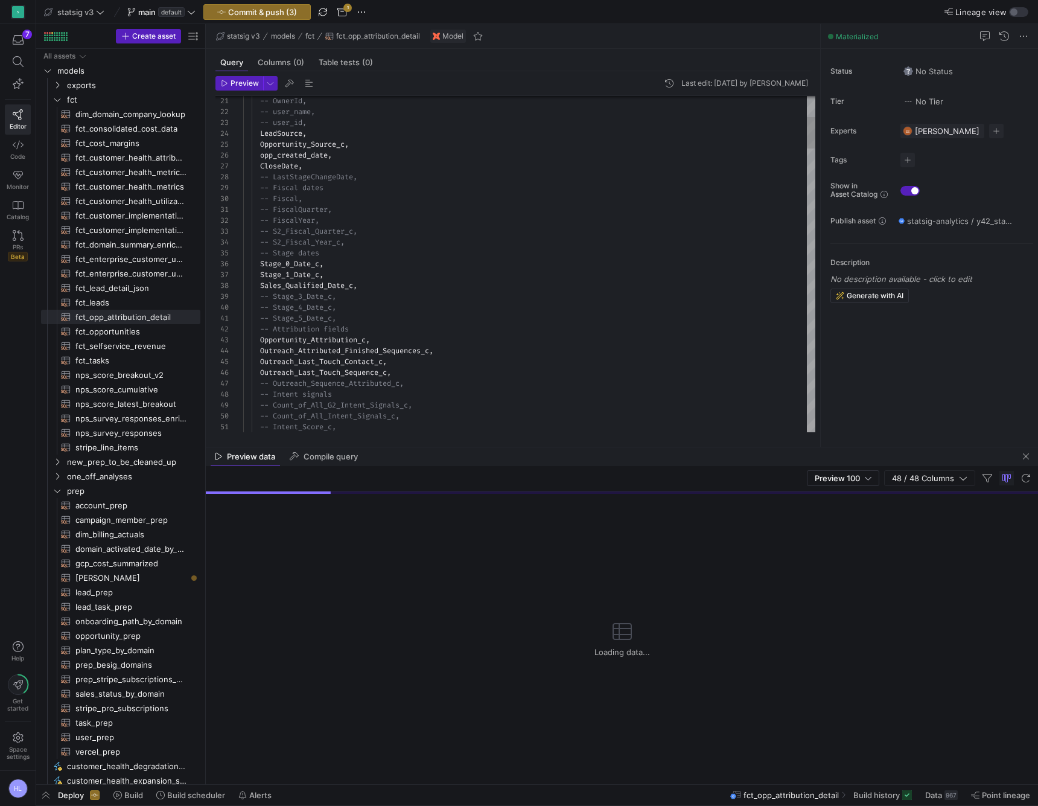
click at [375, 359] on span "Outreach_Last_Touch_Contact_c" at bounding box center [321, 362] width 123 height 10
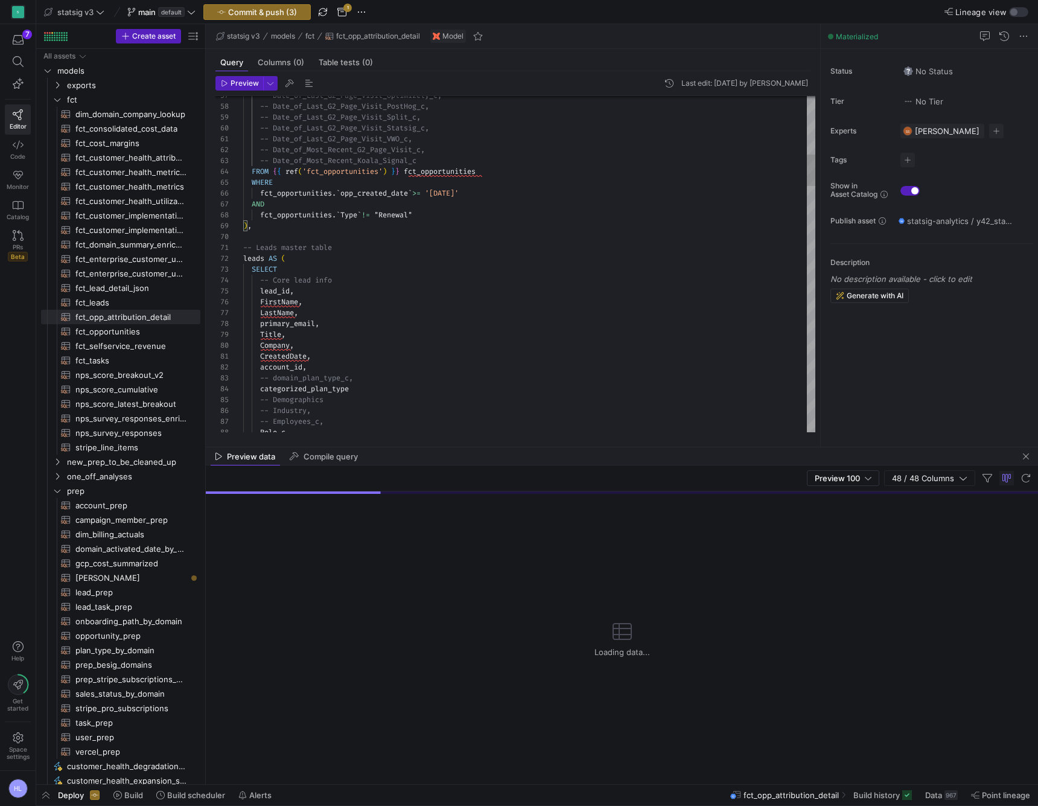
type textarea "WITH -- Extract account name-to-domain mapping account_mapping AS ( SELECT acco…"
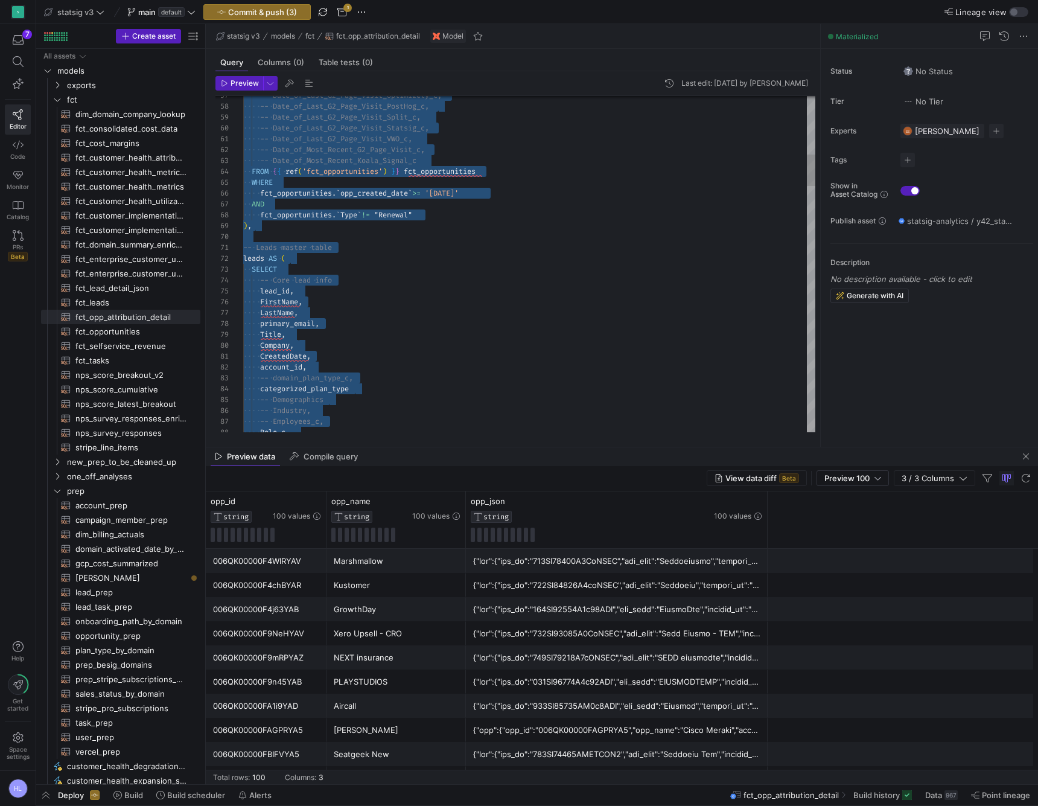
scroll to position [43, 130]
click at [106, 578] on span "[PERSON_NAME]​​​​​​​​​​" at bounding box center [130, 578] width 111 height 14
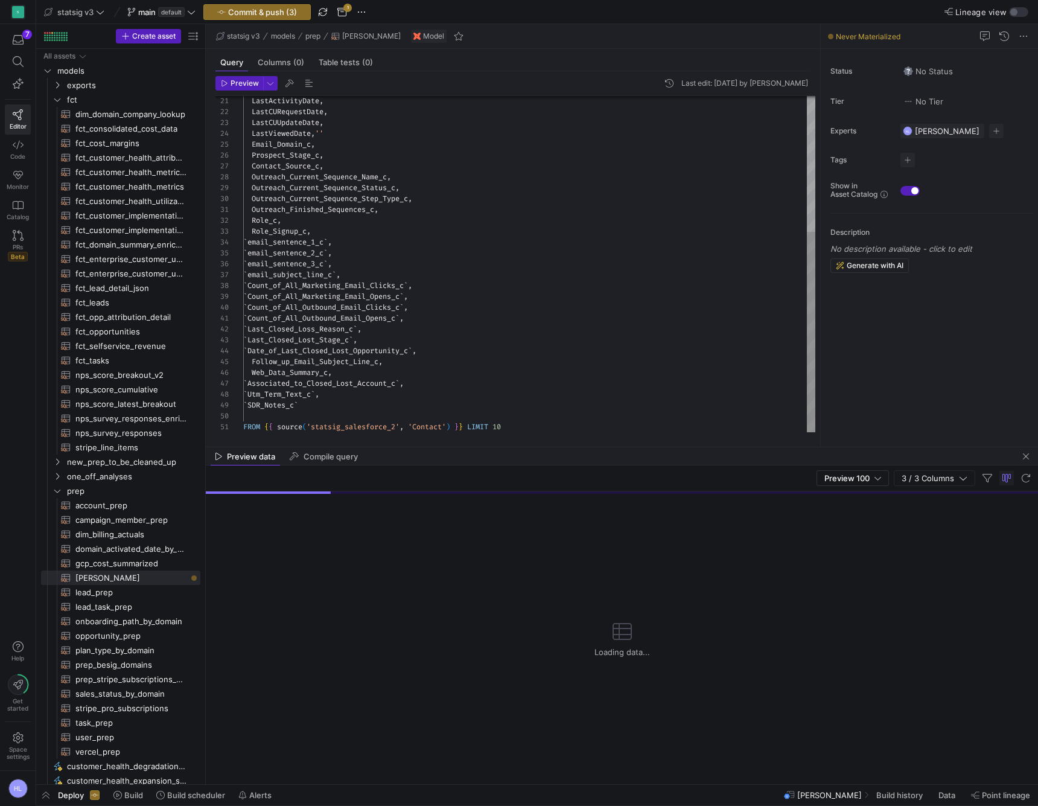
scroll to position [10, 0]
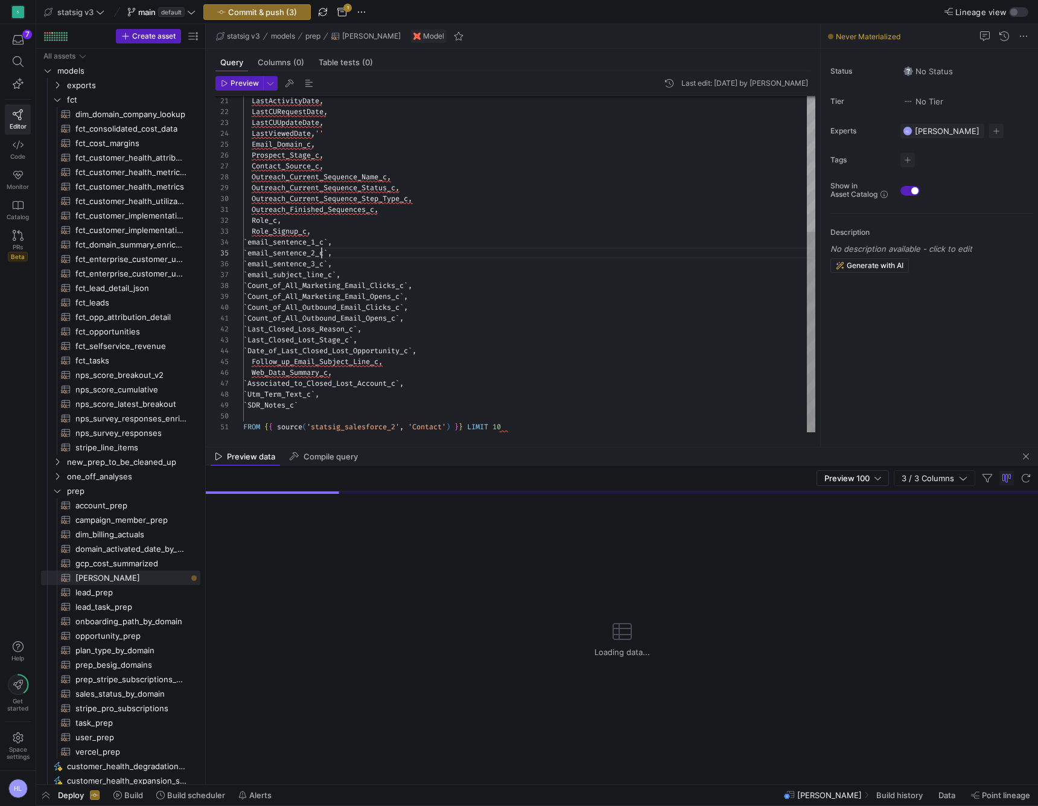
scroll to position [0, 265]
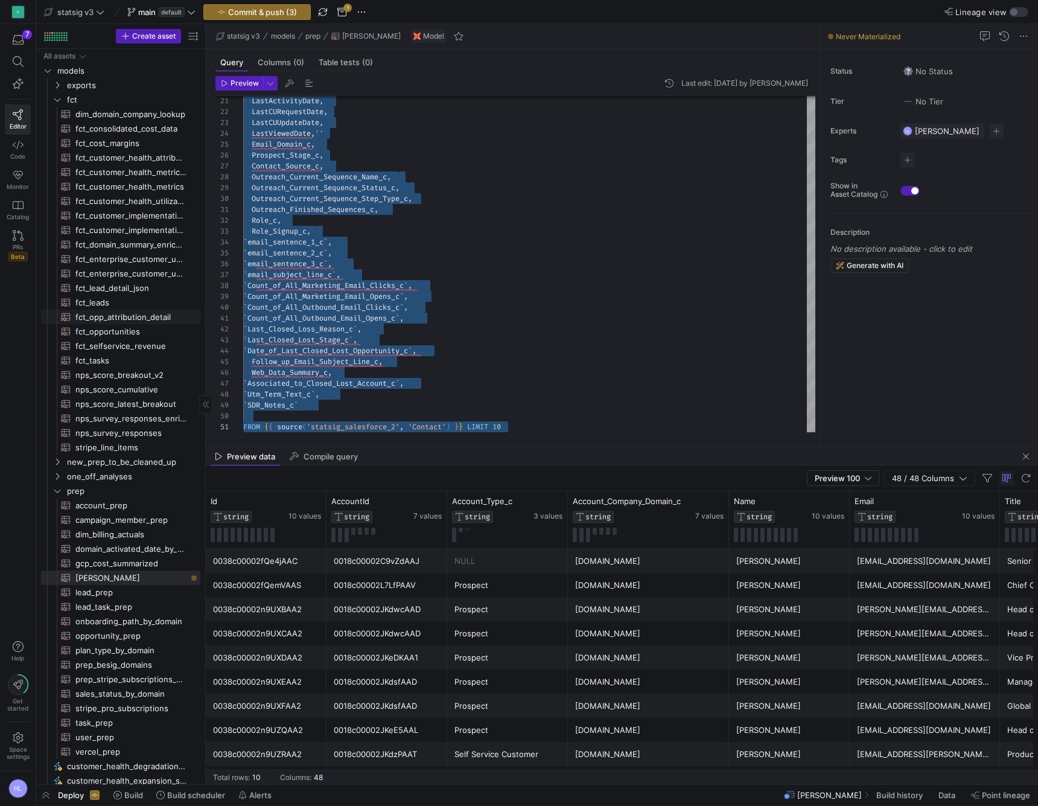
click at [110, 314] on span "fct_opp_attribution_detail​​​​​​​​​​" at bounding box center [130, 317] width 111 height 14
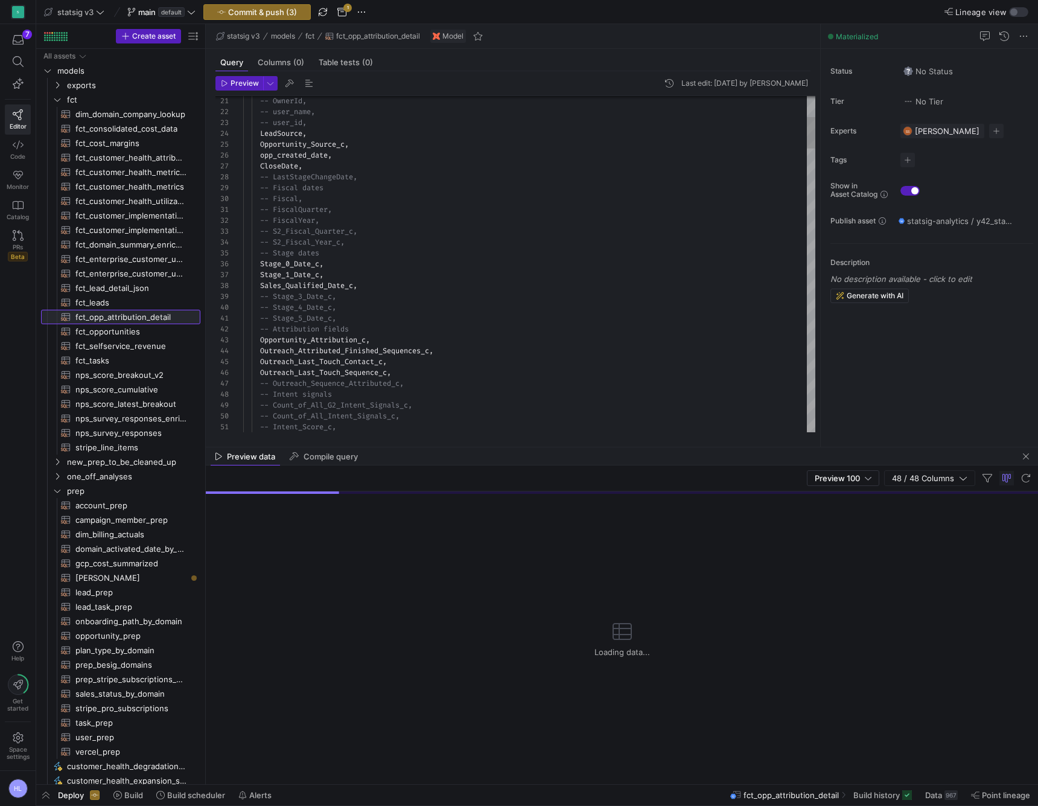
scroll to position [87, 65]
click at [310, 295] on span "-- Stage_3_Date_c," at bounding box center [298, 297] width 76 height 10
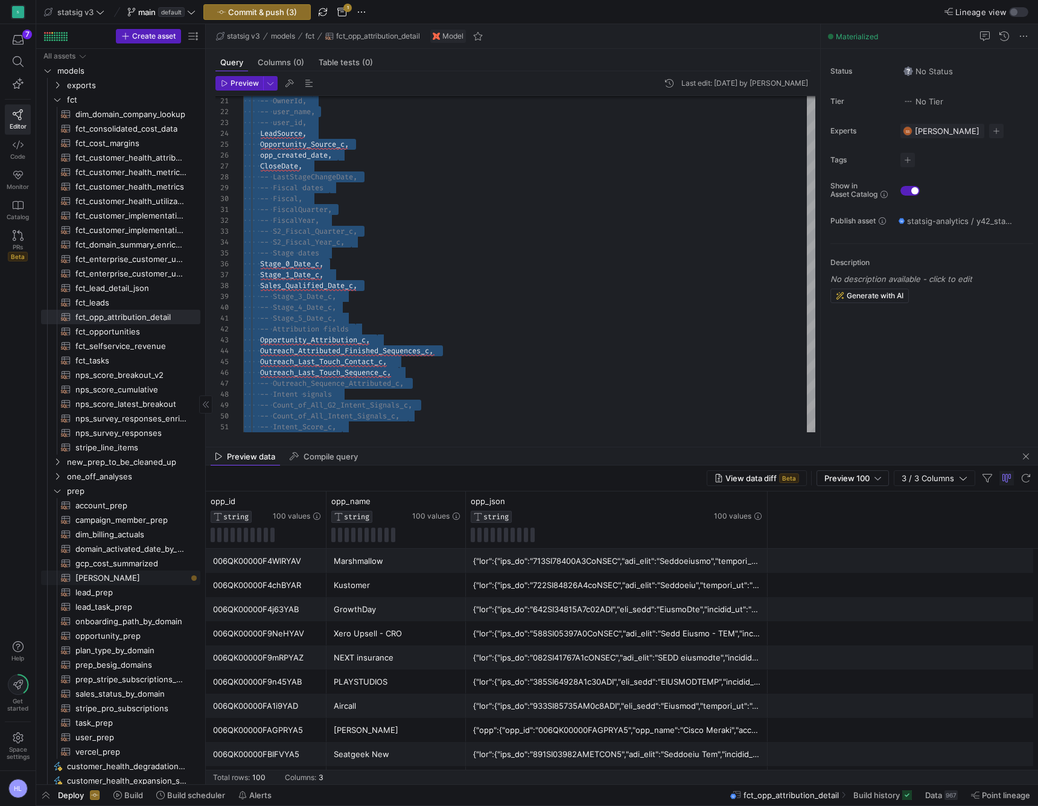
click at [112, 577] on span "[PERSON_NAME]​​​​​​​​​​" at bounding box center [130, 578] width 111 height 14
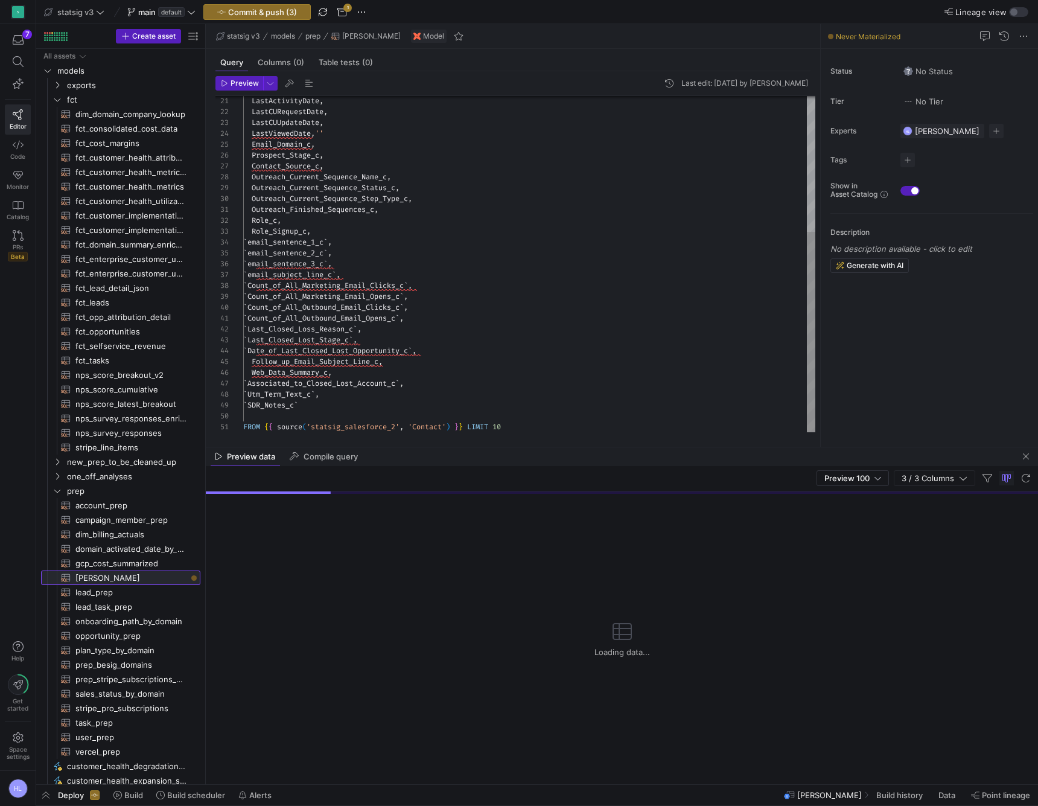
scroll to position [10, 0]
click at [299, 260] on span "email_sentence_3_c" at bounding box center [286, 264] width 76 height 10
type textarea "SELECT Id, AccountId, Account_Type_c, Account_Company_Domain_c, Name, Email, Ti…"
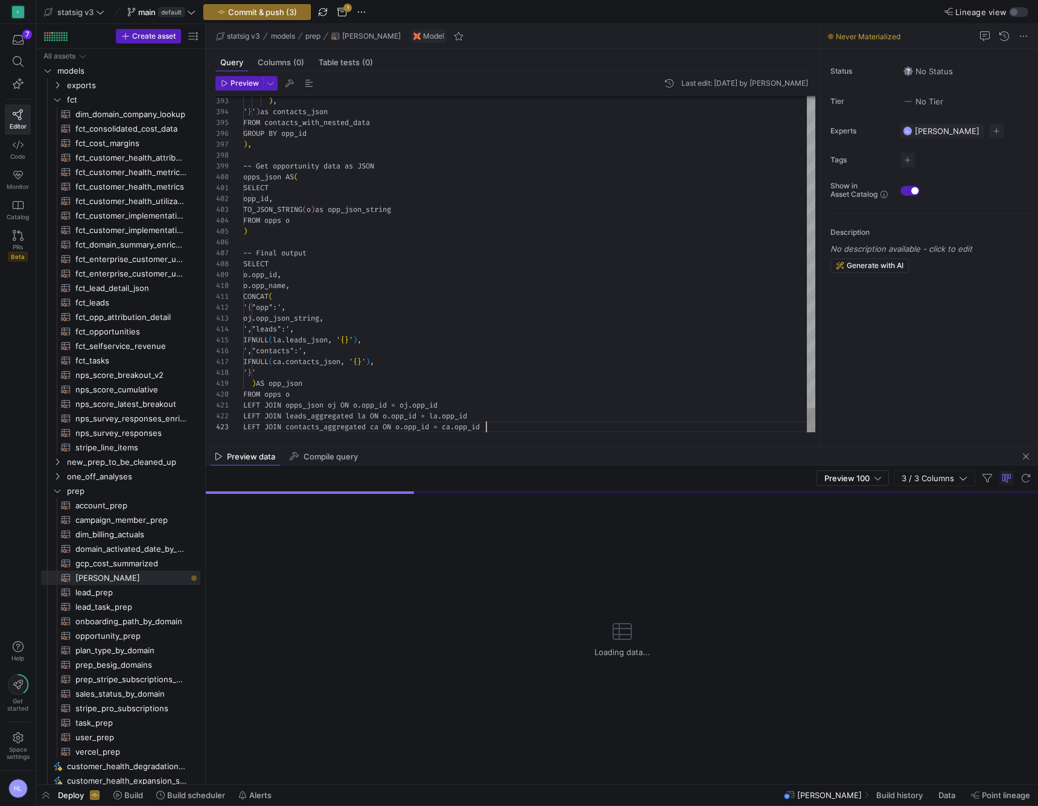
scroll to position [22, 243]
click at [294, 275] on div "o . opp_id ," at bounding box center [529, 274] width 572 height 11
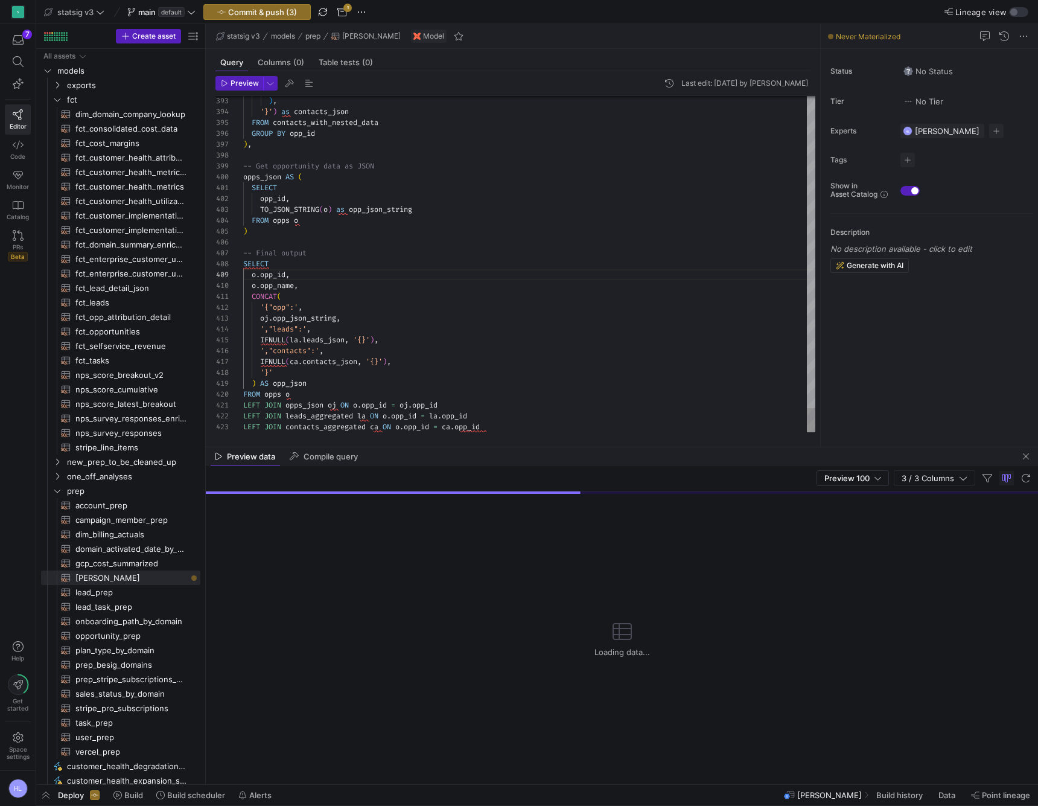
click at [299, 390] on div "FROM opps o" at bounding box center [529, 394] width 572 height 11
click at [236, 85] on span "Preview" at bounding box center [245, 83] width 28 height 8
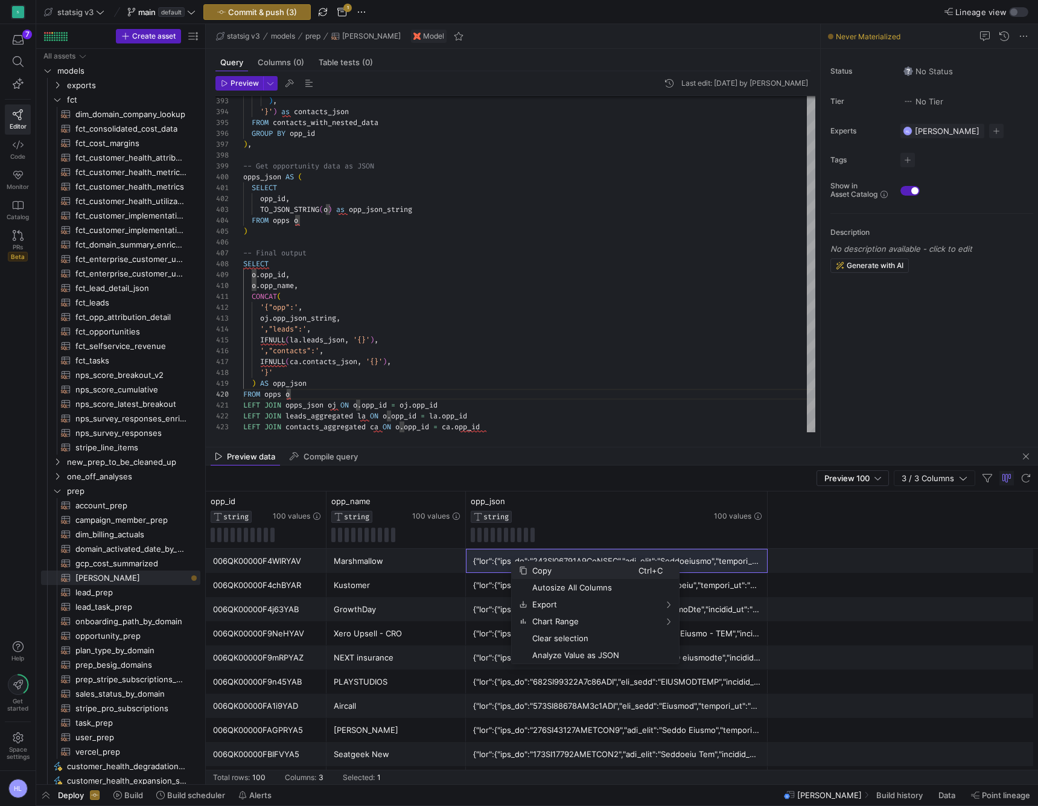
click at [529, 574] on span "Copy" at bounding box center [583, 570] width 111 height 17
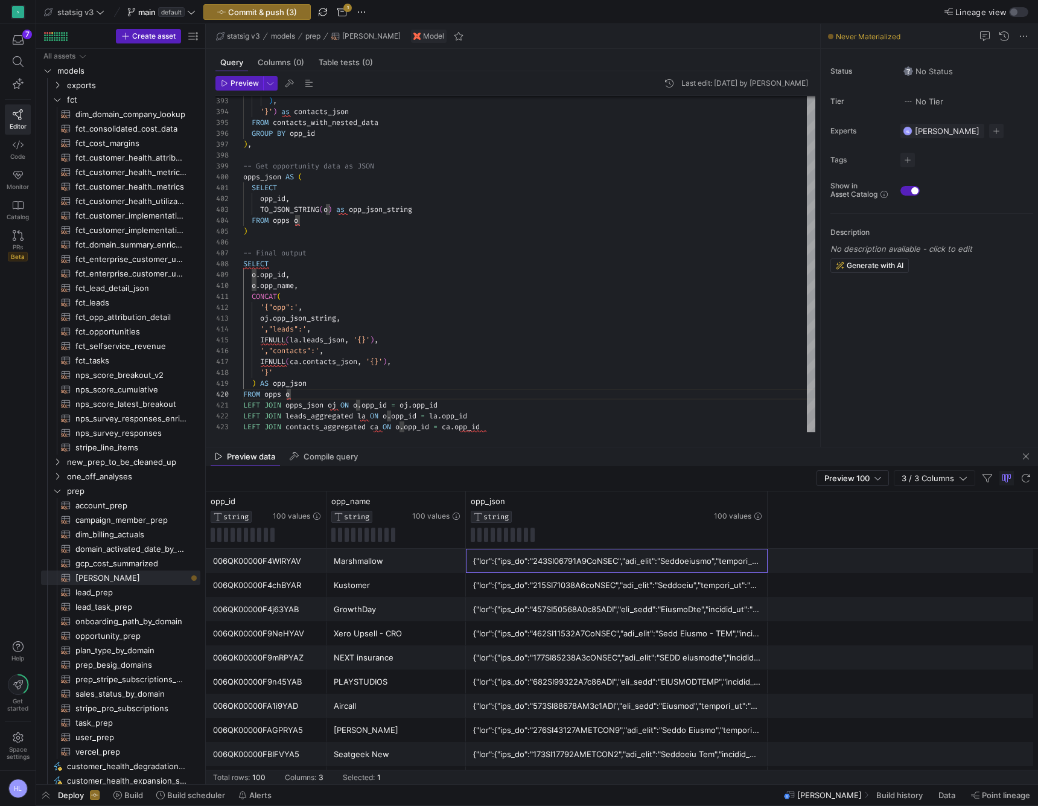
click at [541, 571] on div at bounding box center [616, 561] width 287 height 24
click at [532, 572] on div at bounding box center [616, 561] width 287 height 24
click at [521, 573] on div at bounding box center [617, 585] width 302 height 24
click at [543, 573] on div at bounding box center [617, 585] width 302 height 24
click at [619, 556] on div at bounding box center [616, 561] width 287 height 24
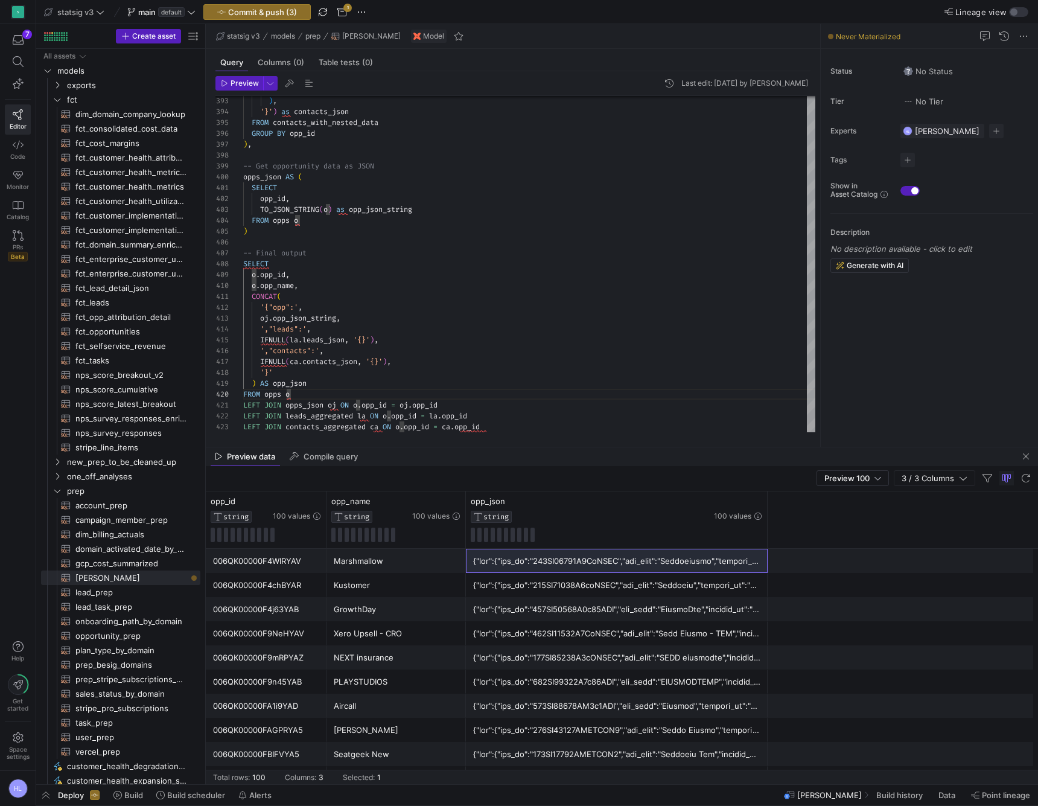
click at [715, 562] on div at bounding box center [616, 561] width 287 height 24
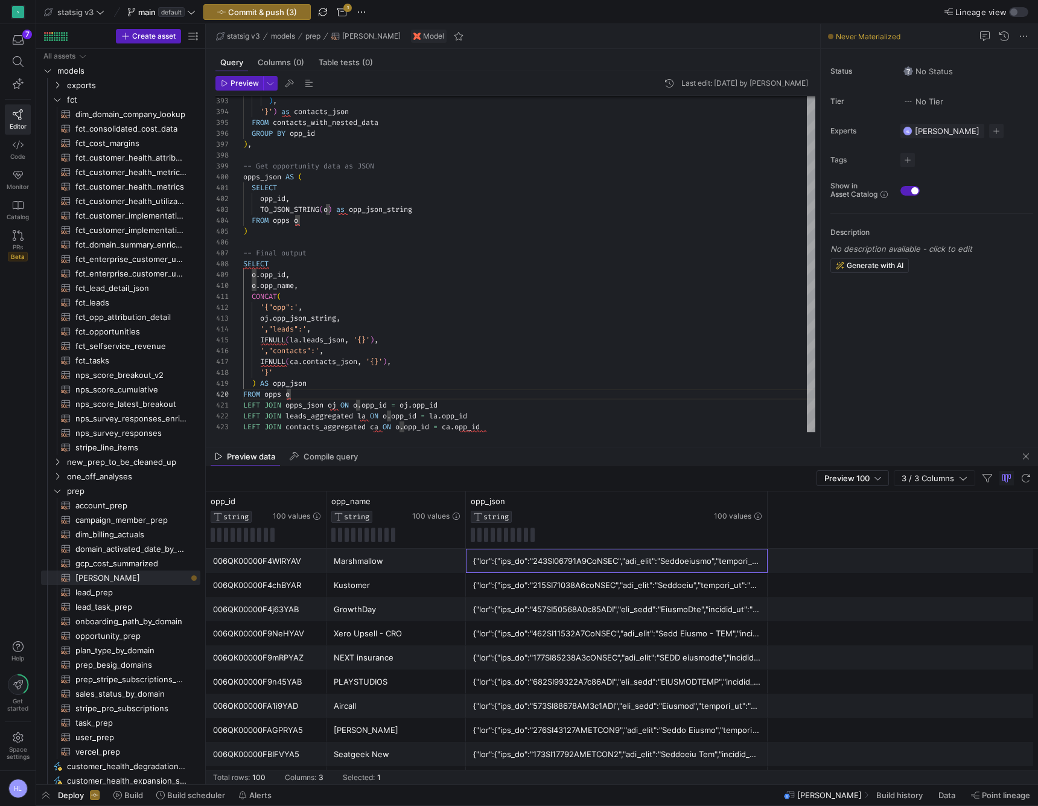
click at [530, 322] on div "oj . opp_json_string ," at bounding box center [529, 318] width 572 height 11
click at [652, 569] on div at bounding box center [616, 561] width 287 height 24
click at [606, 566] on div at bounding box center [616, 561] width 287 height 24
click at [638, 631] on div at bounding box center [616, 634] width 287 height 24
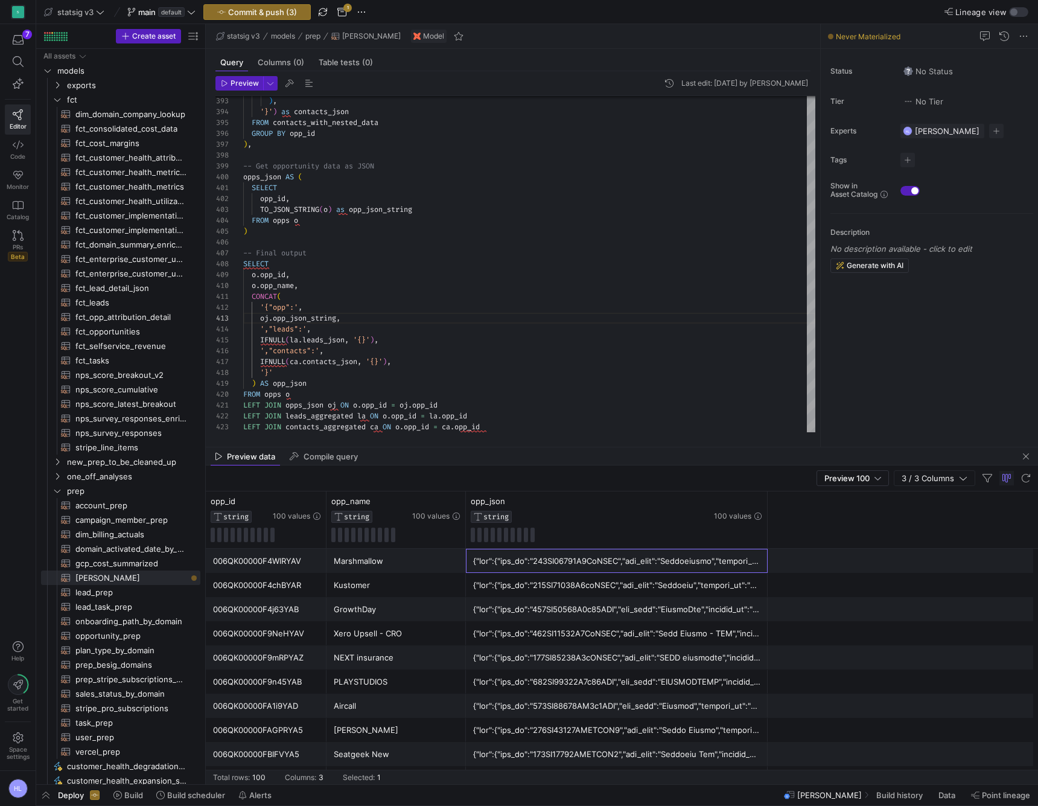
click at [623, 561] on div at bounding box center [616, 561] width 287 height 24
click at [584, 609] on div at bounding box center [616, 610] width 287 height 24
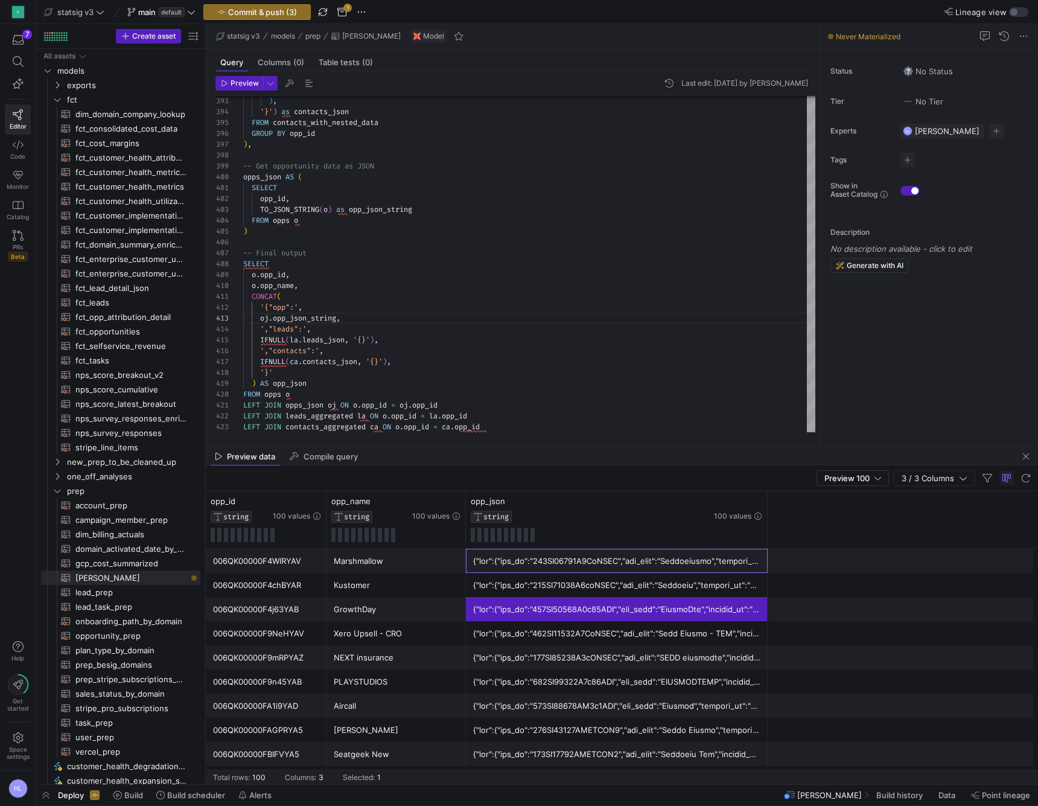
click at [559, 567] on div at bounding box center [616, 561] width 287 height 24
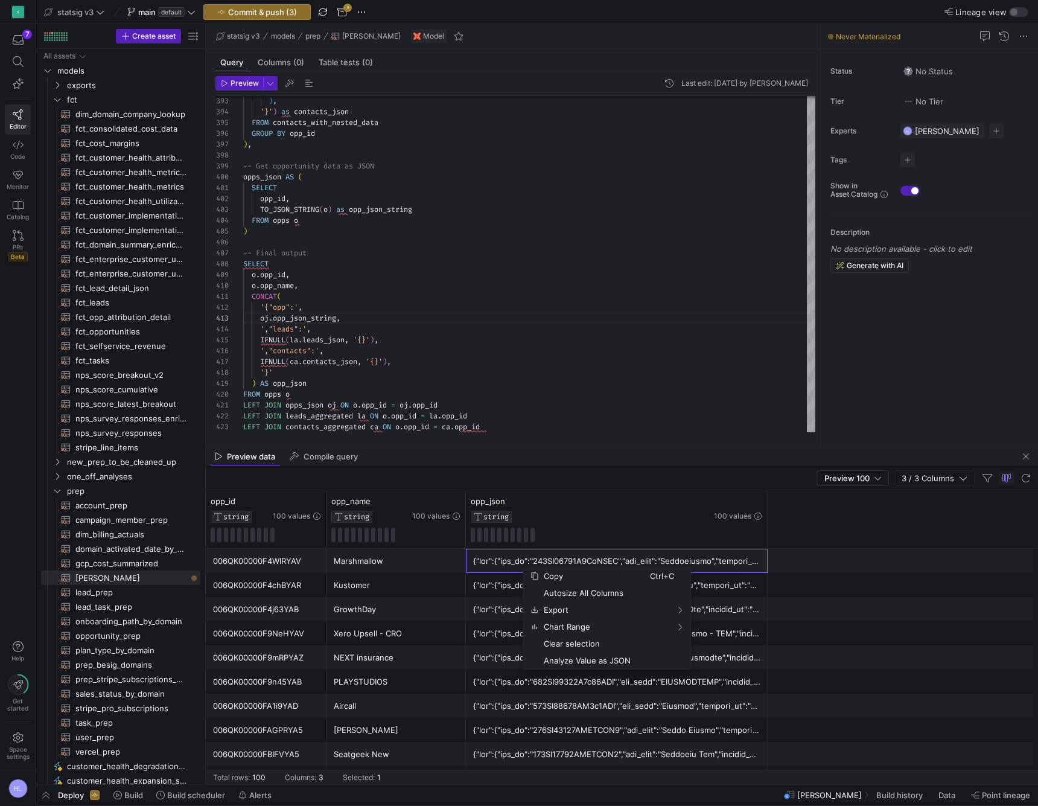
click at [738, 679] on div at bounding box center [616, 682] width 287 height 24
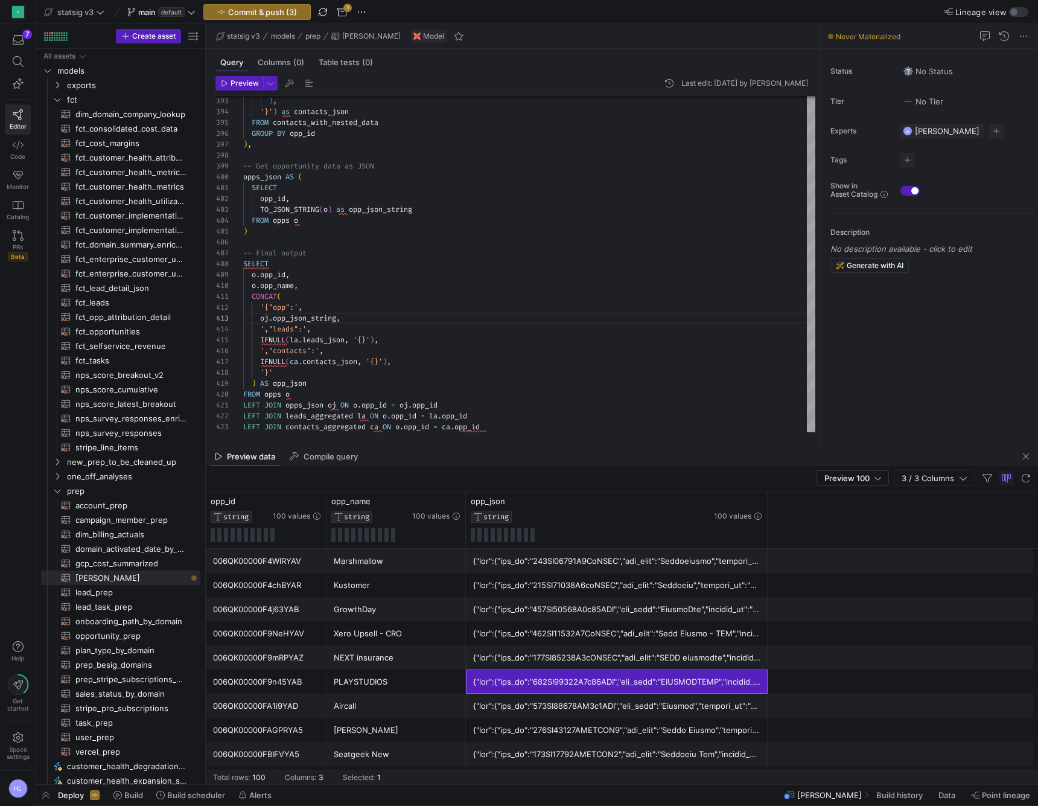
click at [721, 683] on div at bounding box center [616, 682] width 287 height 24
click at [679, 685] on div at bounding box center [616, 682] width 287 height 24
click at [672, 685] on div at bounding box center [616, 682] width 287 height 24
click at [321, 267] on div "SELECT" at bounding box center [529, 263] width 572 height 11
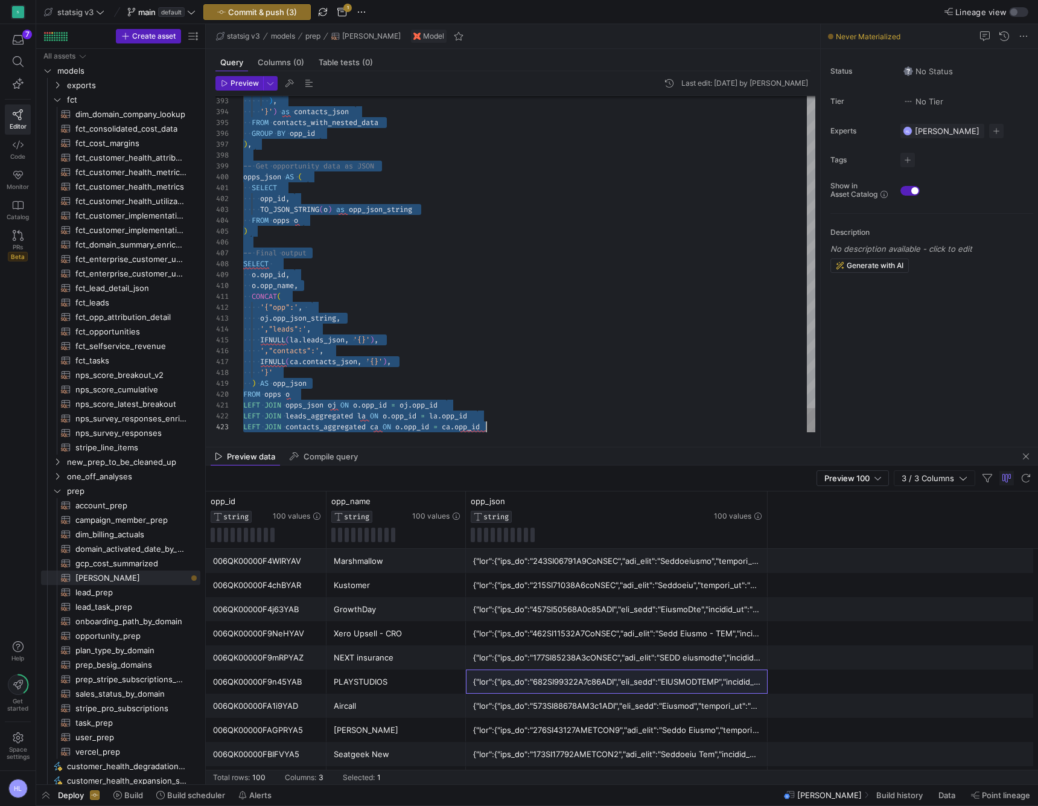
scroll to position [0, 243]
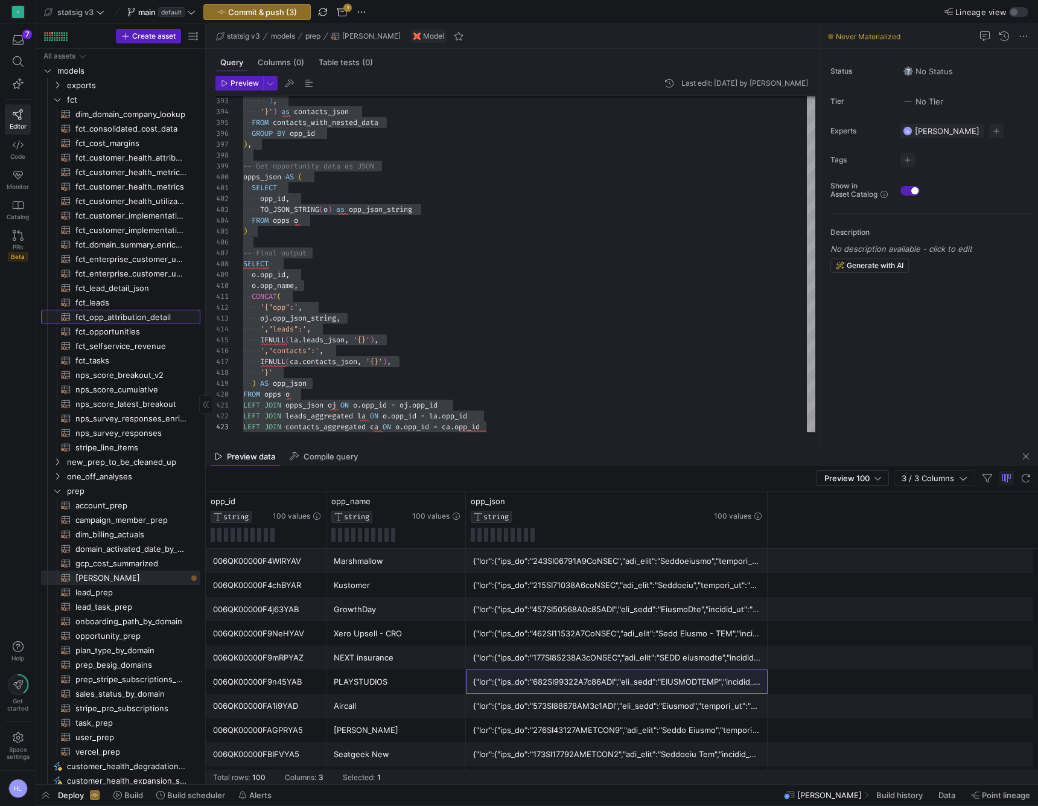
click at [117, 316] on span "fct_opp_attribution_detail​​​​​​​​​​" at bounding box center [130, 317] width 111 height 14
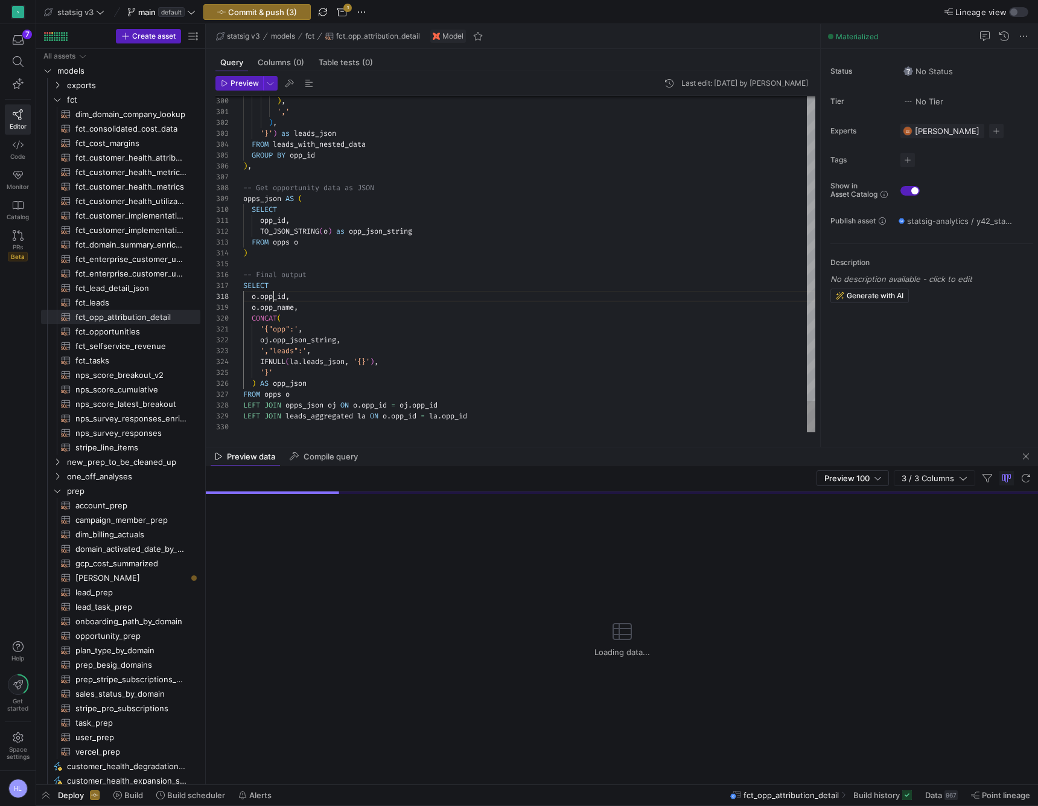
click at [274, 293] on span "opp_id" at bounding box center [272, 297] width 25 height 10
type textarea "WITH -- Extract account name-to-domain mapping account_mapping AS ( SELECT acco…"
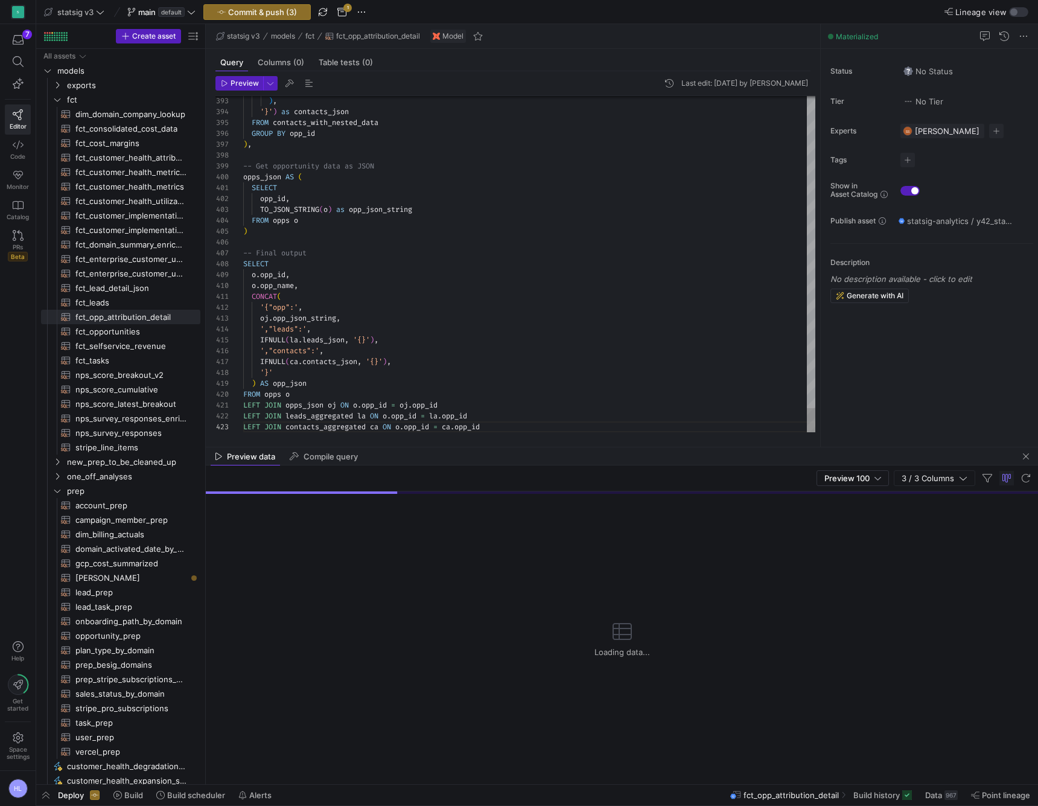
click at [342, 348] on div "',"contacts":' ," at bounding box center [529, 350] width 572 height 11
click at [104, 581] on span "[PERSON_NAME]​​​​​​​​​​" at bounding box center [130, 578] width 111 height 14
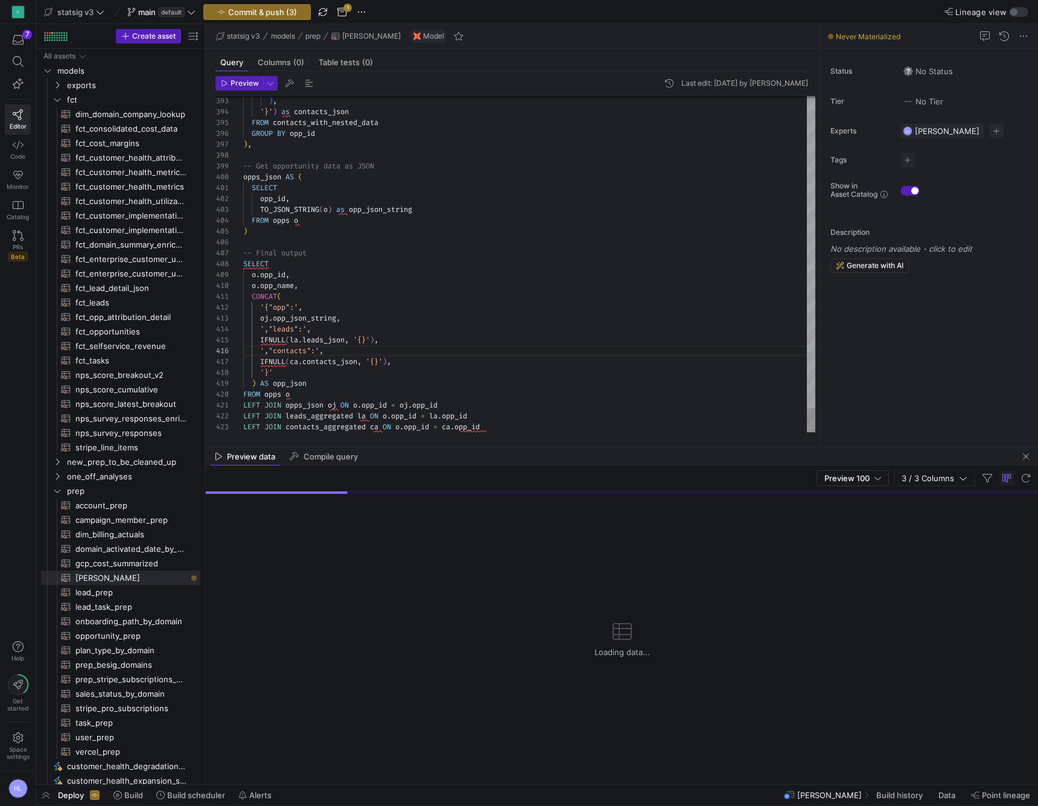
click at [313, 284] on div "o . opp_name ," at bounding box center [529, 285] width 572 height 11
type textarea "WITH -- Extract account name-to-domain mapping account_mapping AS ( SELECT acco…"
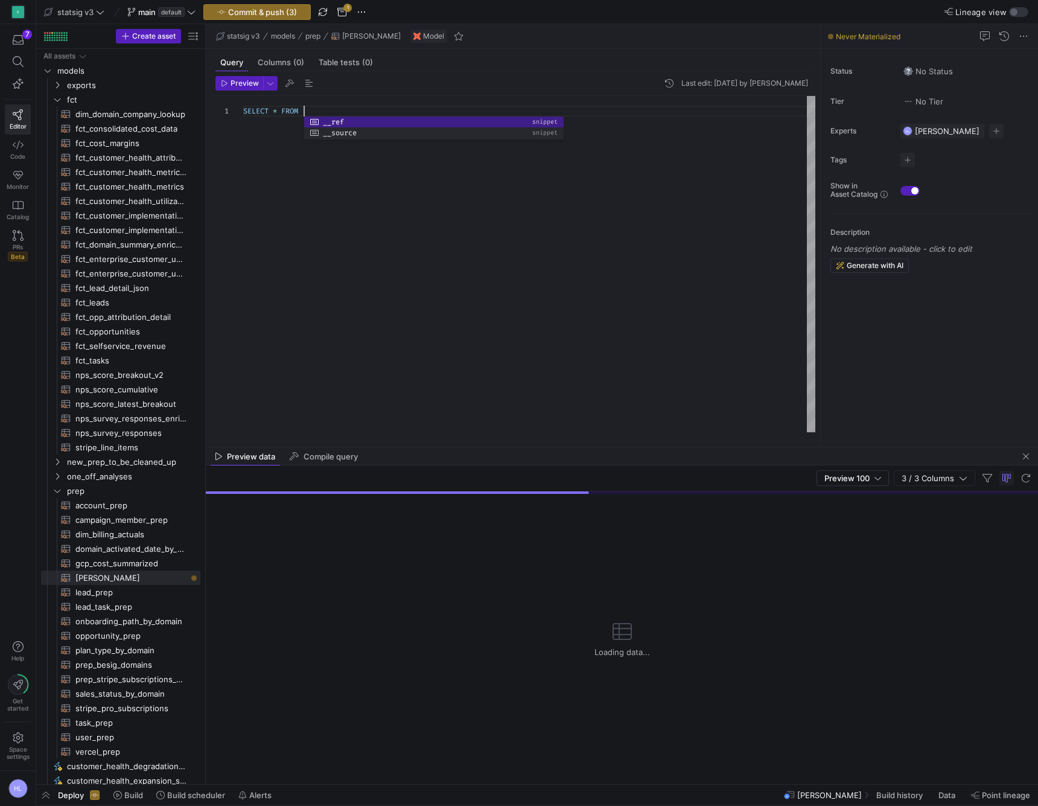
scroll to position [0, 60]
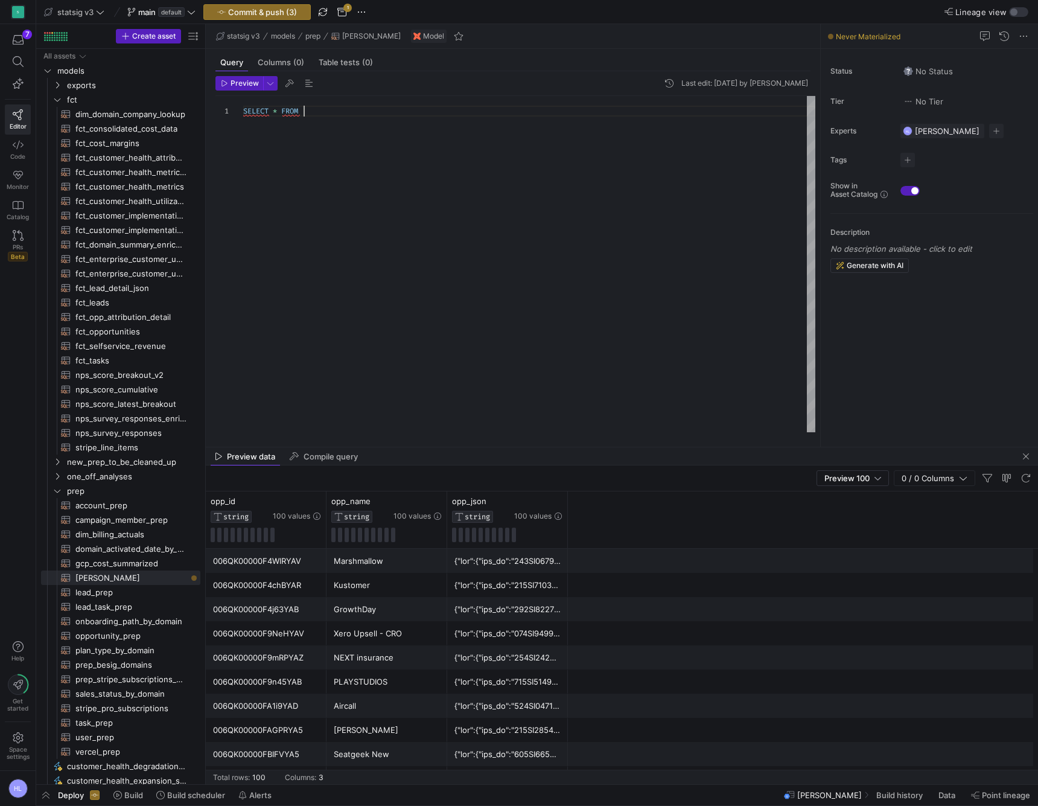
click at [328, 110] on div "SELECT * FROM" at bounding box center [529, 111] width 572 height 11
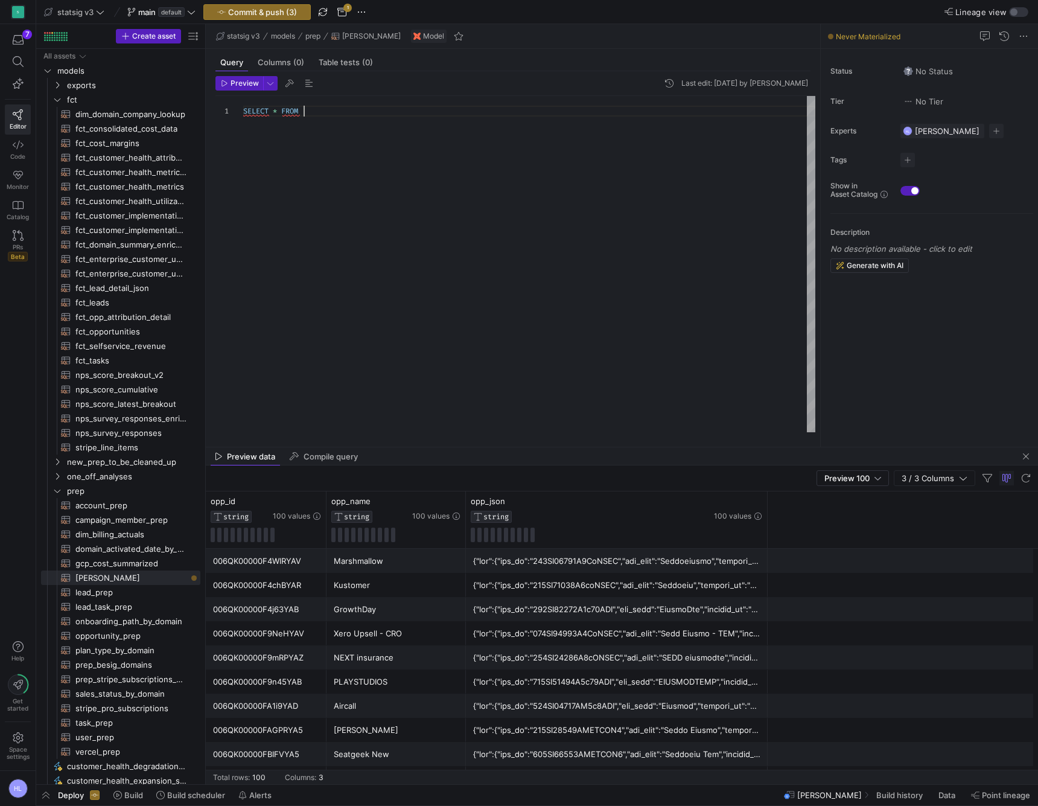
drag, startPoint x: 308, startPoint y: 110, endPoint x: 679, endPoint y: 652, distance: 656.7
click at [308, 110] on div "SELECT * FROM" at bounding box center [529, 111] width 572 height 11
click at [331, 122] on div "SELECT * FROM" at bounding box center [529, 264] width 572 height 336
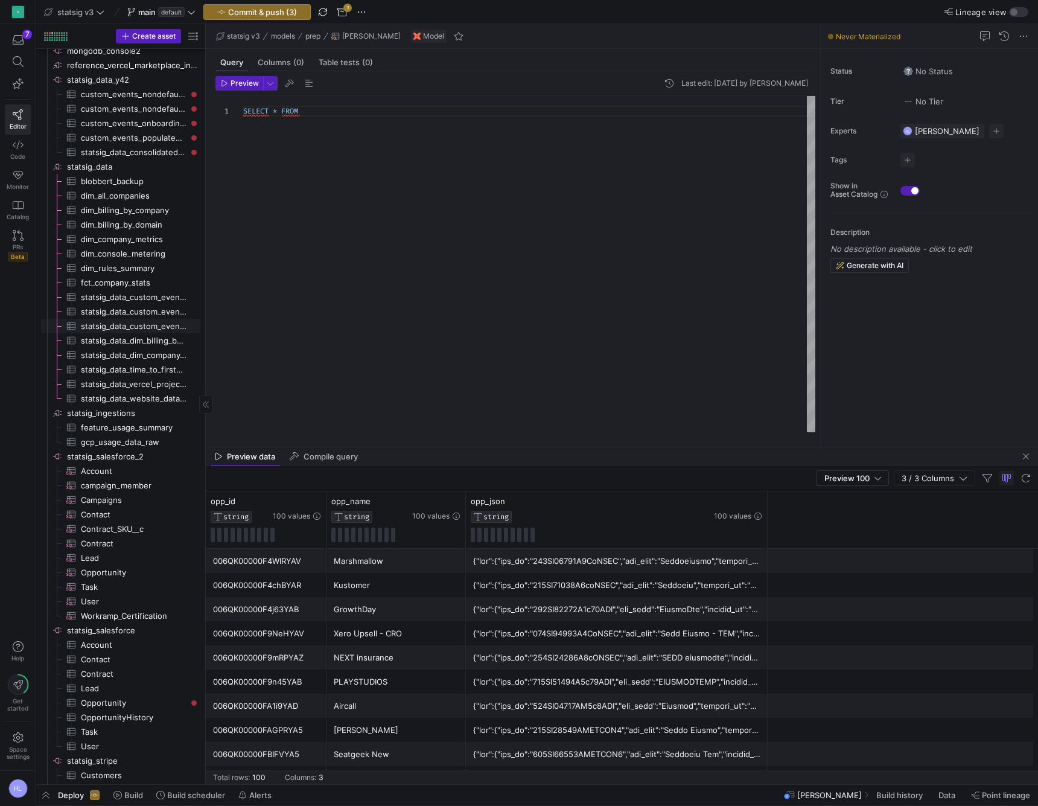
scroll to position [1208, 0]
type textarea "SELECT * FROM"
click at [92, 457] on span "statsig_salesforce_2​​​​​​​​" at bounding box center [133, 457] width 132 height 14
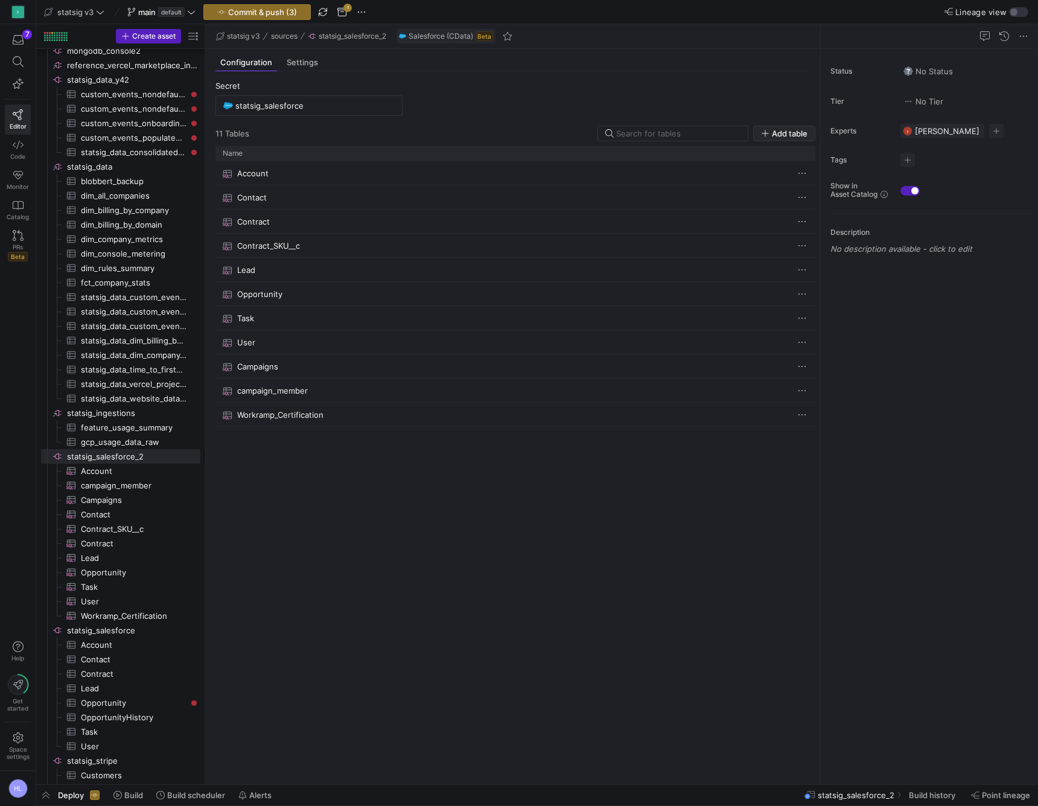
click at [779, 136] on span "Add table" at bounding box center [790, 134] width 36 height 10
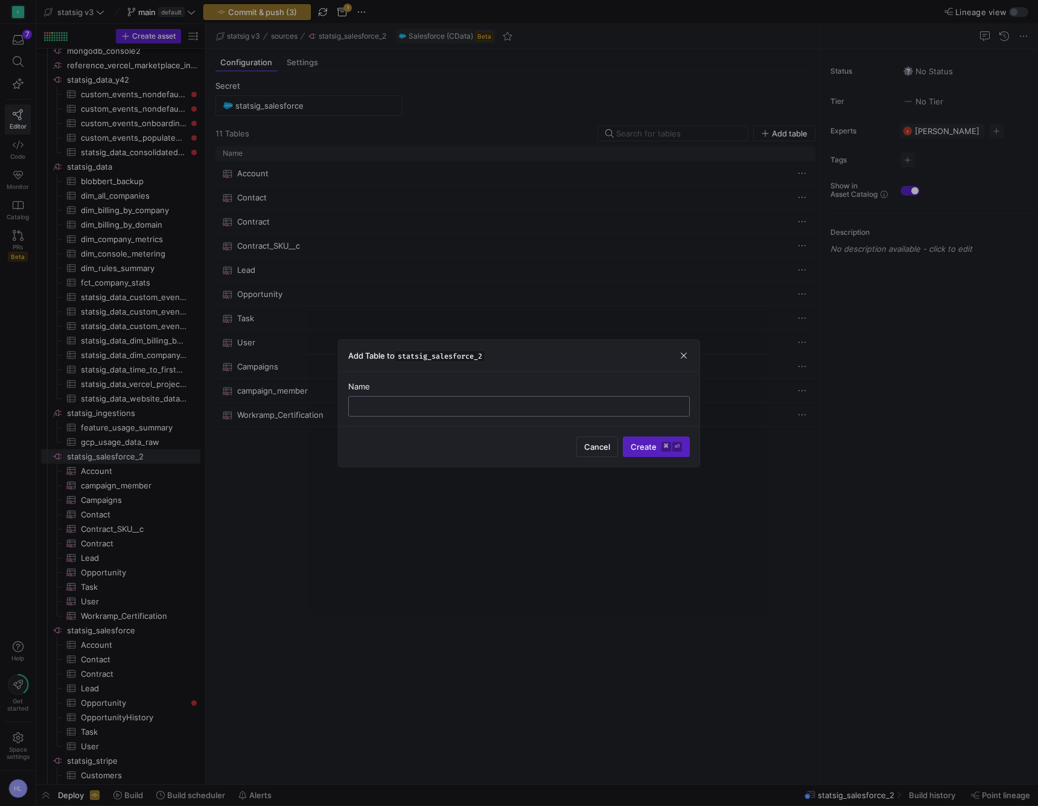
paste input "Gong__Related_Opportunity__c"
type input "Gong__Related_Opportunity__c"
click at [647, 446] on span "Create ⌘ ⏎" at bounding box center [656, 447] width 51 height 10
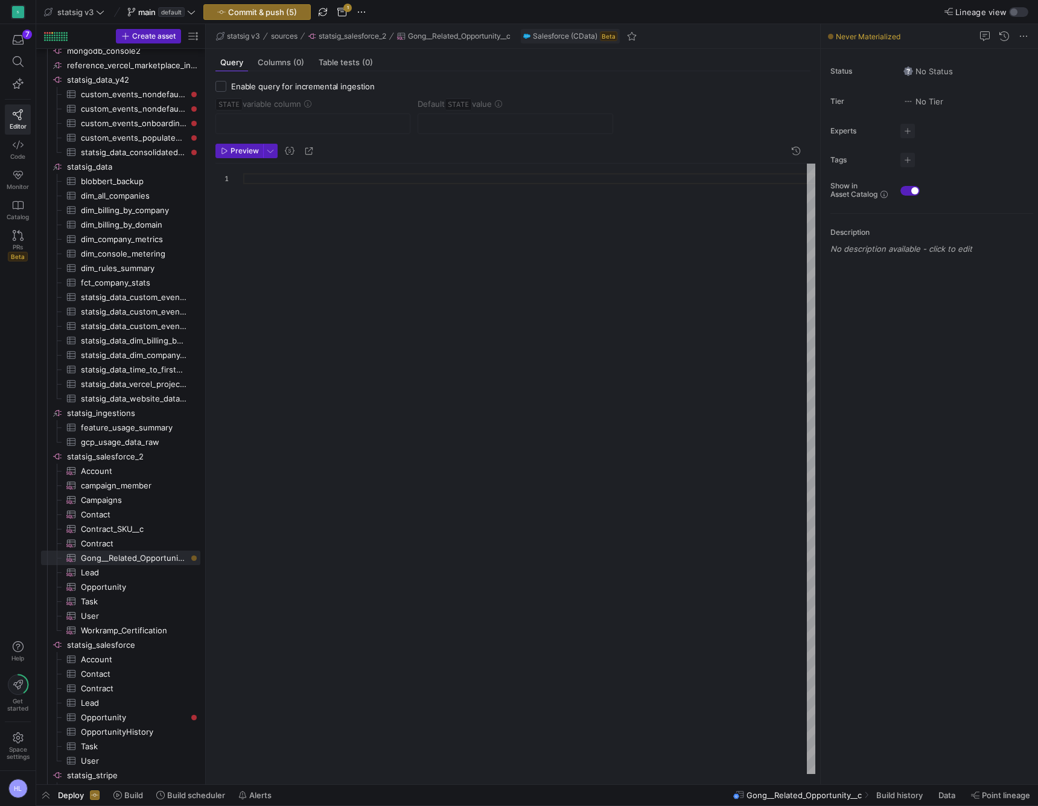
click at [398, 165] on div at bounding box center [529, 469] width 572 height 610
click at [132, 538] on span "Contract​​​​​​​​​" at bounding box center [134, 544] width 106 height 14
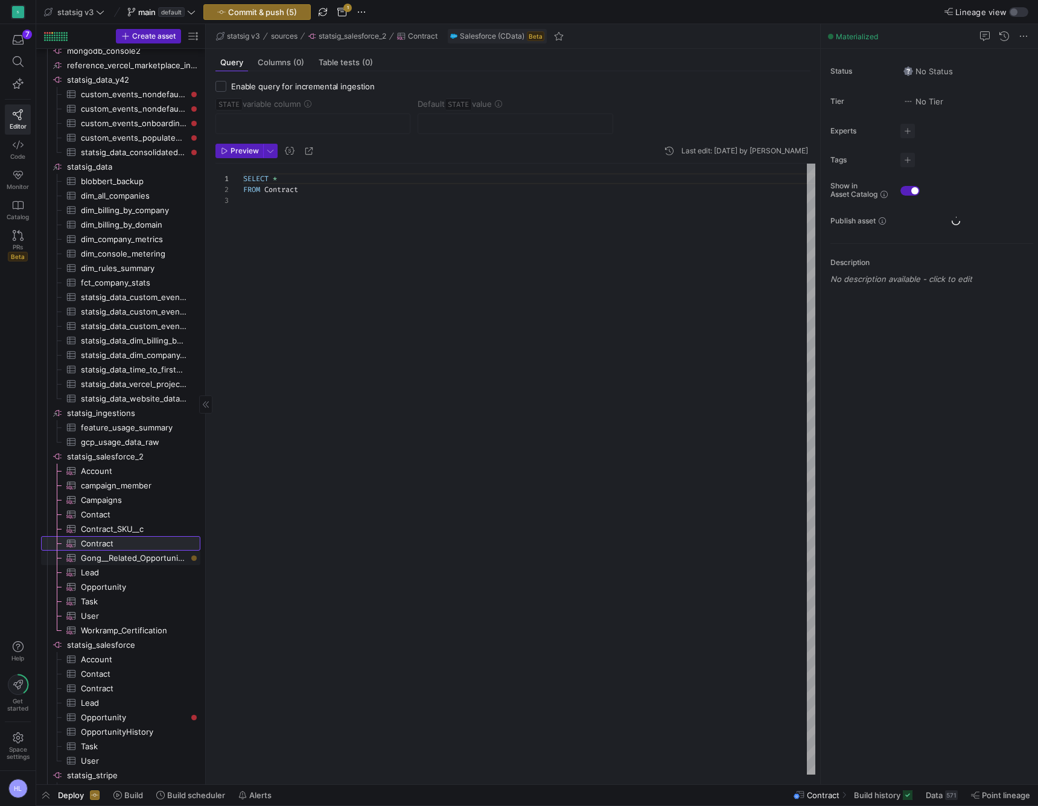
scroll to position [22, 0]
click at [244, 190] on span "FROM" at bounding box center [251, 190] width 17 height 10
click at [124, 531] on span "Contract_SKU__c​​​​​​​​​" at bounding box center [134, 529] width 106 height 14
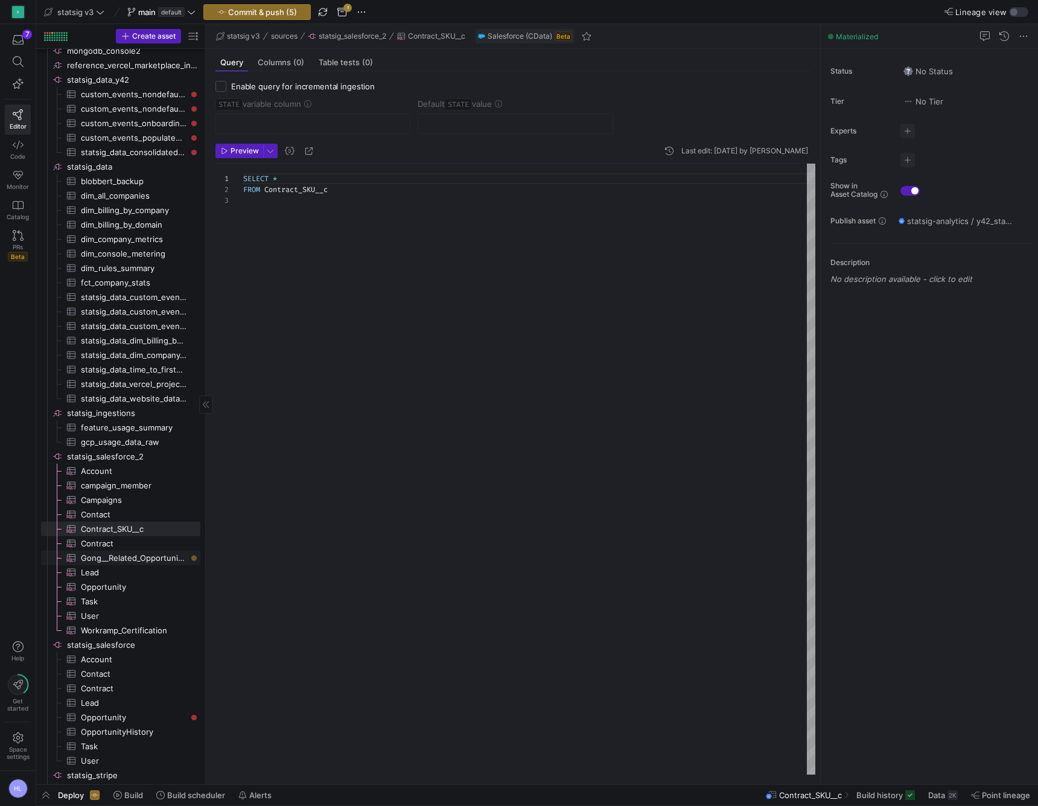
click at [129, 561] on span "Gong__Related_Opportunity__c​​​​​​​​​" at bounding box center [134, 558] width 106 height 14
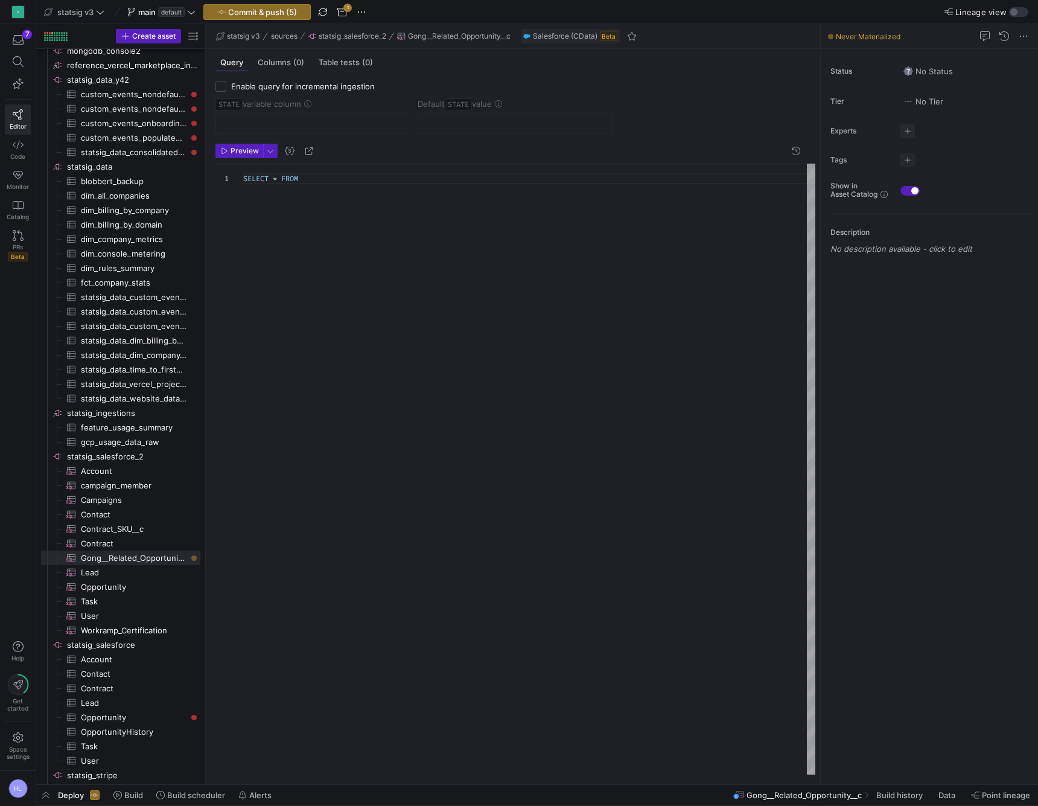
click at [330, 185] on div "SELECT * FROM" at bounding box center [529, 469] width 572 height 611
type textarea "SELECT * FROM Gong__Related_Opportunity__c"
click at [335, 217] on div "SELECT * FROM Gong__Related_Opportunity__c" at bounding box center [529, 469] width 572 height 611
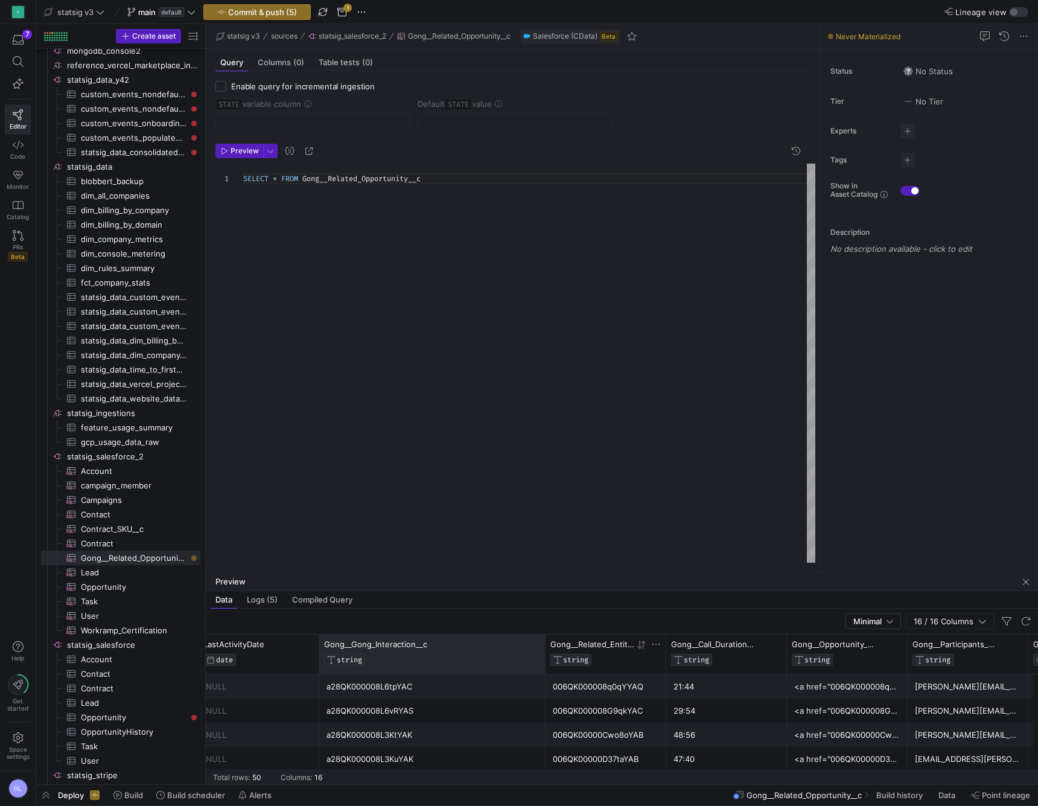
drag, startPoint x: 439, startPoint y: 661, endPoint x: 545, endPoint y: 650, distance: 106.2
click at [545, 650] on div at bounding box center [545, 653] width 5 height 39
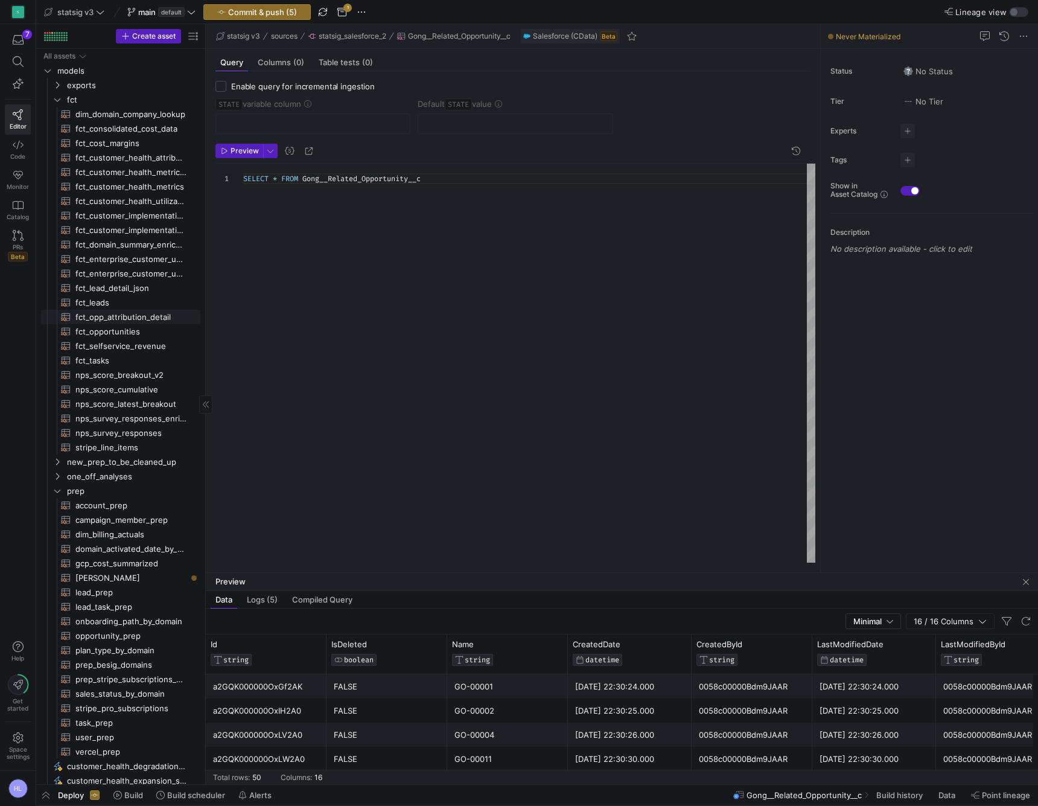
click at [106, 321] on span "fct_opp_attribution_detail​​​​​​​​​​" at bounding box center [130, 317] width 111 height 14
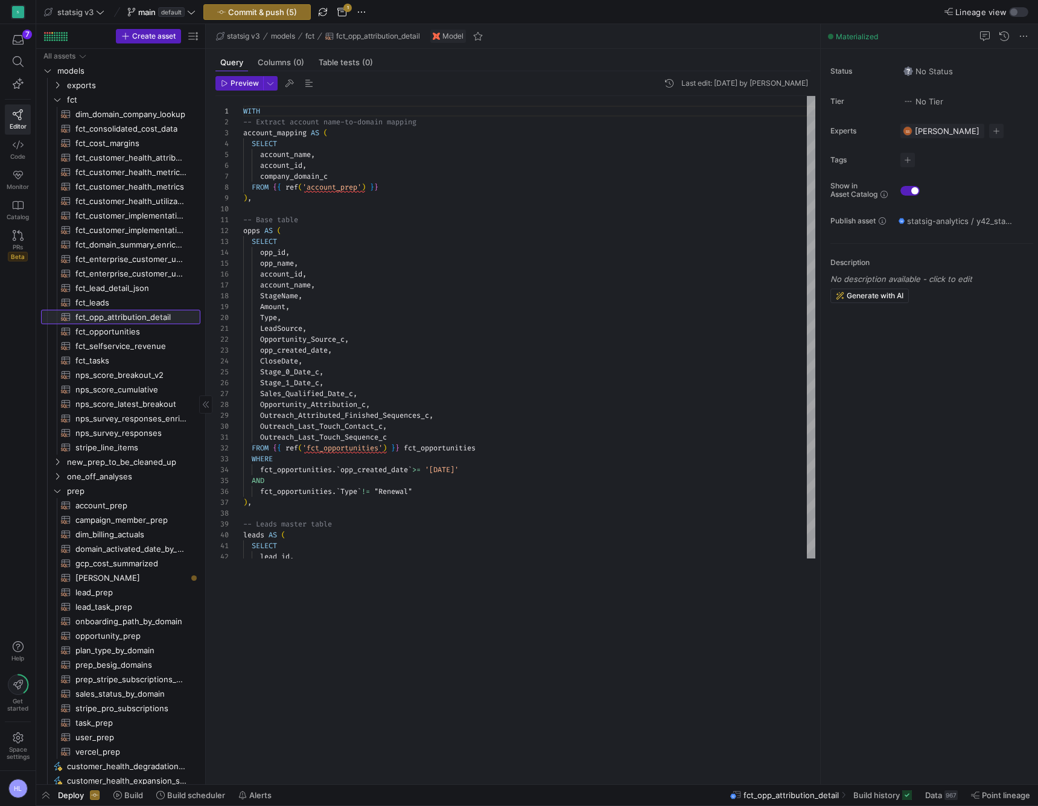
scroll to position [76, 95]
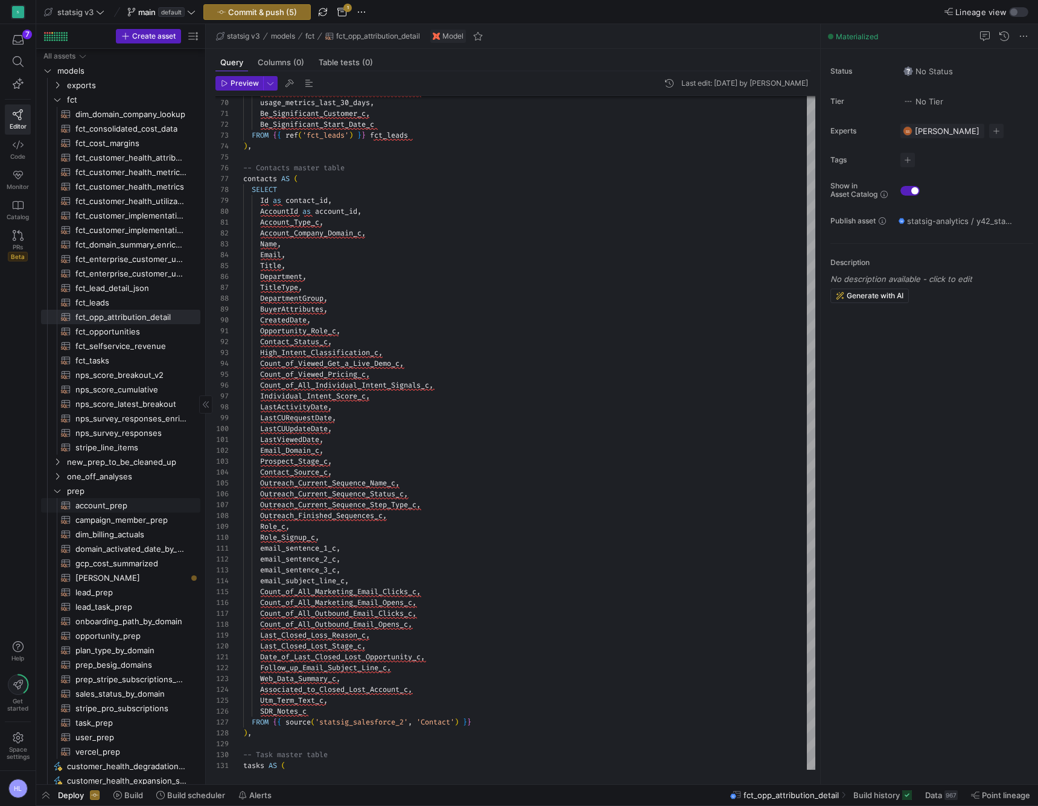
scroll to position [39, 0]
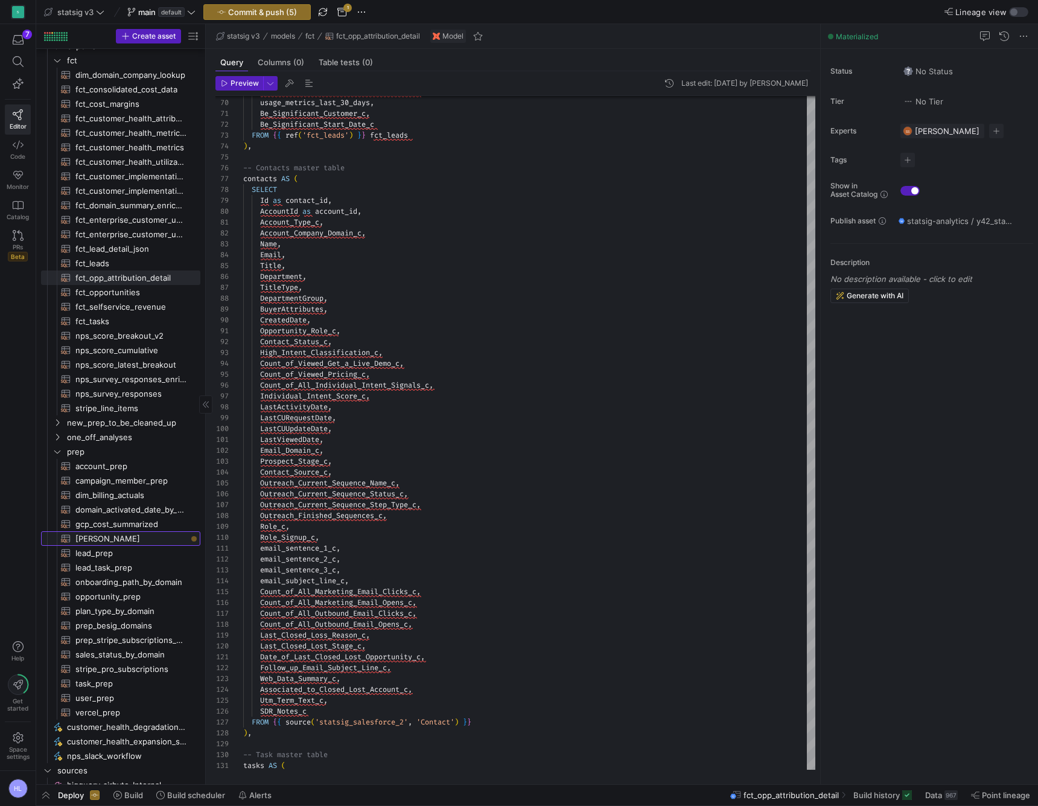
click at [104, 536] on span "[PERSON_NAME]​​​​​​​​​​" at bounding box center [130, 539] width 111 height 14
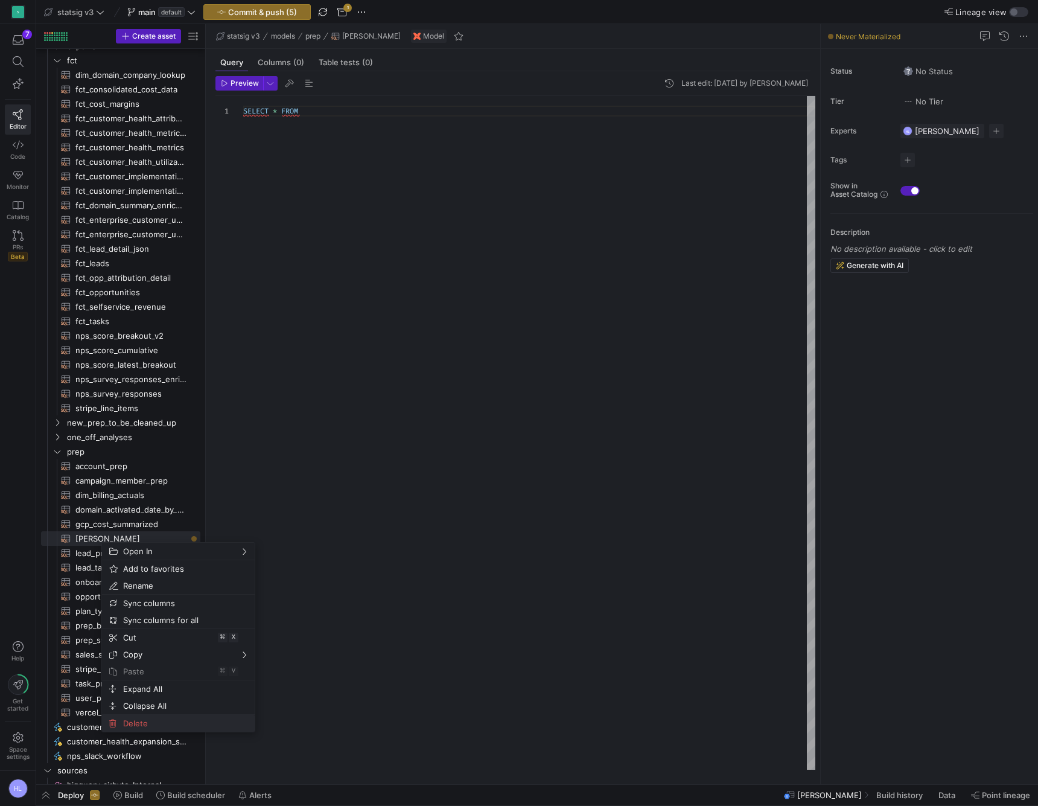
click at [142, 723] on span "Delete" at bounding box center [168, 723] width 100 height 17
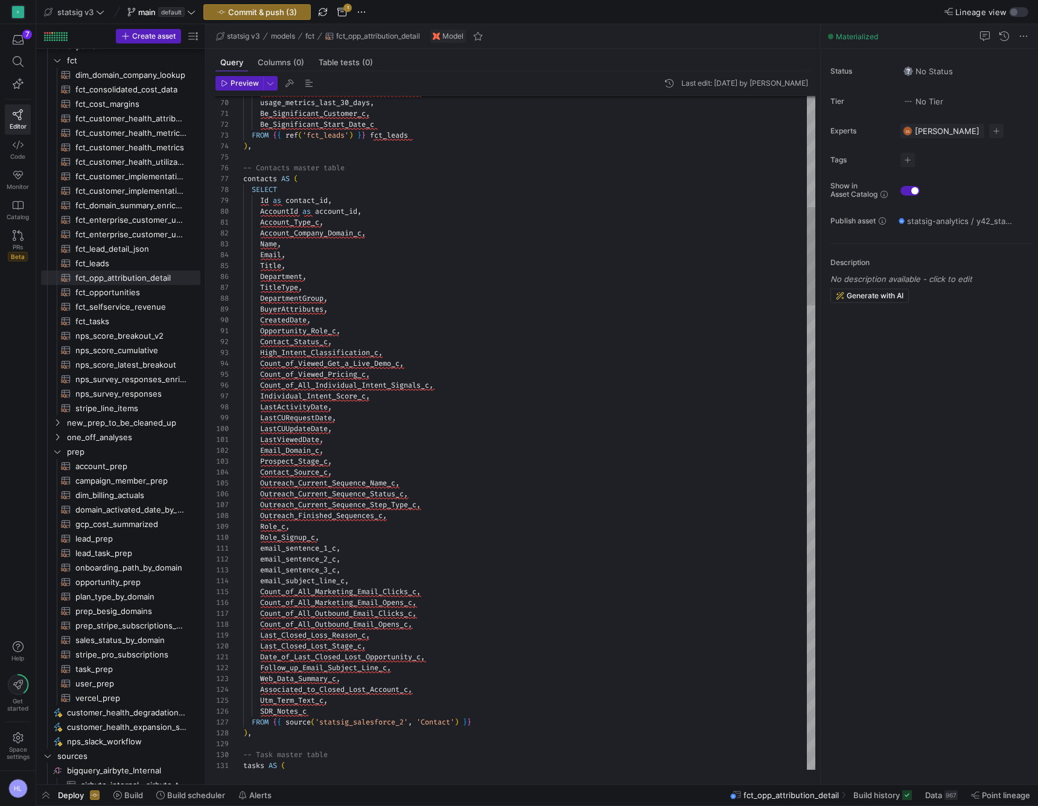
type textarea "Be_Significant_Customer_c, Be_Significant_Start_Date_c FROM {{ ref('fct_leads')…"
click at [275, 14] on span "Commit & push (3)" at bounding box center [262, 12] width 69 height 10
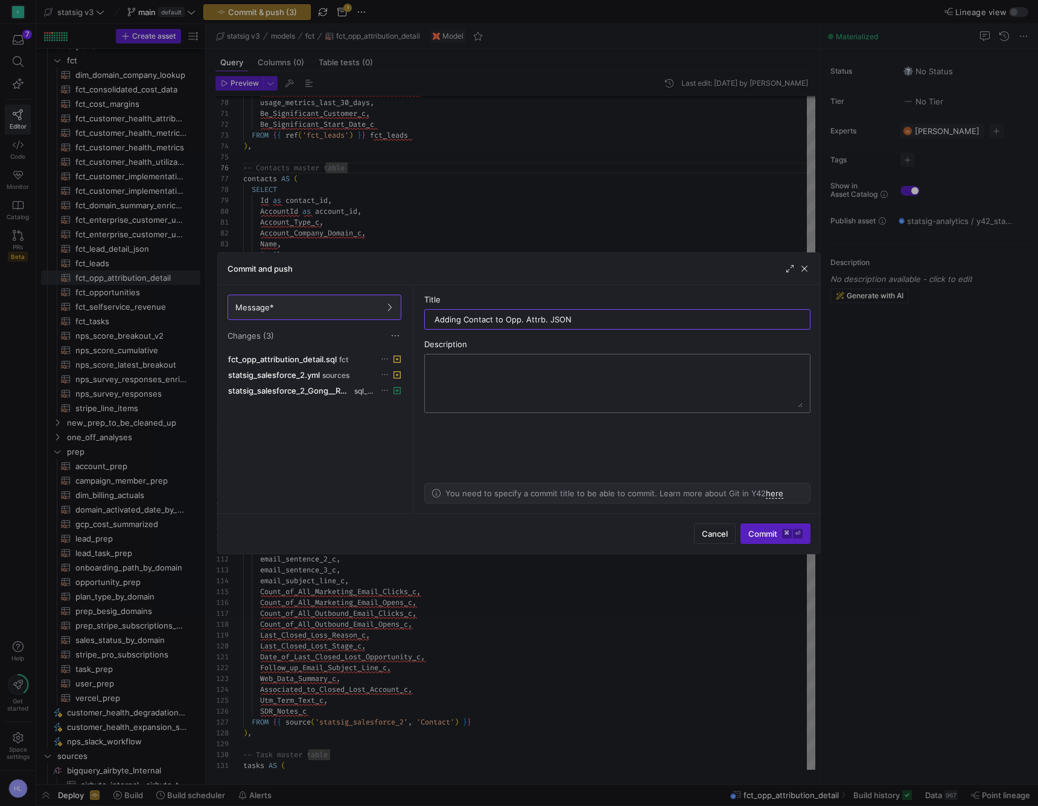
type input "Adding Contact to Opp. Attrb. JSON"
click at [553, 360] on textarea at bounding box center [617, 383] width 371 height 48
click at [759, 530] on span "Commit ⌘ ⏎" at bounding box center [776, 534] width 54 height 10
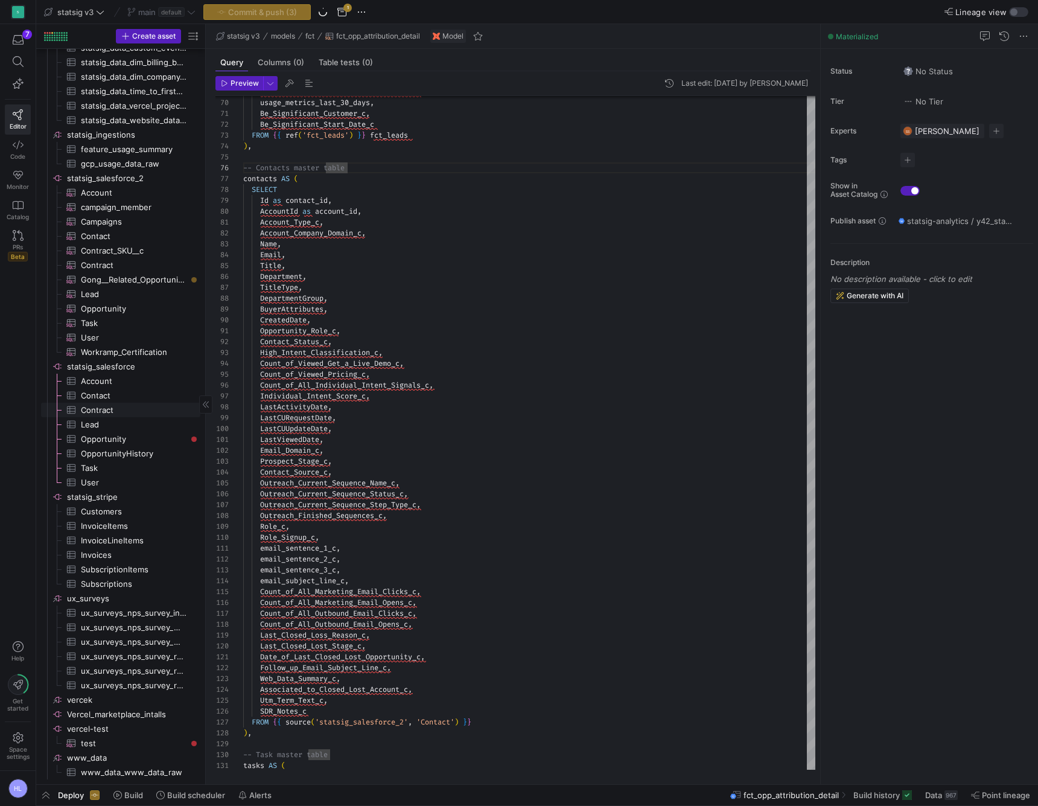
scroll to position [1446, 0]
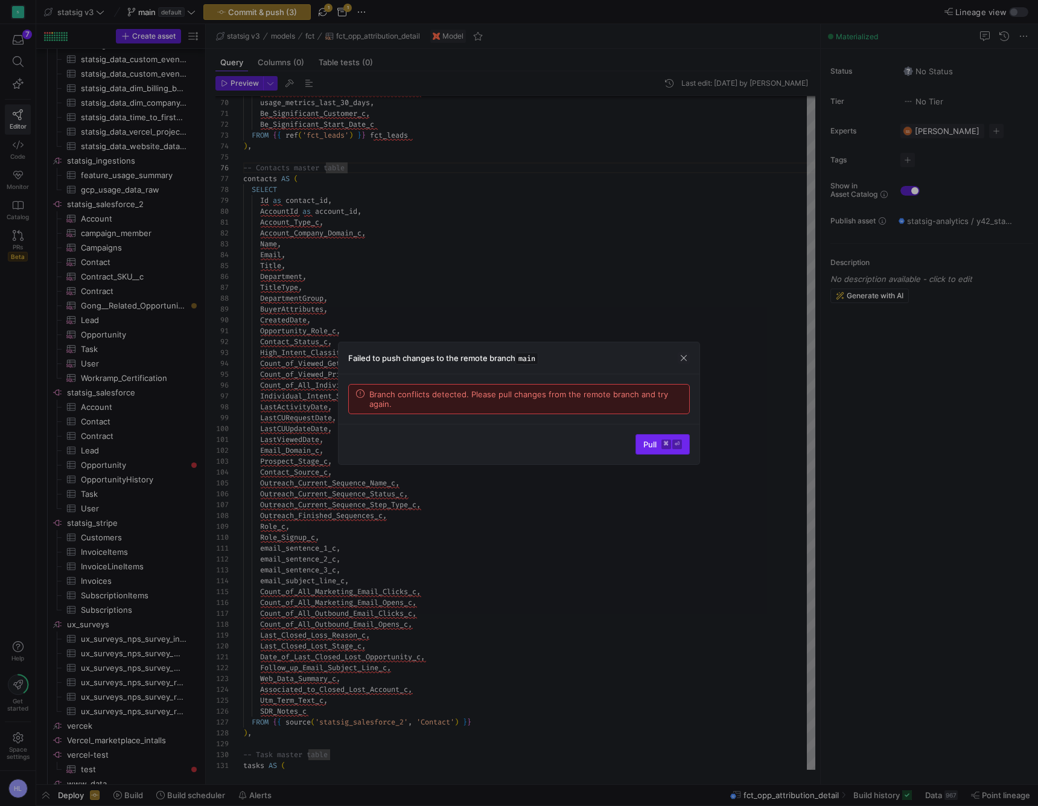
click at [650, 444] on span "Pull ⌘ ⏎" at bounding box center [663, 444] width 39 height 10
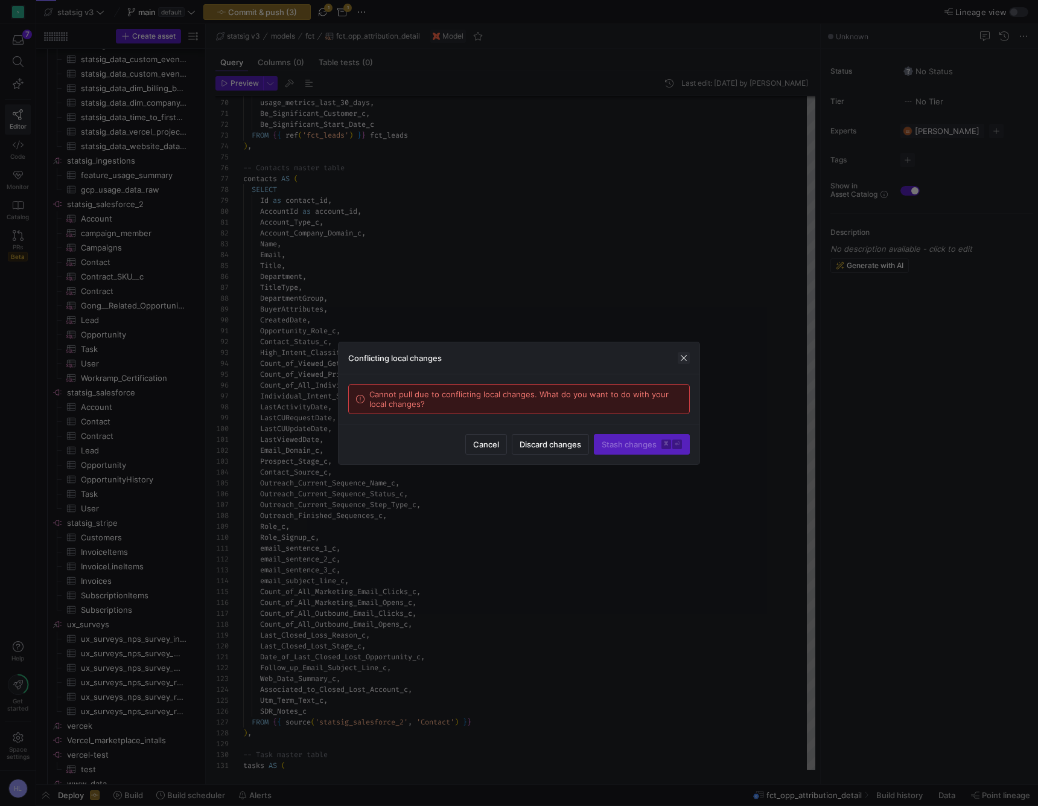
scroll to position [0, 0]
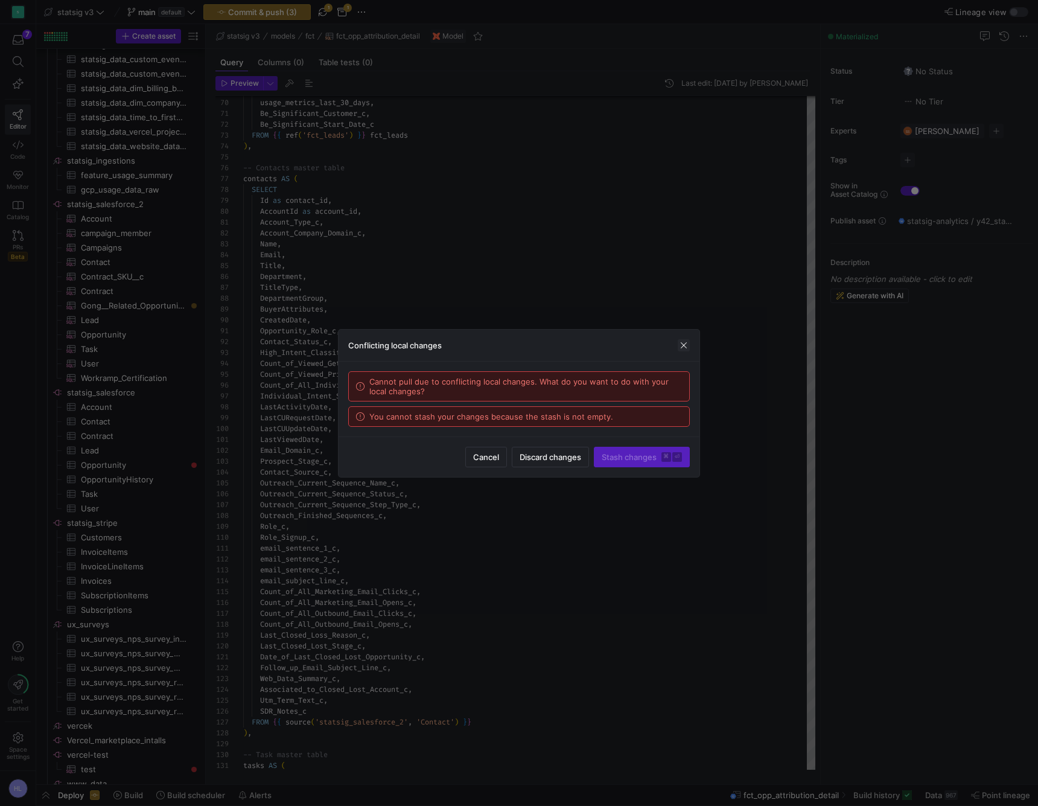
click at [683, 346] on span "button" at bounding box center [684, 345] width 12 height 12
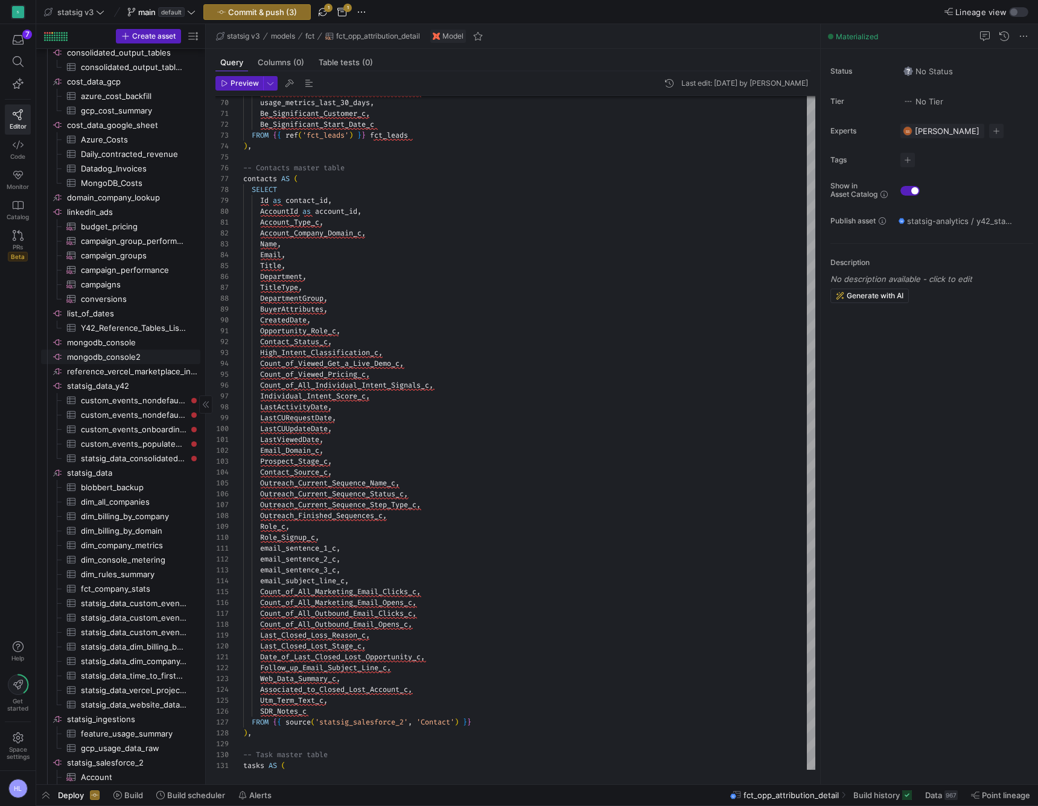
scroll to position [476, 0]
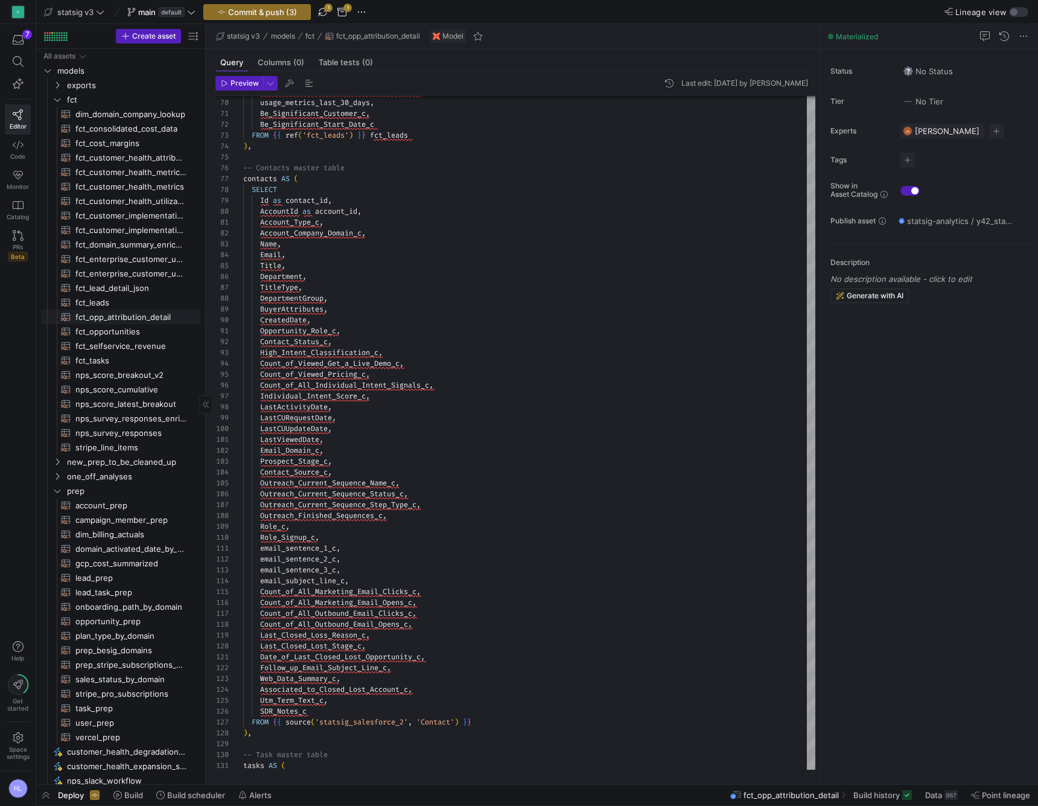
click at [136, 316] on span "fct_opp_attribution_detail​​​​​​​​​​" at bounding box center [130, 317] width 111 height 14
click at [346, 335] on div "Opportunity_Role_c ," at bounding box center [529, 330] width 572 height 11
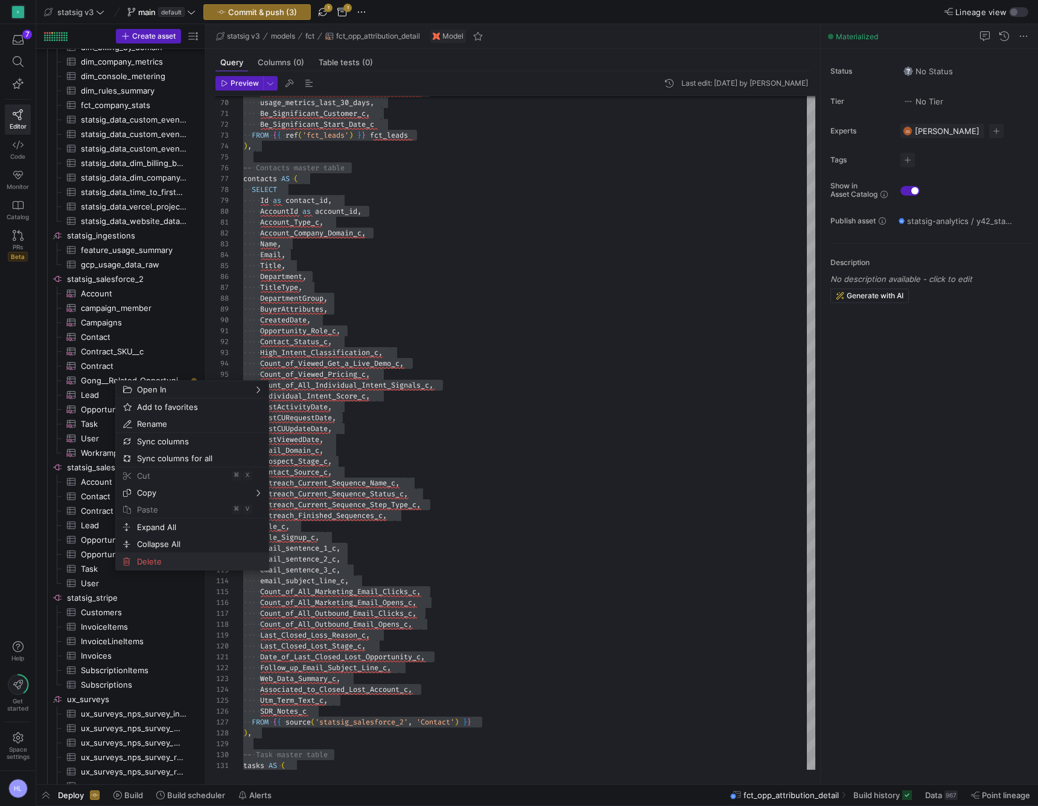
click at [156, 564] on span "Delete" at bounding box center [182, 561] width 100 height 17
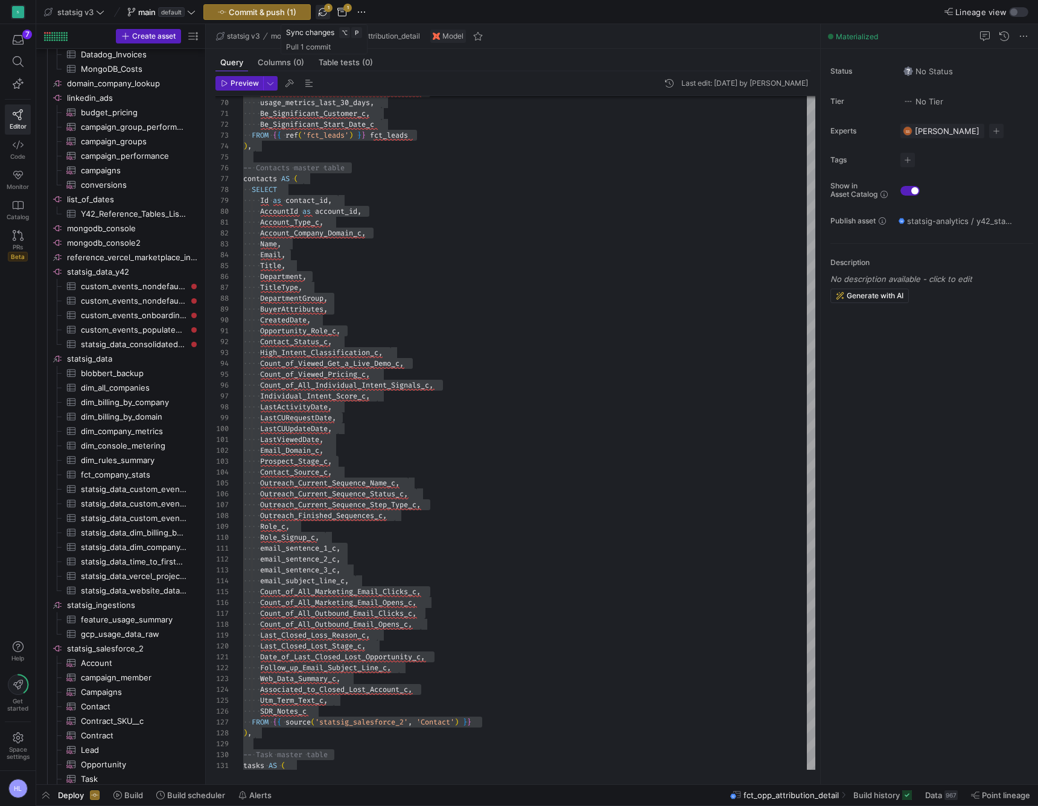
click at [324, 9] on span "button" at bounding box center [323, 12] width 14 height 14
click at [376, 310] on div "BuyerAttributes ," at bounding box center [529, 309] width 572 height 11
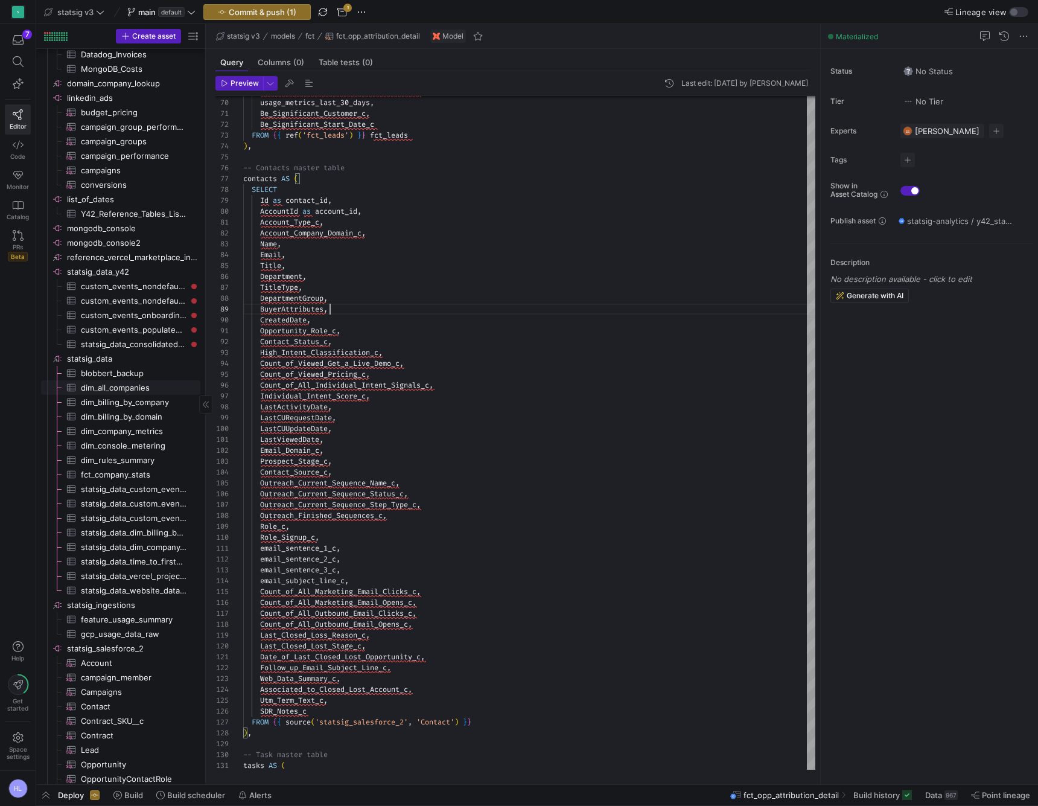
scroll to position [810, 0]
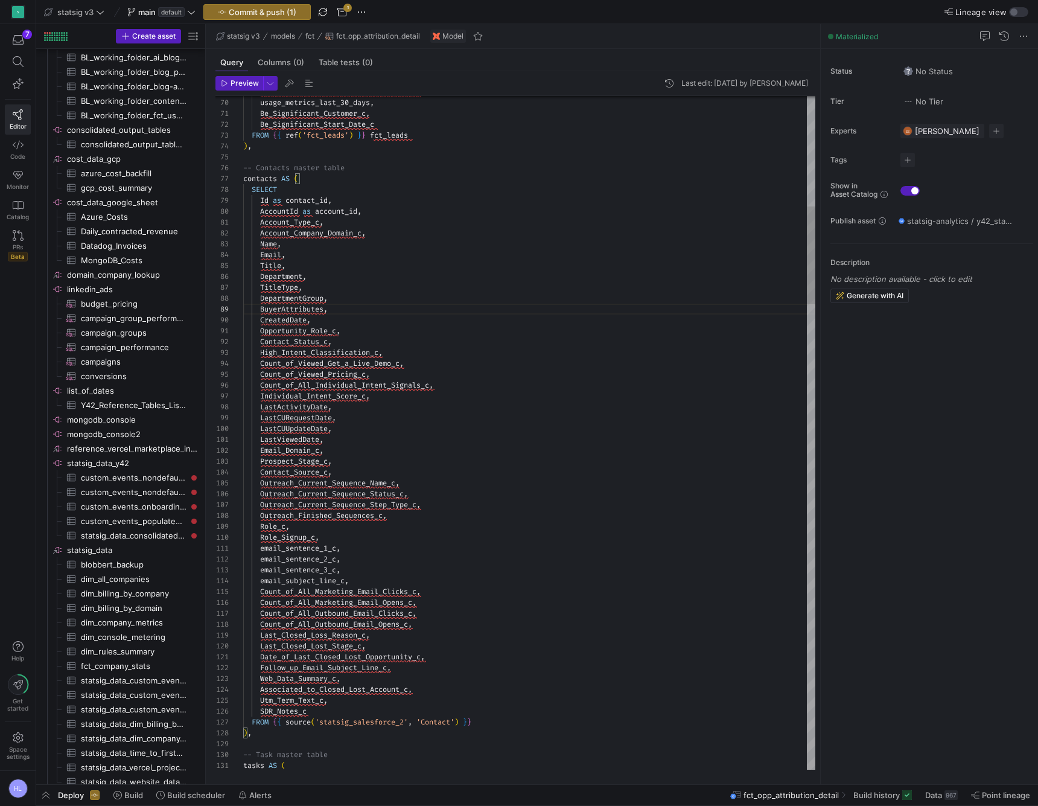
type textarea "LastViewedDate, Email_Domain_c, Prospect_Stage_c, Contact_Source_c, Outreach_Cu…"
click at [357, 469] on div "Contact_Source_c ," at bounding box center [529, 472] width 572 height 11
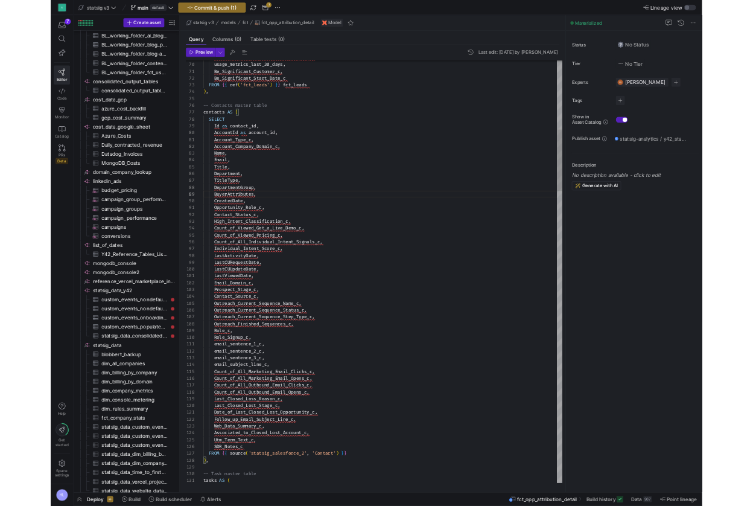
scroll to position [33, 91]
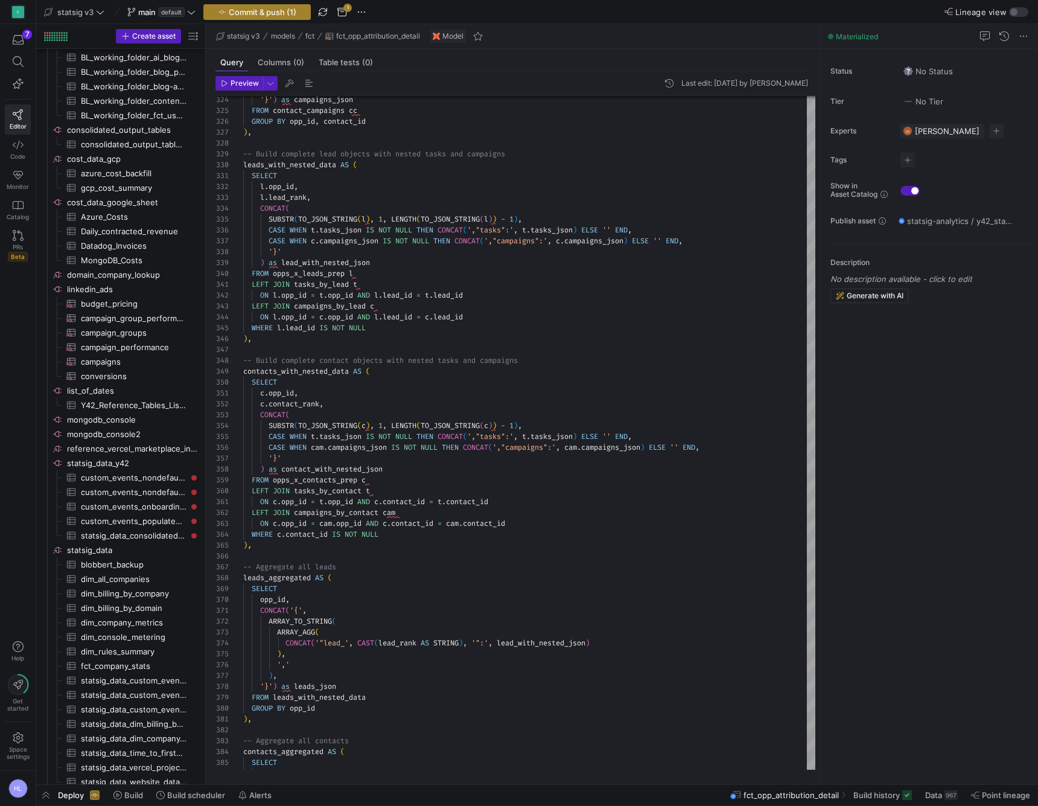
click at [253, 12] on span "Commit & push (1)" at bounding box center [263, 12] width 68 height 10
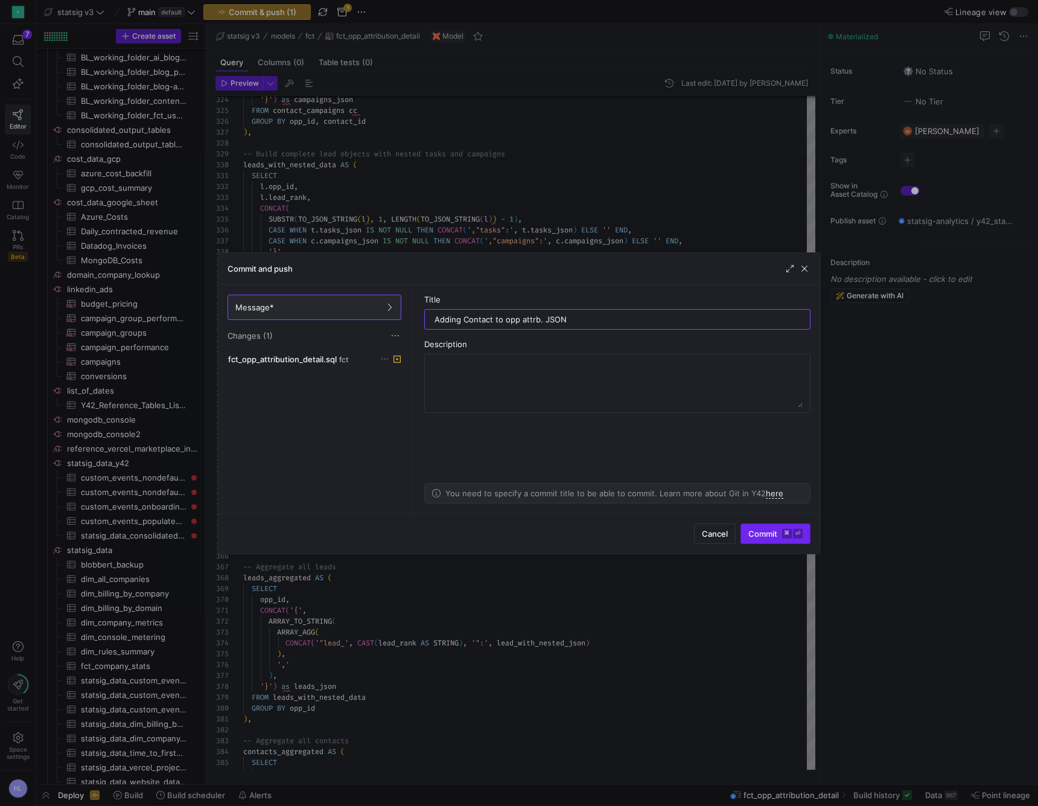
type input "Adding Contact to opp attrb. JSON"
click at [773, 535] on span "Commit ⌘ ⏎" at bounding box center [776, 534] width 54 height 10
